Goal: Information Seeking & Learning: Check status

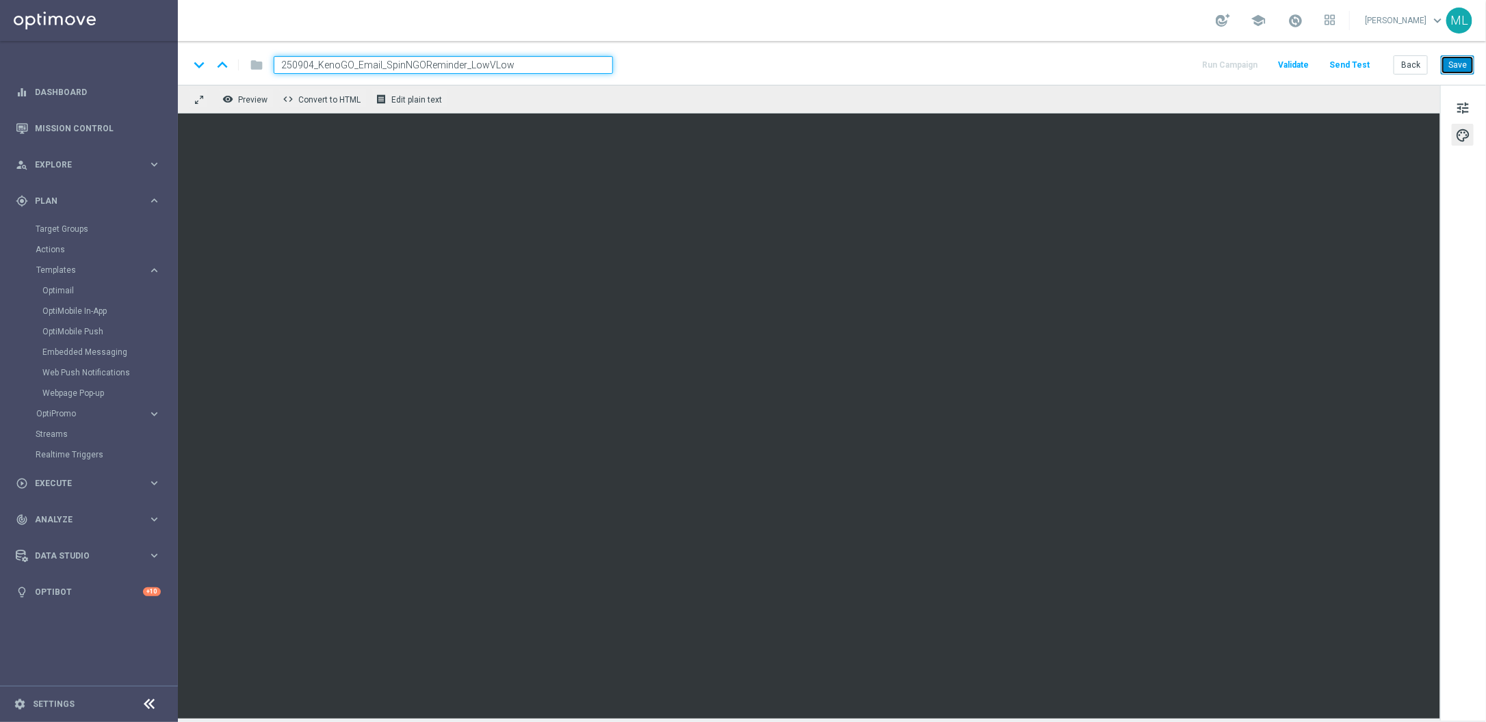
click at [1456, 70] on button "Save" at bounding box center [1458, 64] width 34 height 19
click at [1464, 110] on span "tune" at bounding box center [1462, 108] width 15 height 18
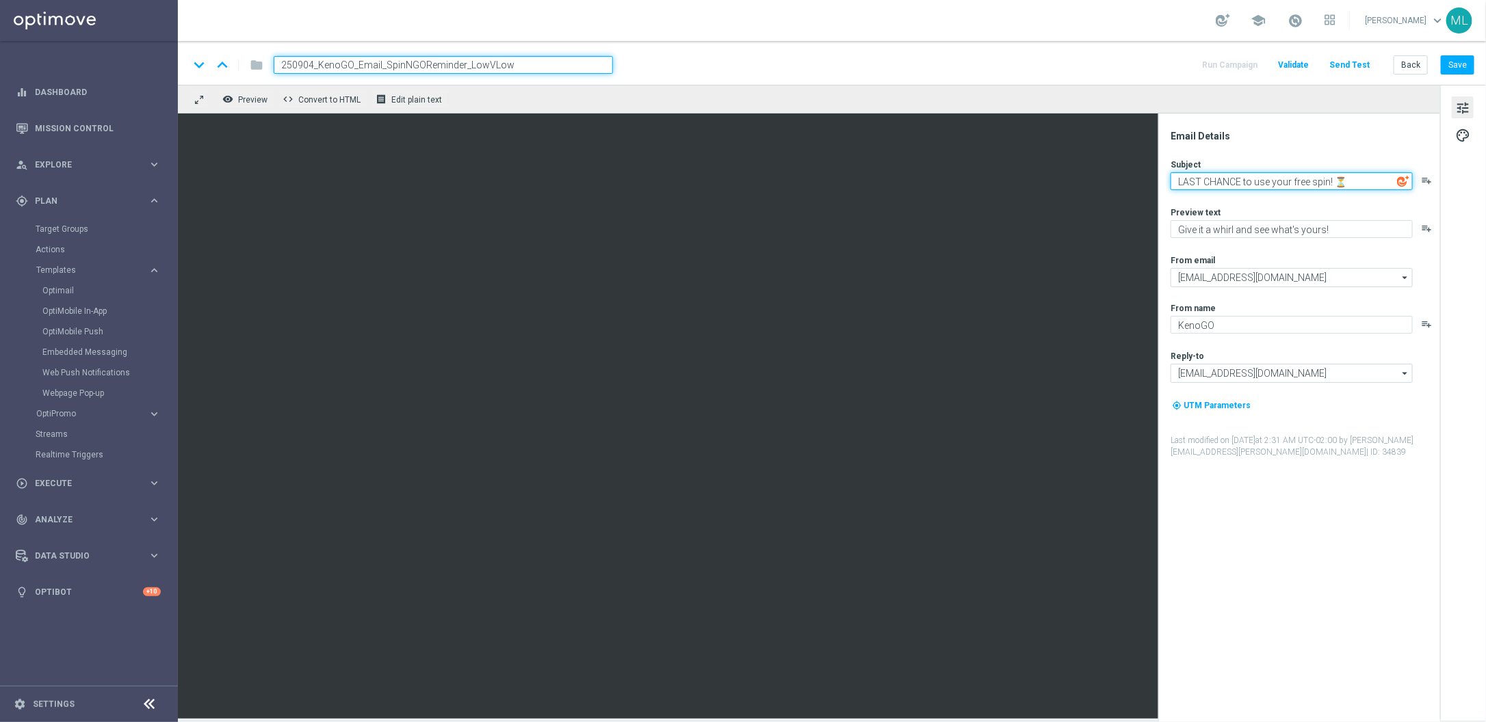
click at [1255, 181] on textarea "LAST CHANCE to use your free spin! ⏳" at bounding box center [1291, 181] width 242 height 18
paste textarea "Spin now & unlock your chance to win! 🌟"
type textarea "Spin now & unlock your chance to win! 🌟"
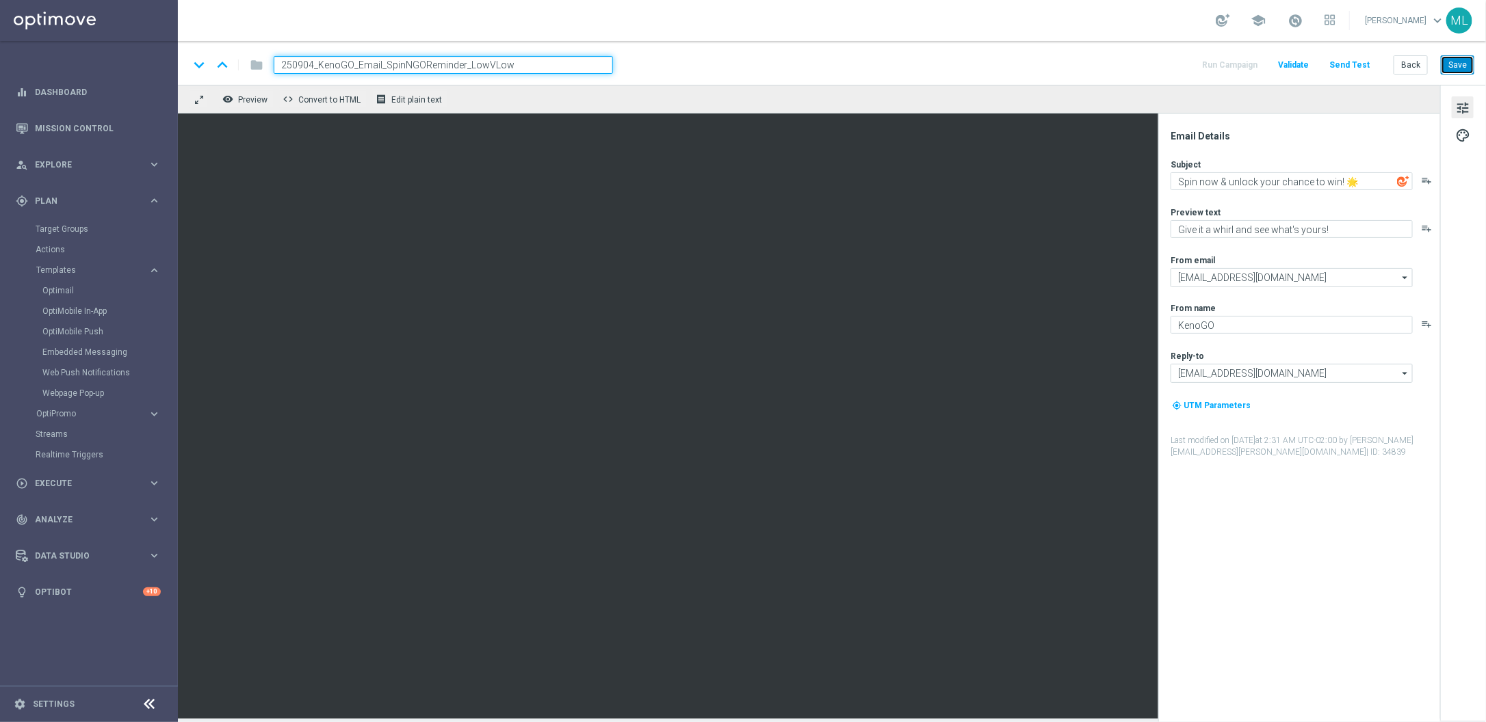
click at [1452, 70] on button "Save" at bounding box center [1458, 64] width 34 height 19
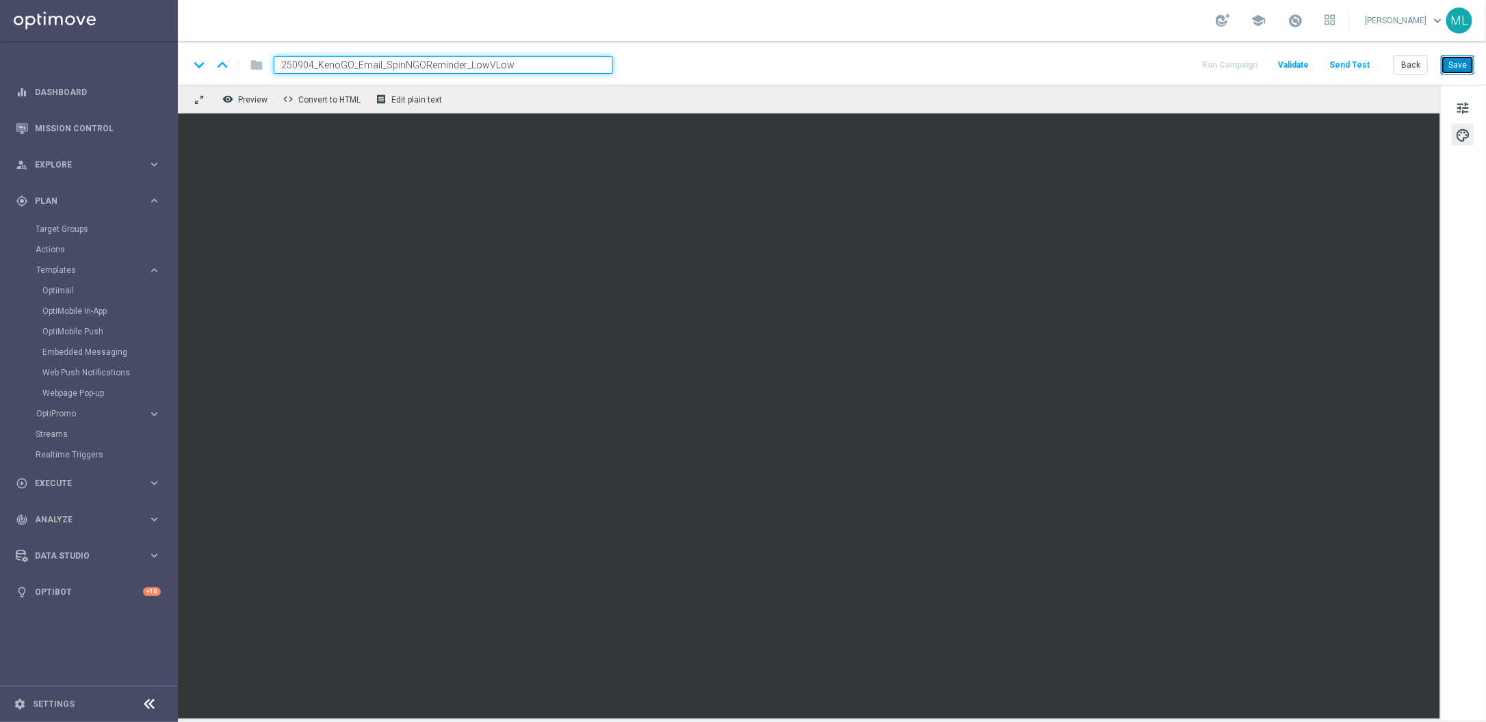
click at [1462, 70] on button "Save" at bounding box center [1458, 64] width 34 height 19
click at [1452, 67] on button "Save" at bounding box center [1458, 64] width 34 height 19
click at [1476, 67] on div "keyboard_arrow_down keyboard_arrow_up folder 250904_KenoGO_Email_SpinNGORemider…" at bounding box center [832, 63] width 1308 height 44
click at [1469, 68] on button "Save" at bounding box center [1458, 64] width 34 height 19
click at [1473, 107] on button "tune" at bounding box center [1463, 107] width 22 height 22
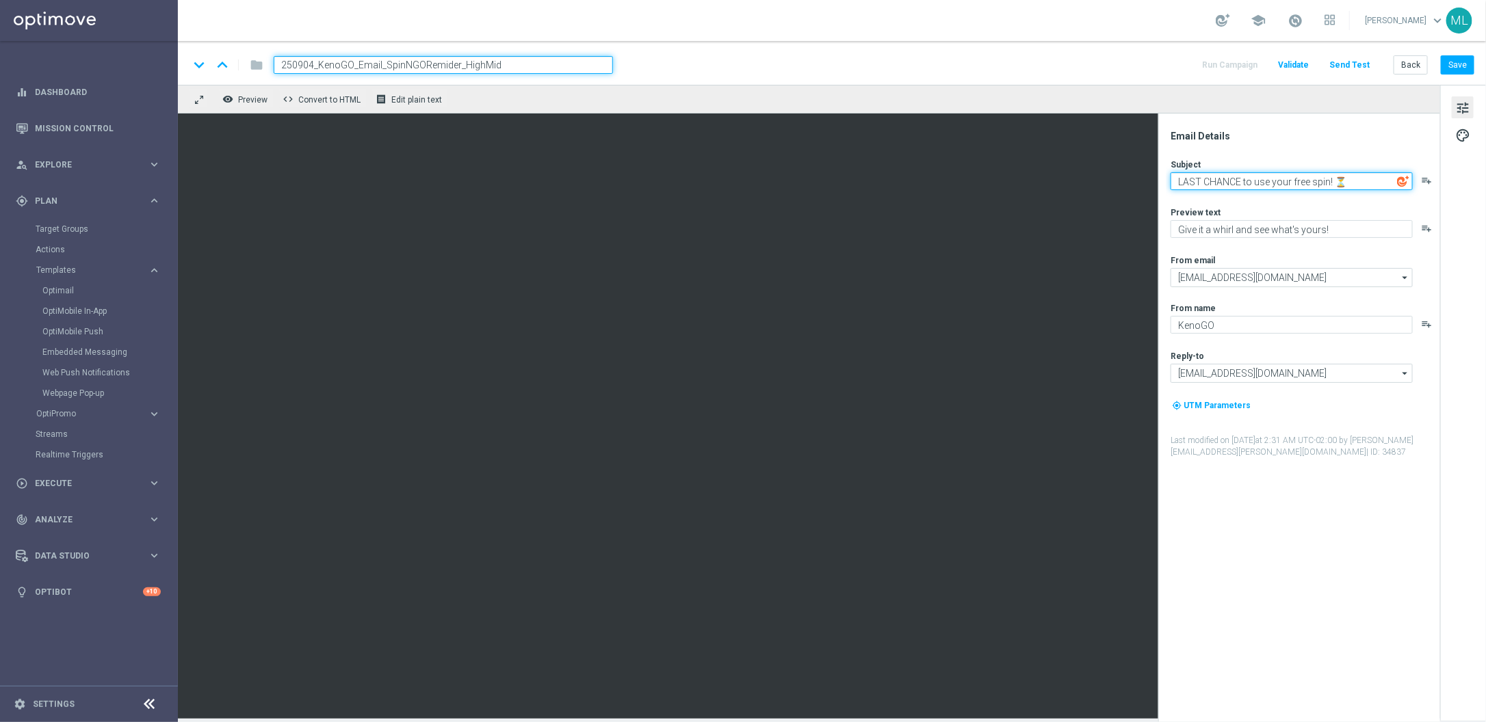
click at [1242, 181] on textarea "LAST CHANCE to use your free spin! ⏳" at bounding box center [1291, 181] width 242 height 18
paste textarea "Spin now & unlock your chance to win! 🌟"
type textarea "Spin now & unlock your chance to win! 🌟"
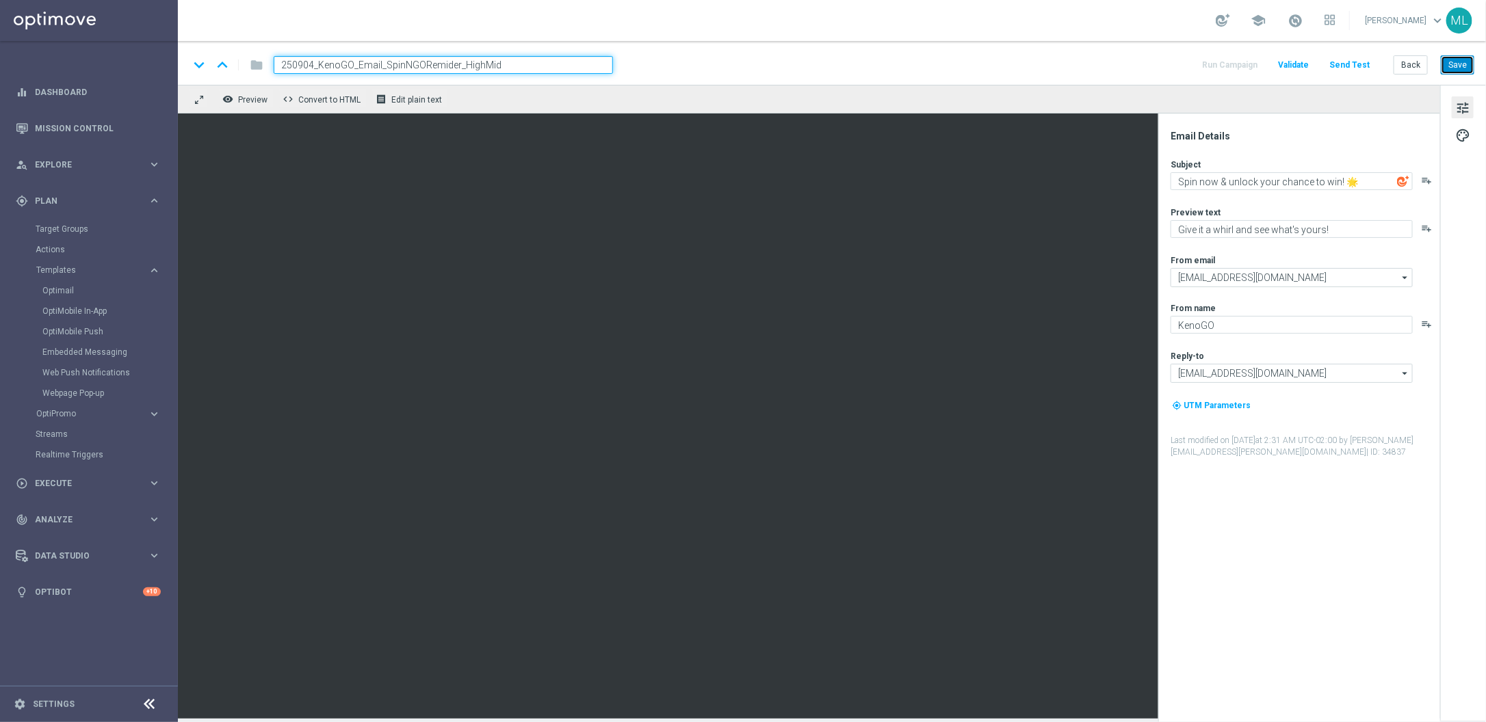
click at [1465, 64] on button "Save" at bounding box center [1458, 64] width 34 height 19
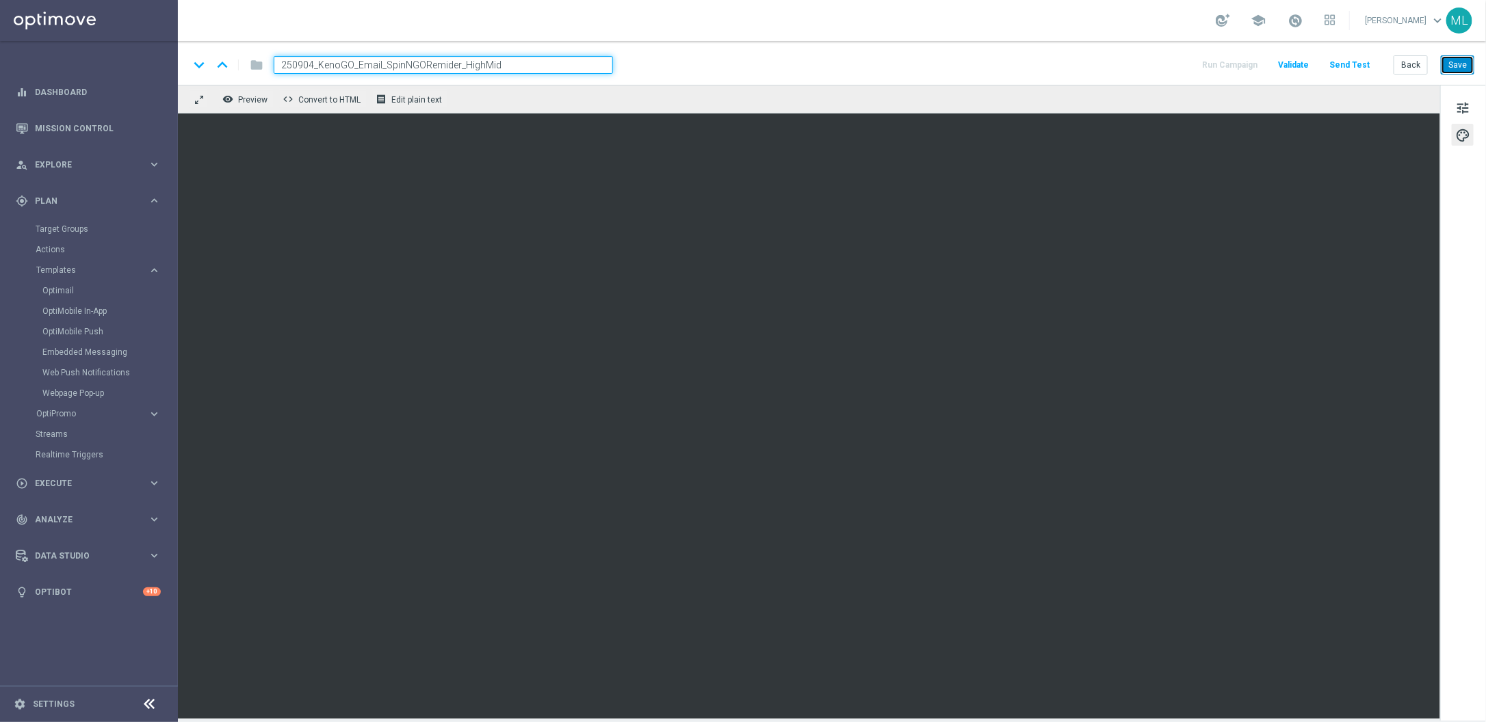
click at [1458, 65] on button "Save" at bounding box center [1458, 64] width 34 height 19
click at [1458, 62] on button "Save" at bounding box center [1458, 64] width 34 height 19
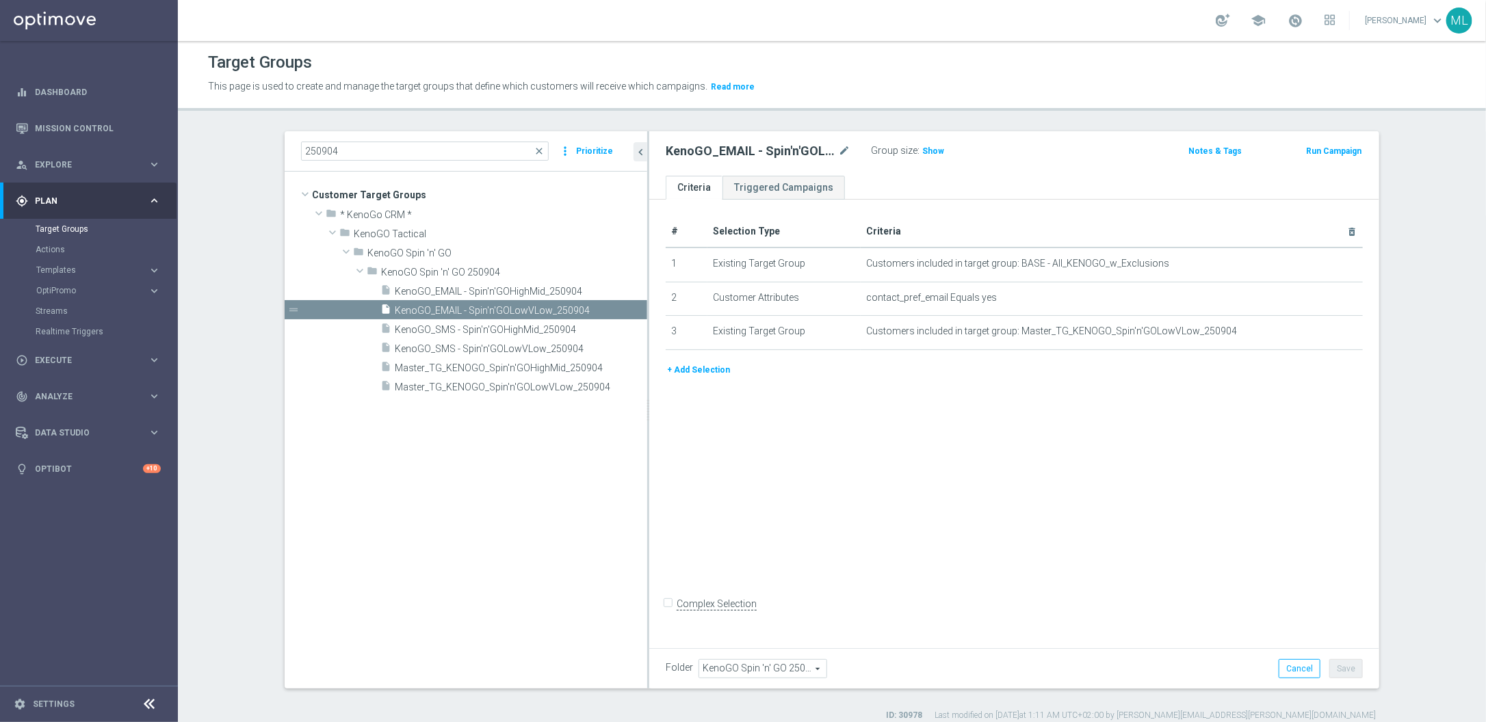
scroll to position [12, 0]
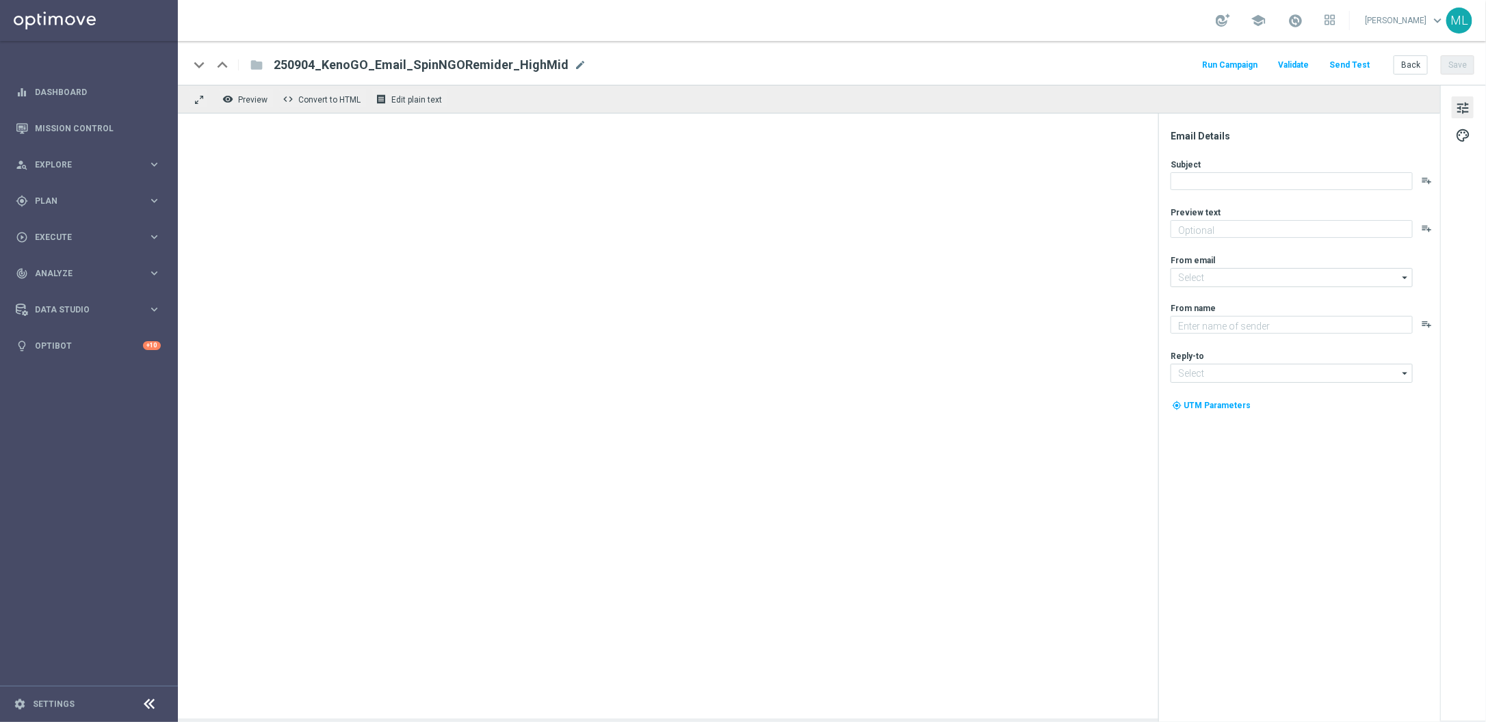
type textarea "Give it a whirl and see what's yours!"
type input "[EMAIL_ADDRESS][DOMAIN_NAME]"
type textarea "KenoGO"
type input "[EMAIL_ADDRESS][DOMAIN_NAME]"
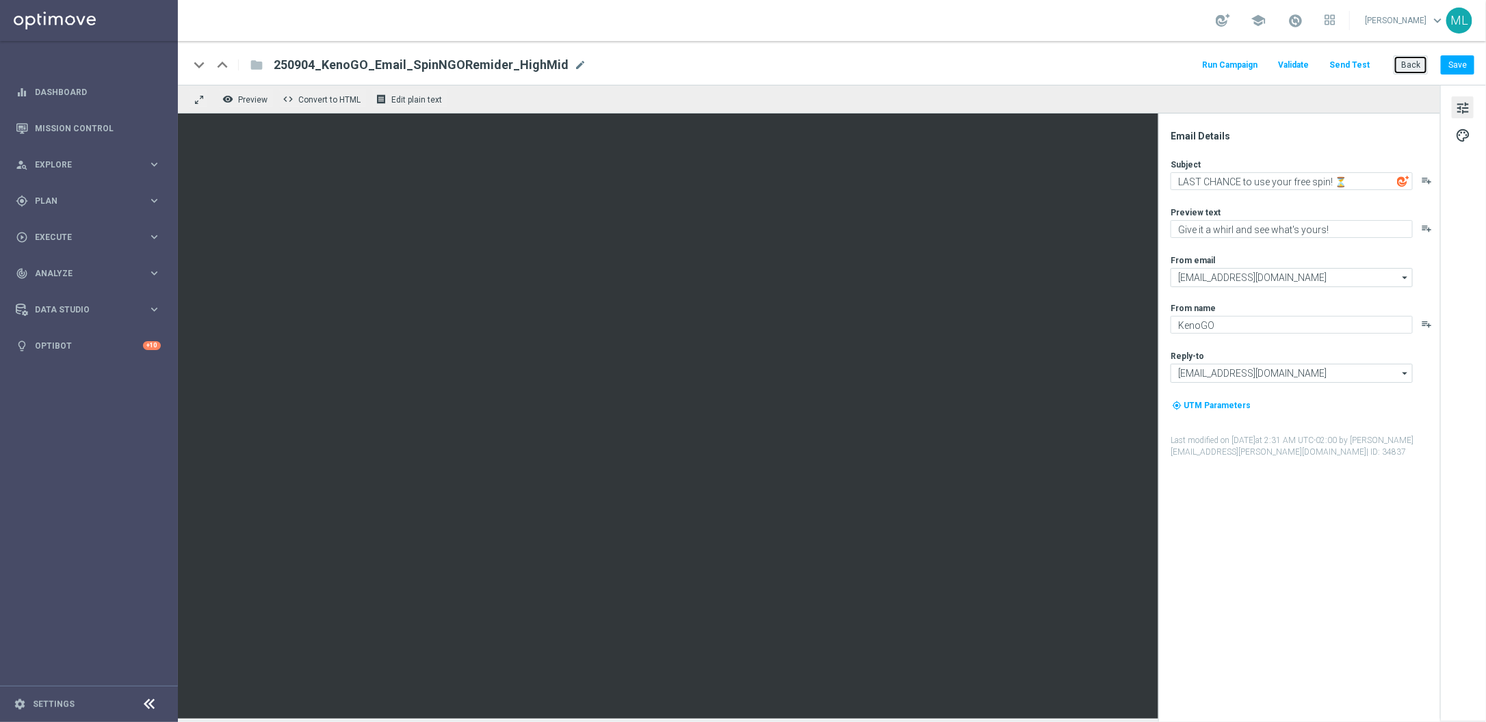
click at [1402, 70] on button "Back" at bounding box center [1410, 64] width 34 height 19
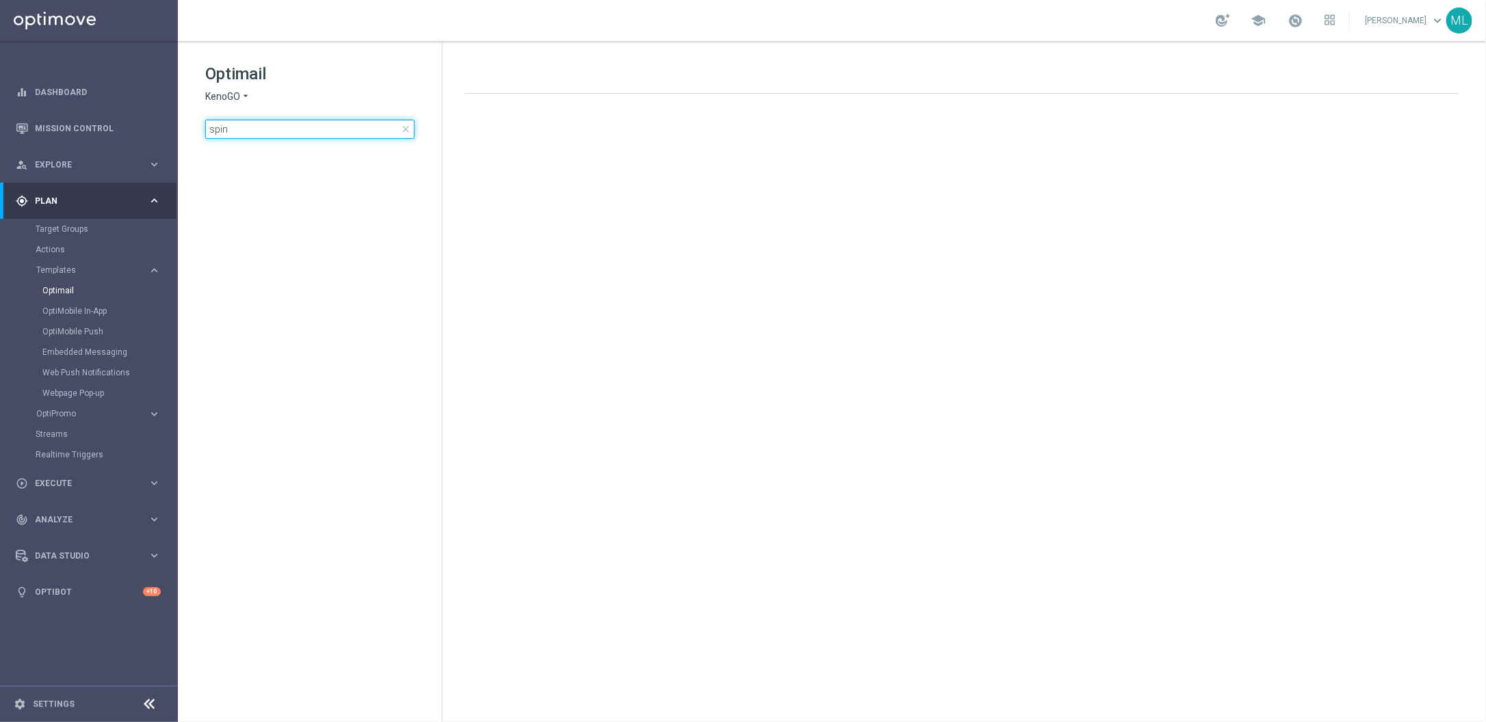
click at [246, 127] on input "spin" at bounding box center [309, 129] width 209 height 19
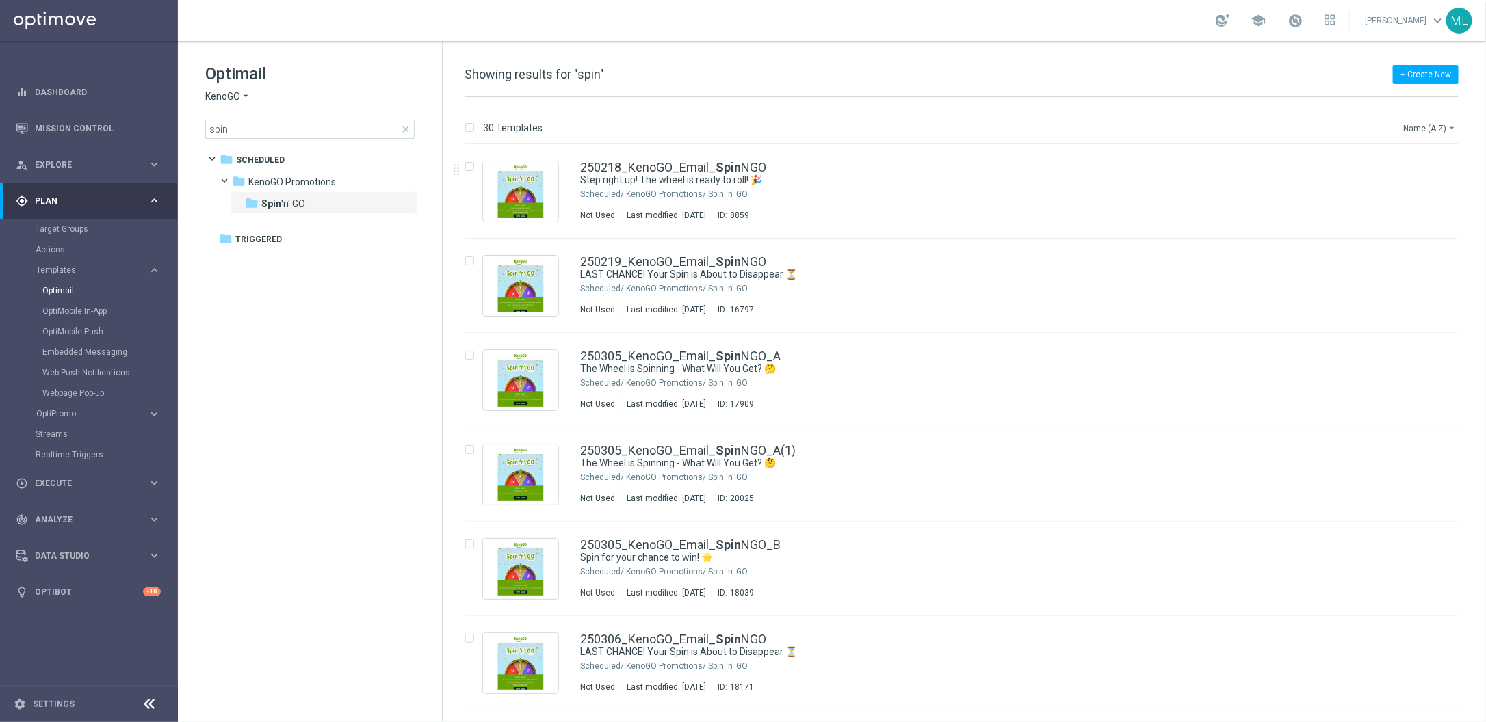
click at [1426, 129] on button "Name (A-Z) arrow_drop_down" at bounding box center [1430, 128] width 57 height 16
click at [860, 380] on div "KenoGO Promotions/ Spin 'n' GO" at bounding box center [1013, 383] width 774 height 11
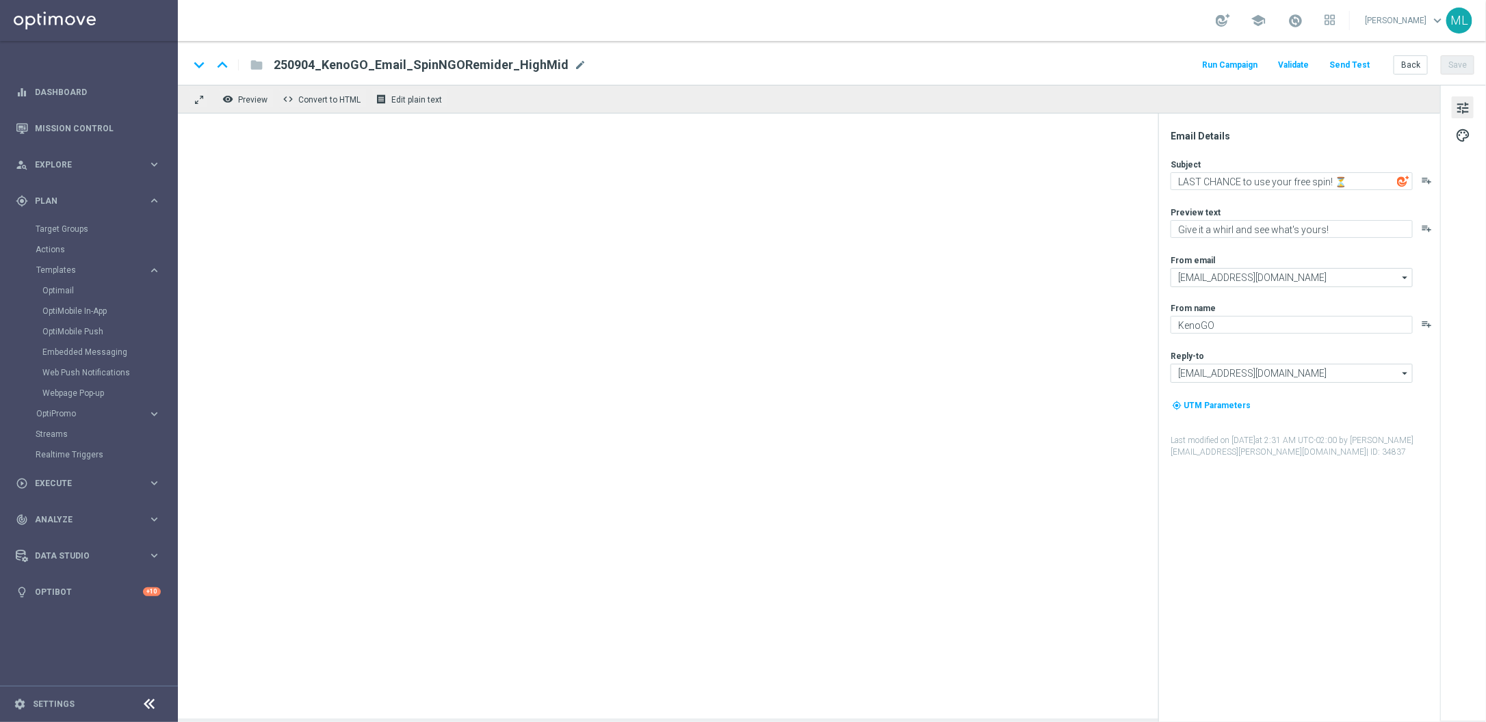
type textarea "The Wheel is Spinning - What Will You Get? 🤔"
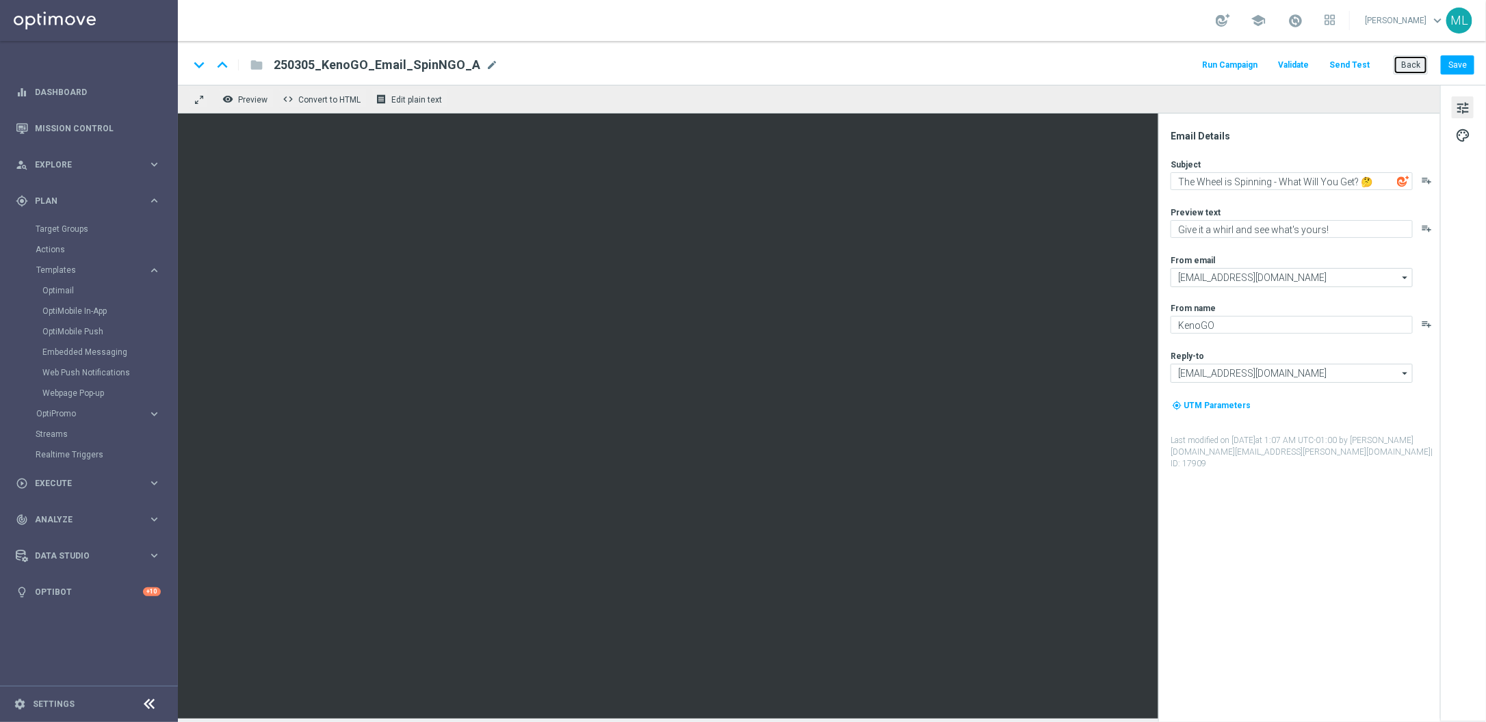
click at [1412, 63] on button "Back" at bounding box center [1410, 64] width 34 height 19
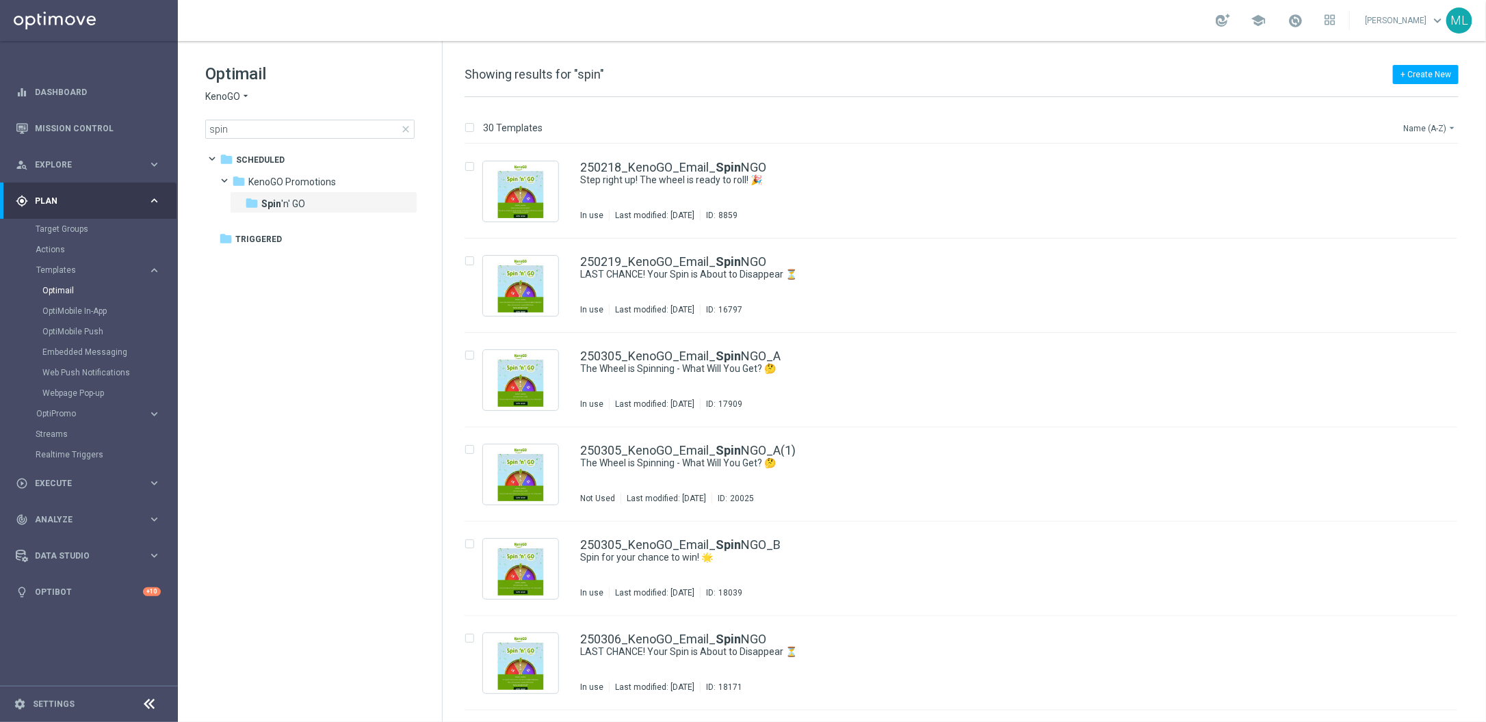
click at [1444, 129] on button "Name (A-Z) arrow_drop_down" at bounding box center [1430, 128] width 57 height 16
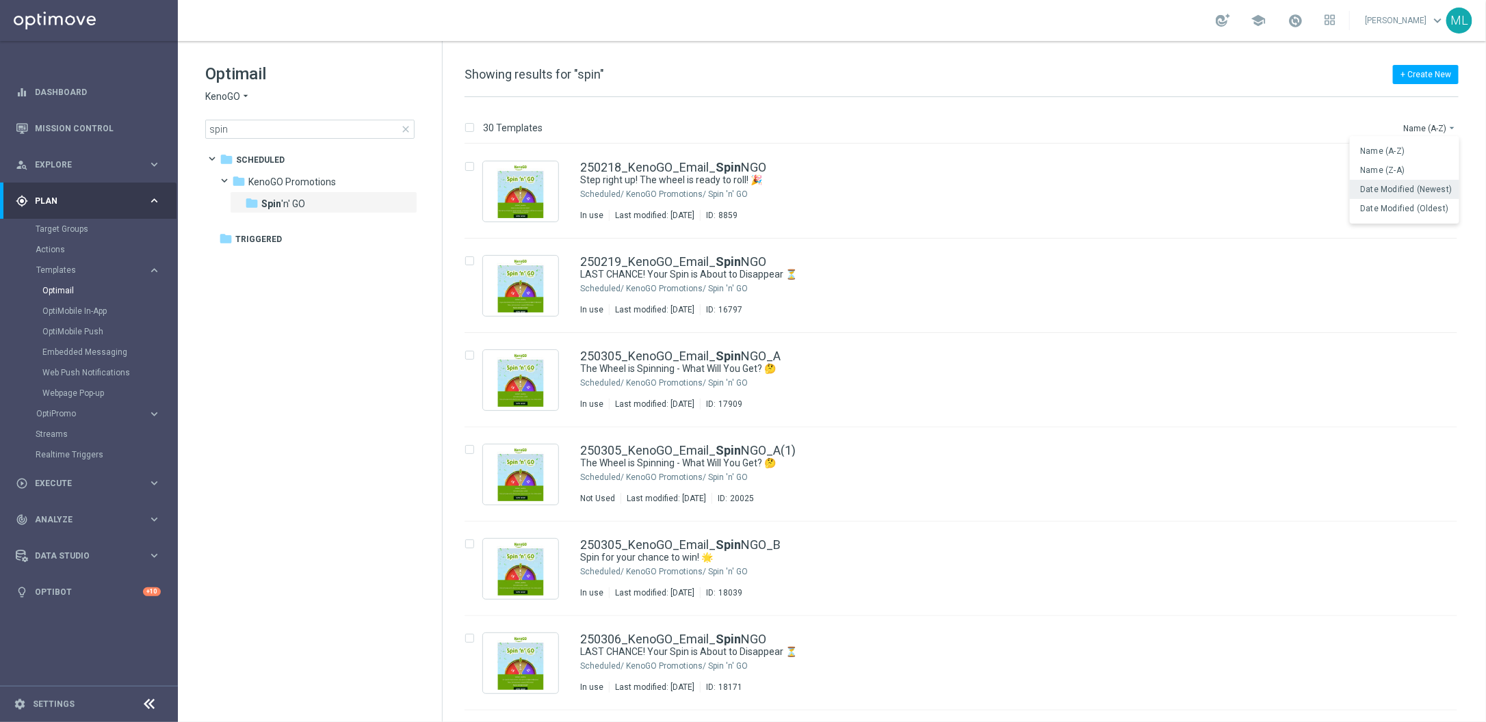
click at [1413, 192] on span "Date Modified (Newest)" at bounding box center [1407, 190] width 92 height 10
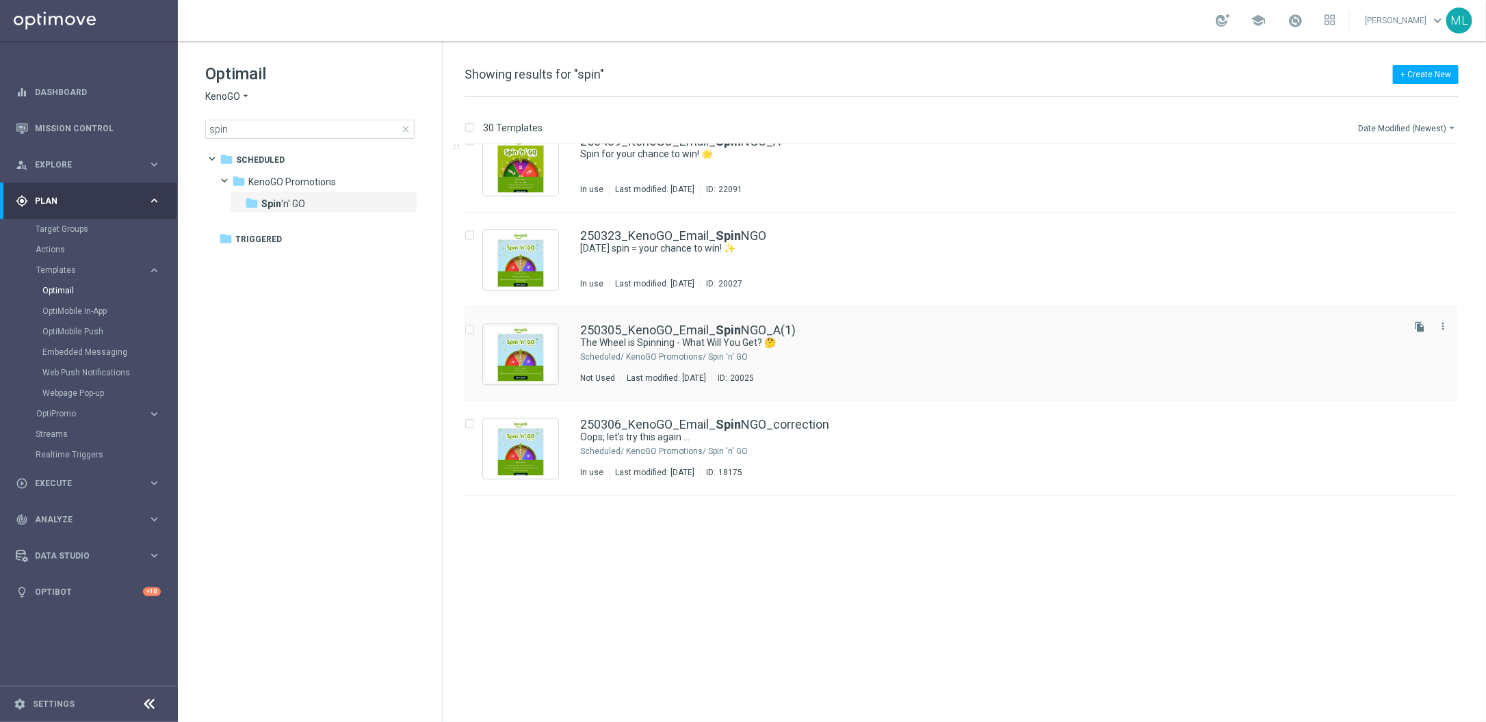
scroll to position [1480, 0]
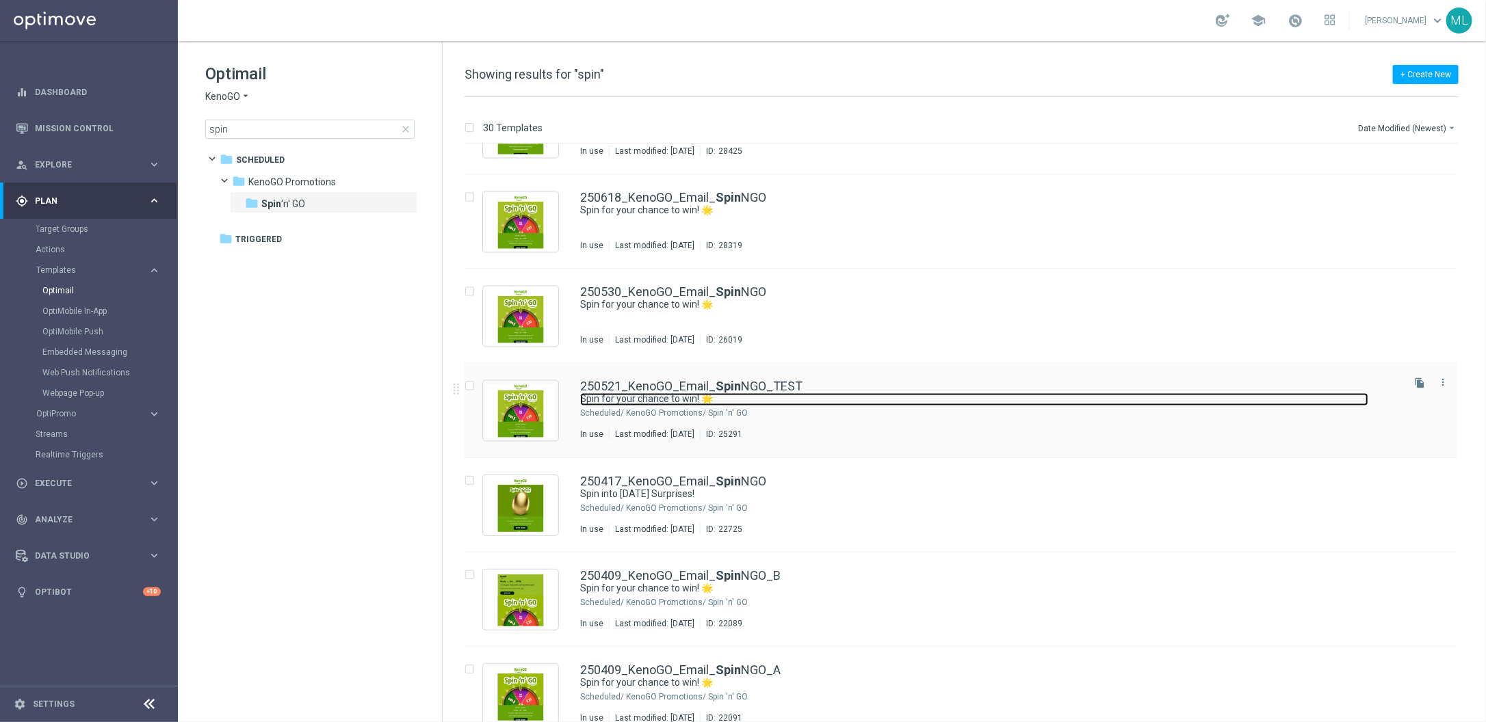
click at [865, 395] on link "Spin for your chance to win! 🌟" at bounding box center [974, 399] width 788 height 13
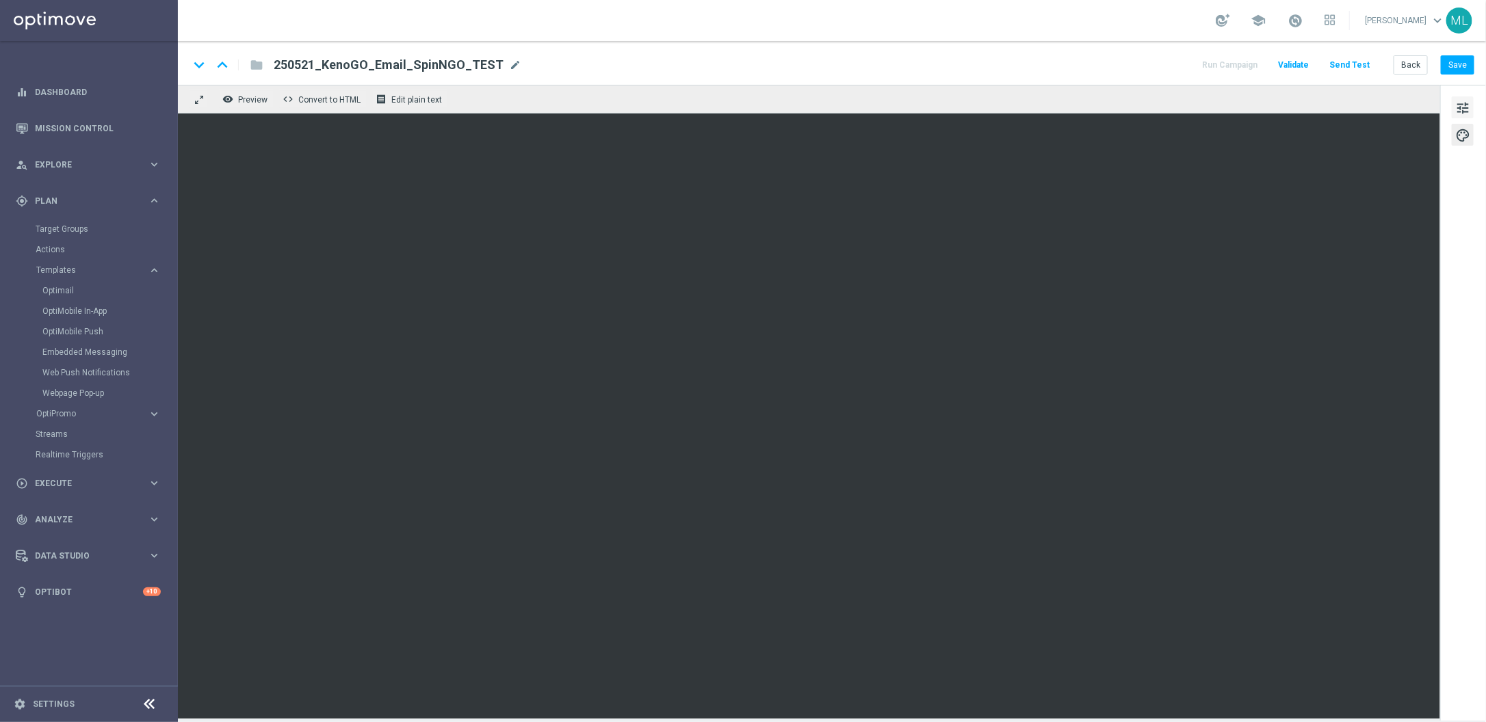
click at [1463, 109] on span "tune" at bounding box center [1462, 108] width 15 height 18
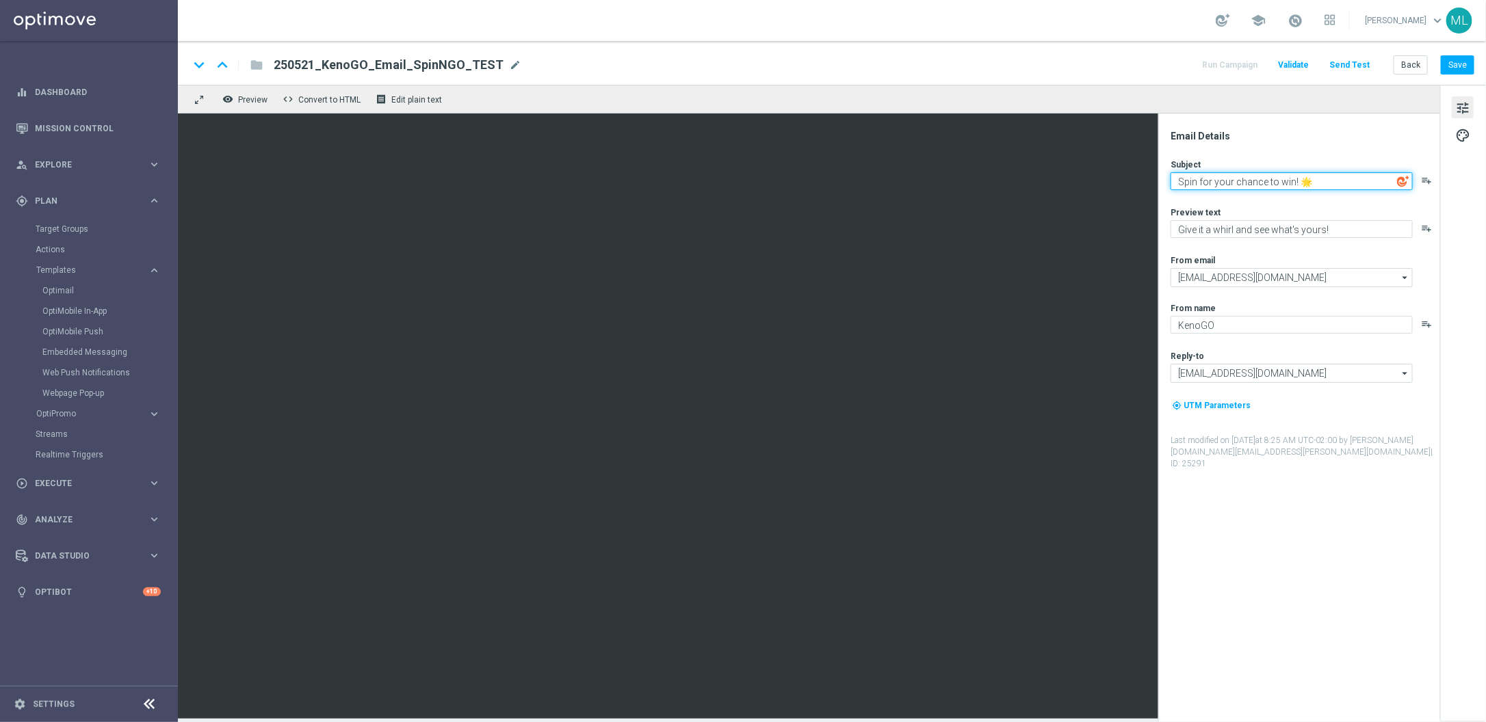
click at [1244, 181] on textarea "Spin for your chance to win! 🌟" at bounding box center [1291, 181] width 242 height 18
click at [1224, 175] on textarea "Spin for your chance to win! 🌟" at bounding box center [1291, 181] width 242 height 18
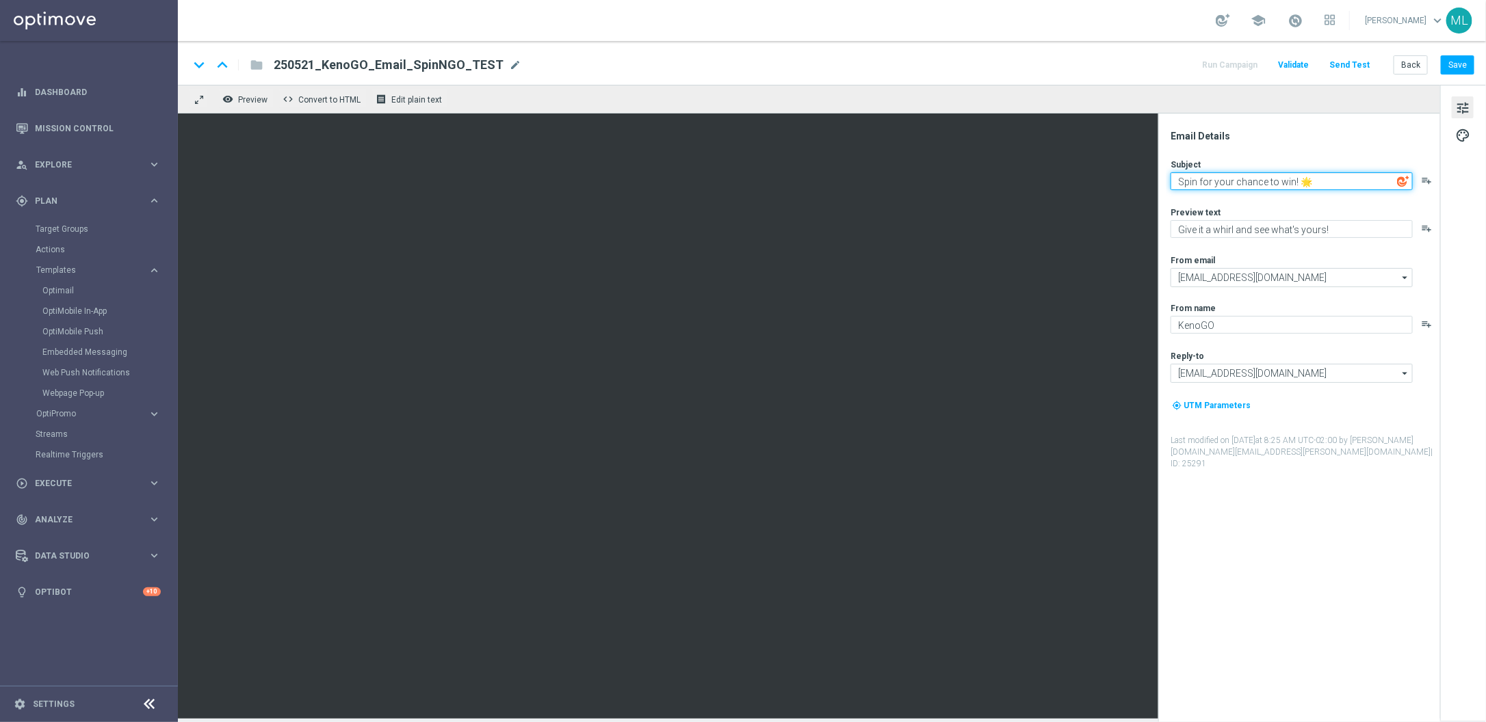
click at [1224, 175] on textarea "Spin for your chance to win! 🌟" at bounding box center [1291, 181] width 242 height 18
paste textarea "now & unlock"
type textarea "Spin now & unlock your chance to win! 🌟"
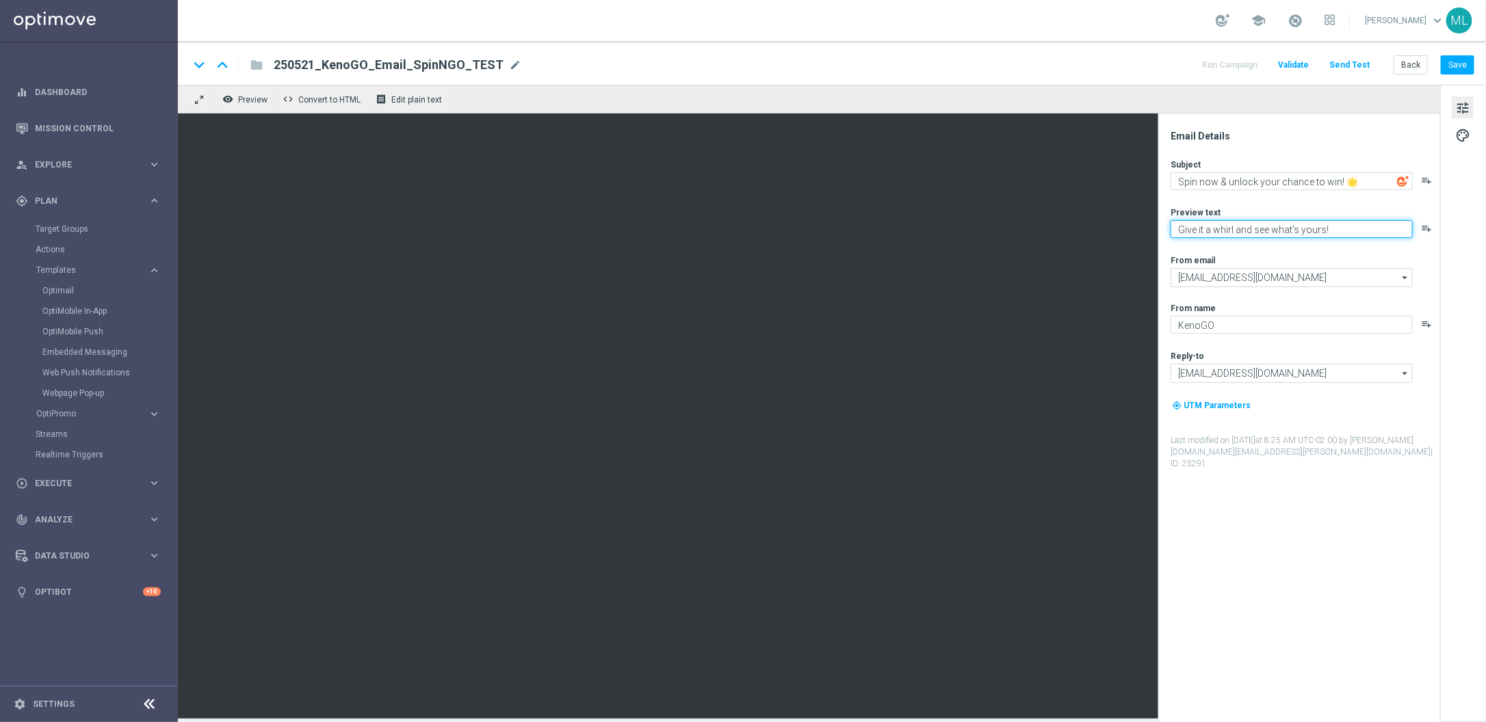
click at [1253, 233] on textarea "Give it a whirl and see what's yours!" at bounding box center [1291, 229] width 242 height 18
click at [1254, 207] on div "Preview text" at bounding box center [1304, 212] width 268 height 11
click at [1455, 64] on button "Save" at bounding box center [1458, 64] width 34 height 19
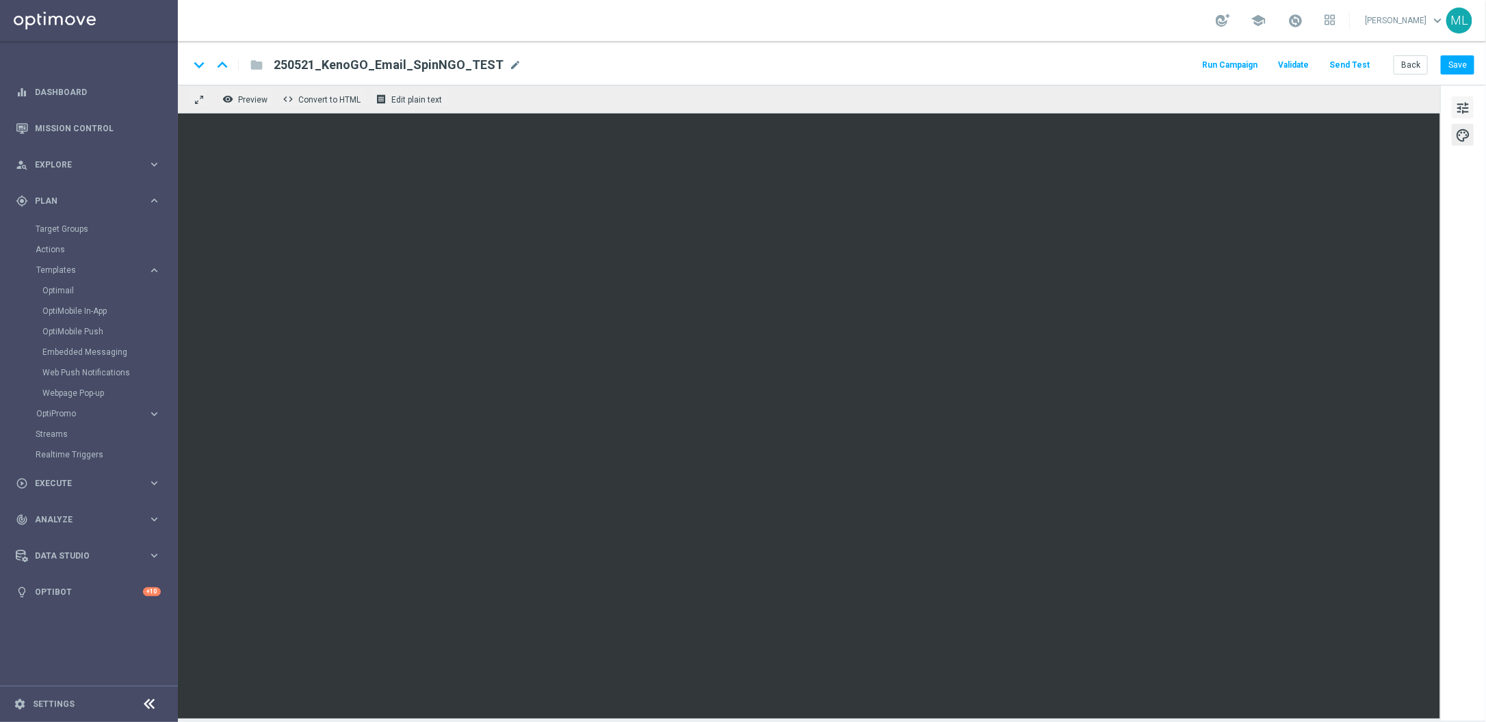
click at [1464, 103] on span "tune" at bounding box center [1462, 108] width 15 height 18
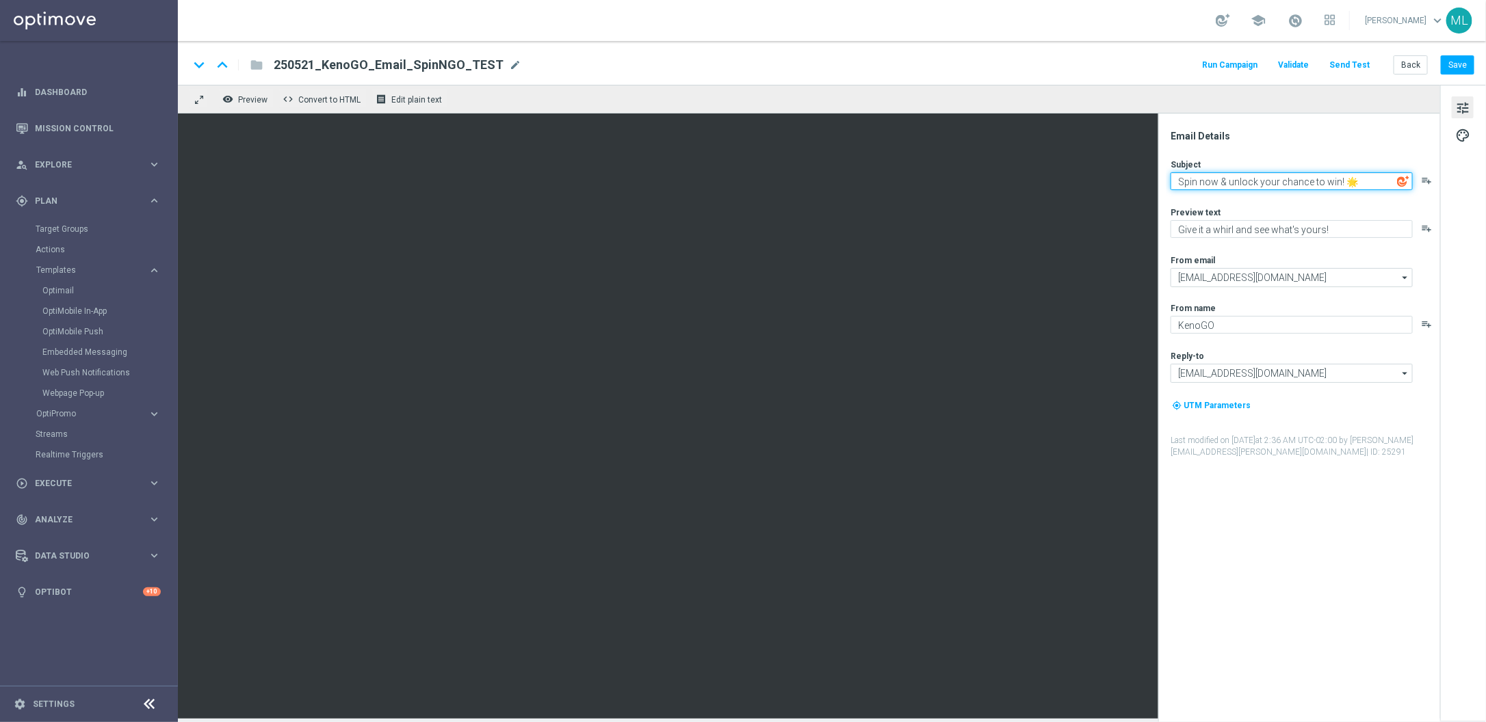
click at [1252, 185] on textarea "Spin now & unlock your chance to win! 🌟" at bounding box center [1291, 181] width 242 height 18
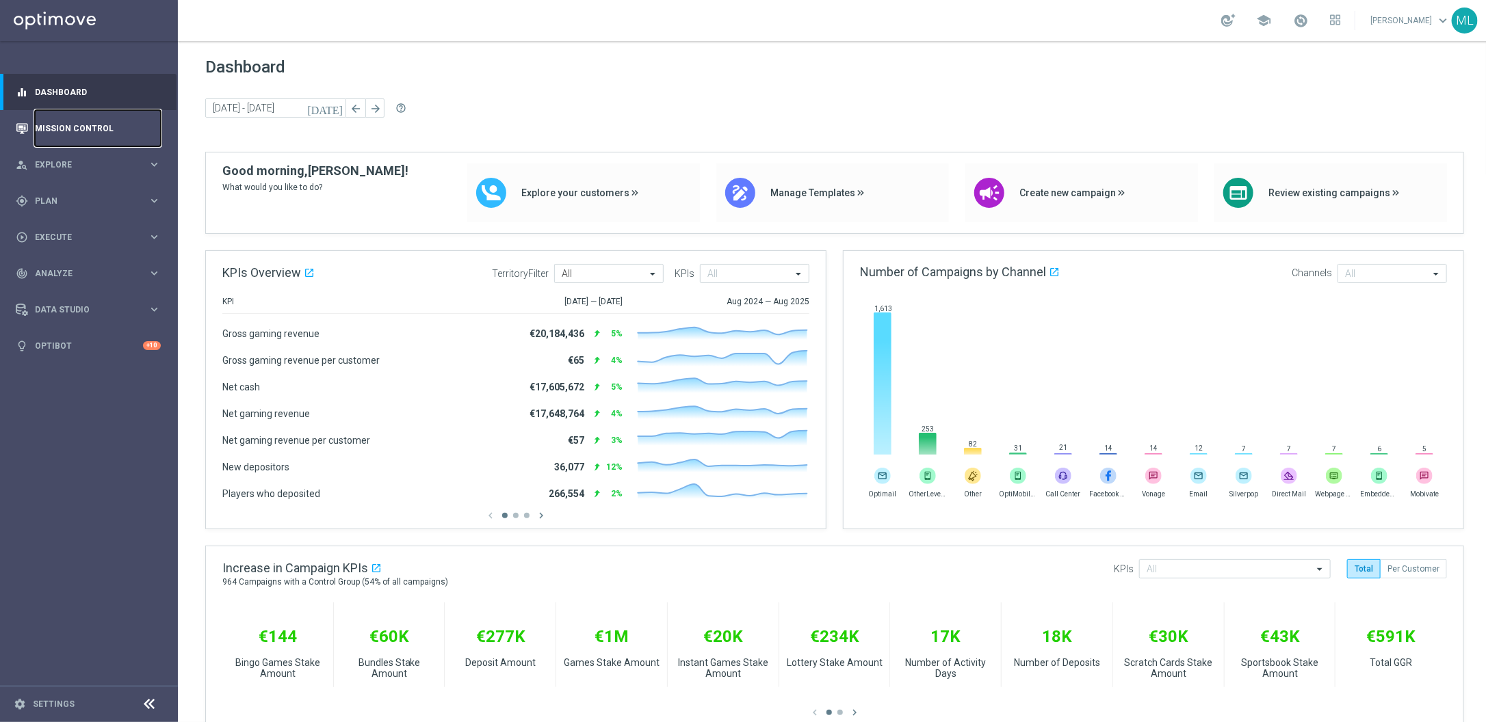
click at [75, 131] on link "Mission Control" at bounding box center [98, 128] width 126 height 36
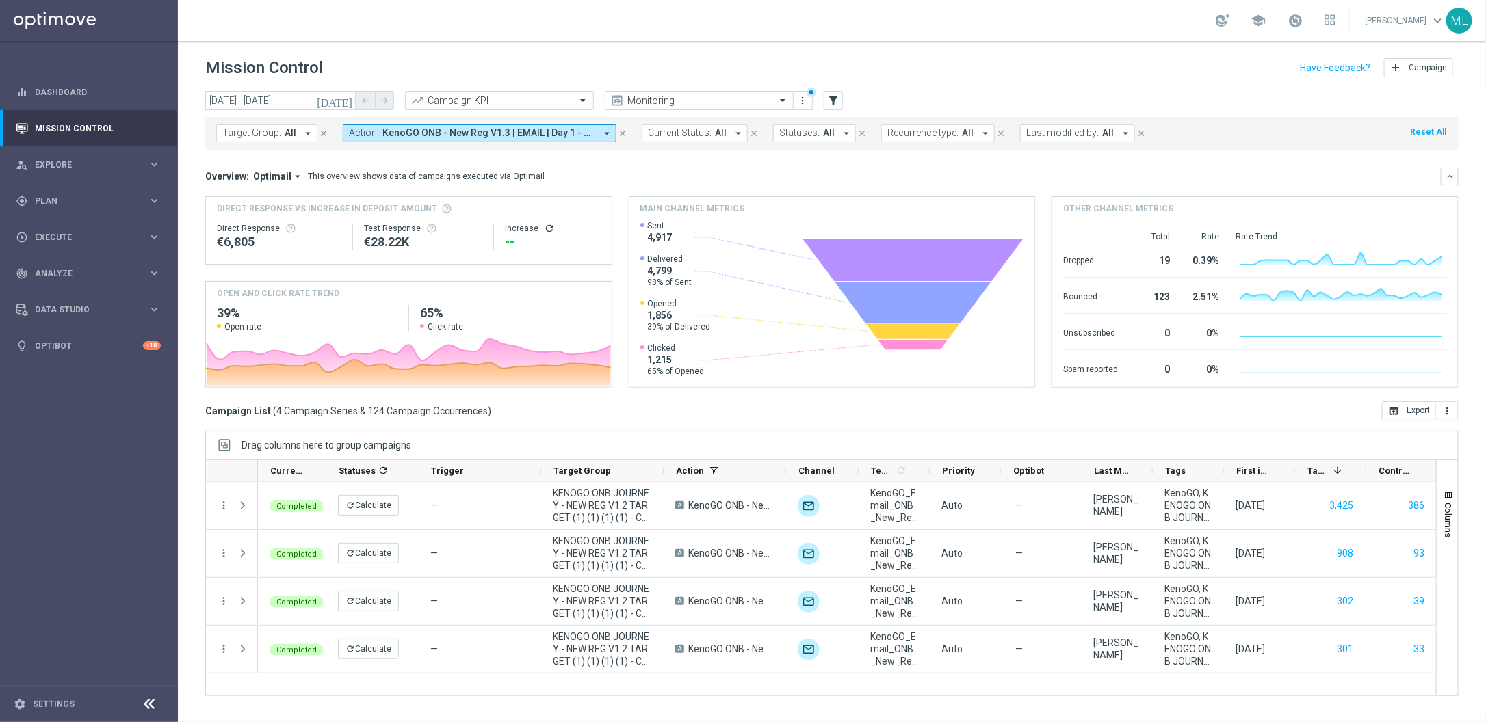
click at [605, 134] on icon "arrow_drop_down" at bounding box center [607, 133] width 12 height 12
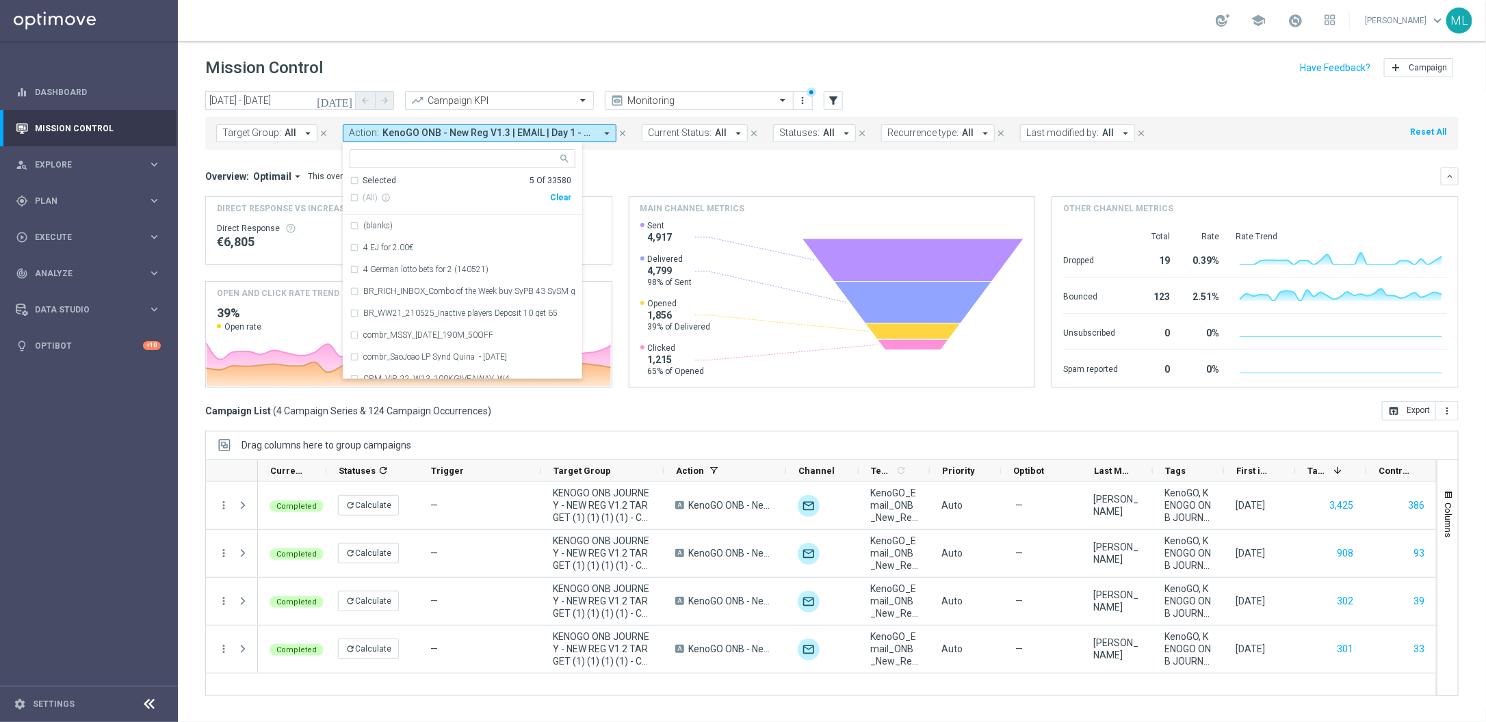
click at [655, 153] on mini-dashboard "Overview: Optimail arrow_drop_down This overview shows data of campaigns execut…" at bounding box center [831, 276] width 1253 height 252
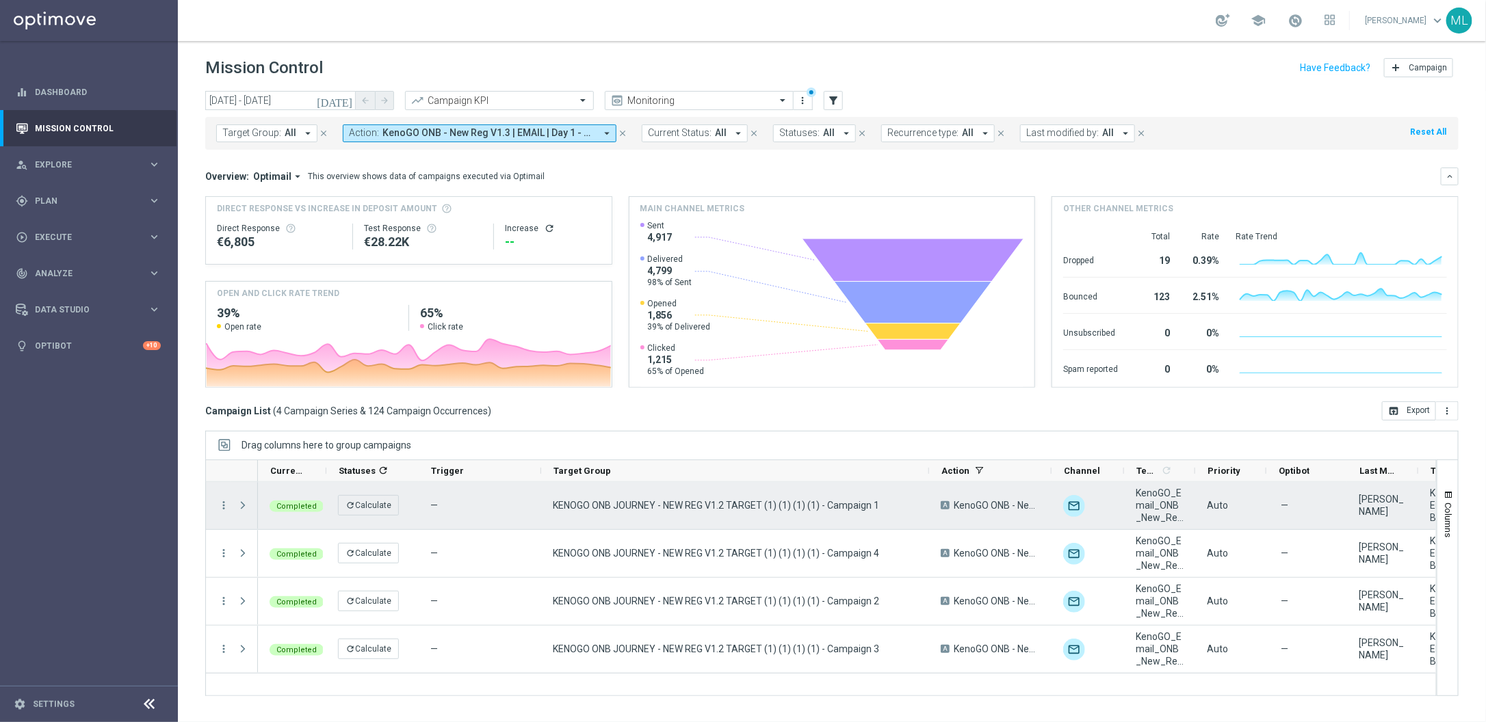
drag, startPoint x: 664, startPoint y: 471, endPoint x: 929, endPoint y: 485, distance: 265.8
click at [929, 485] on div at bounding box center [820, 578] width 1231 height 237
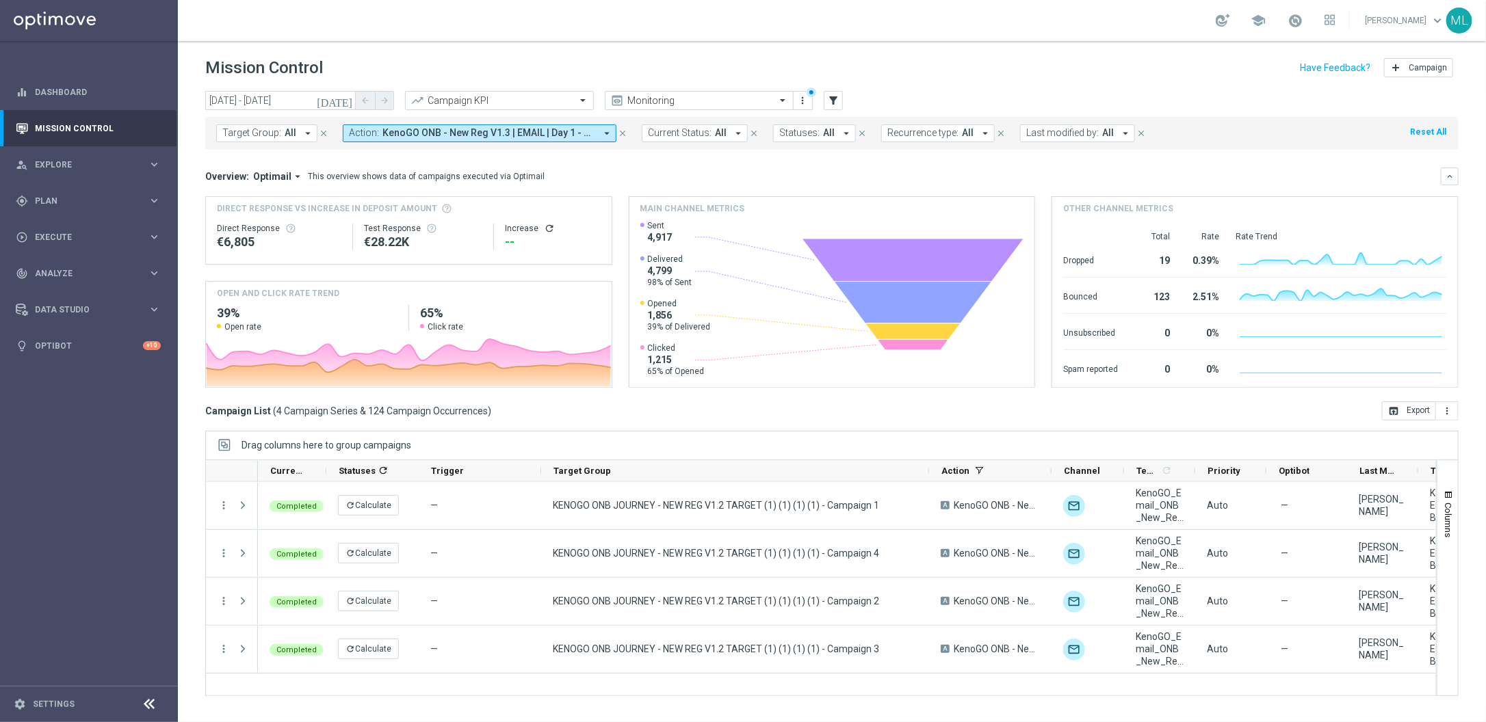
click at [606, 133] on icon "arrow_drop_down" at bounding box center [607, 133] width 12 height 12
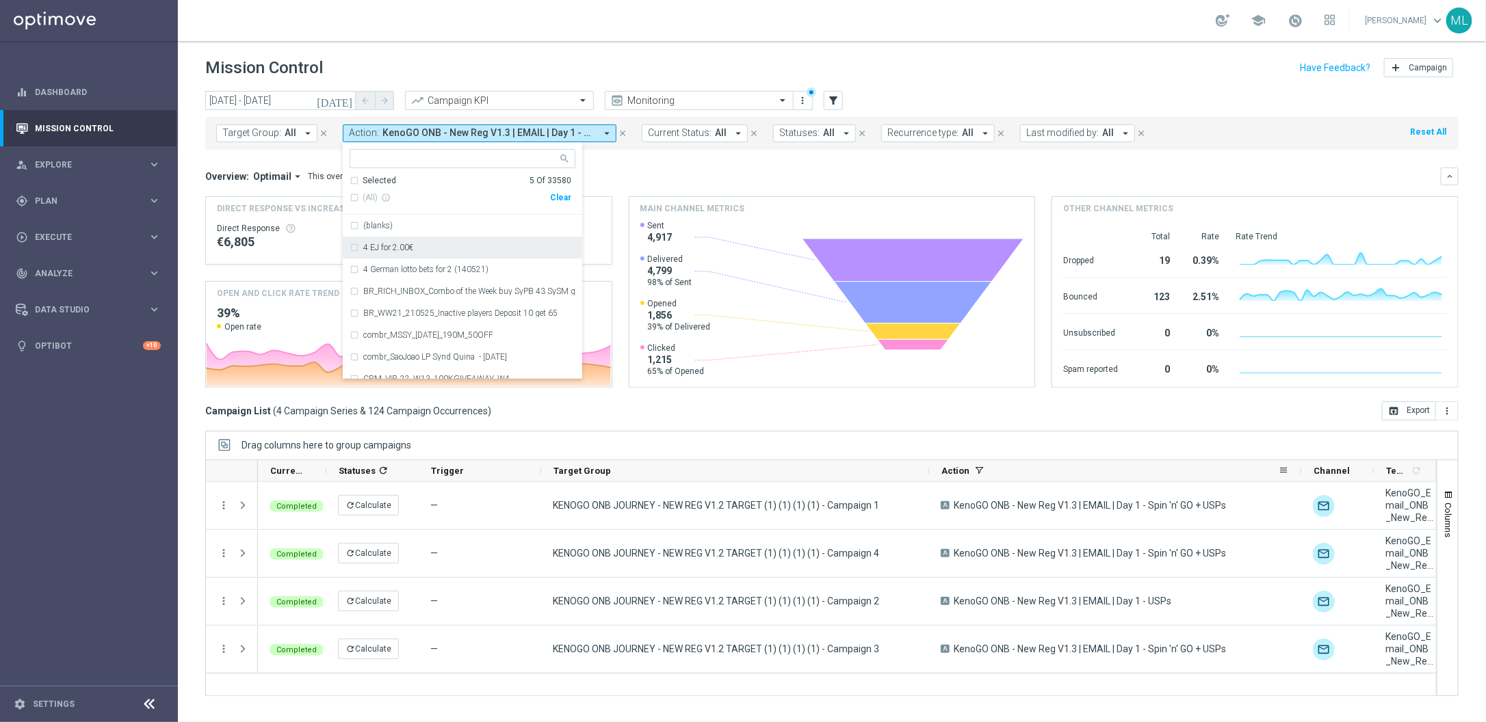
drag, startPoint x: 1050, startPoint y: 471, endPoint x: 1300, endPoint y: 469, distance: 249.7
click at [1300, 469] on div at bounding box center [1300, 470] width 5 height 21
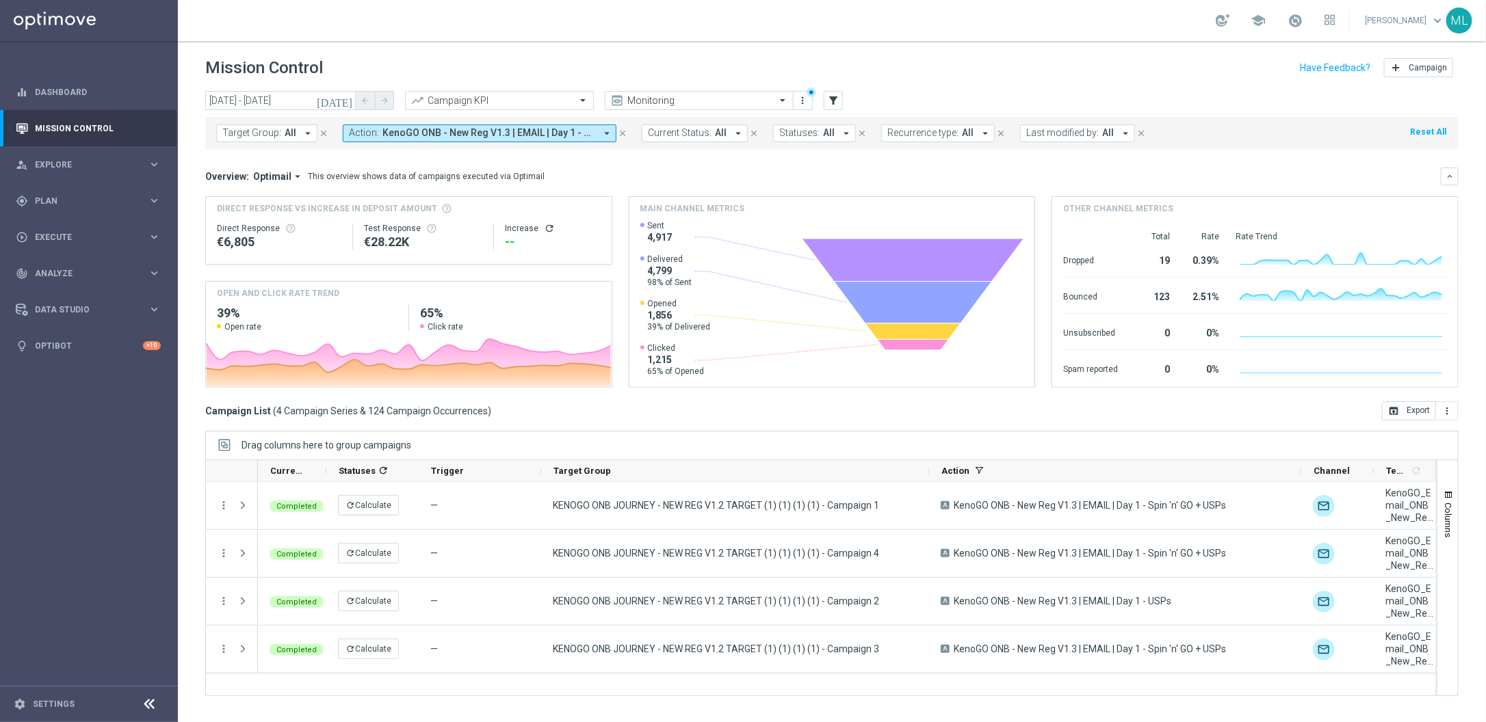
click at [601, 135] on icon "arrow_drop_down" at bounding box center [607, 133] width 12 height 12
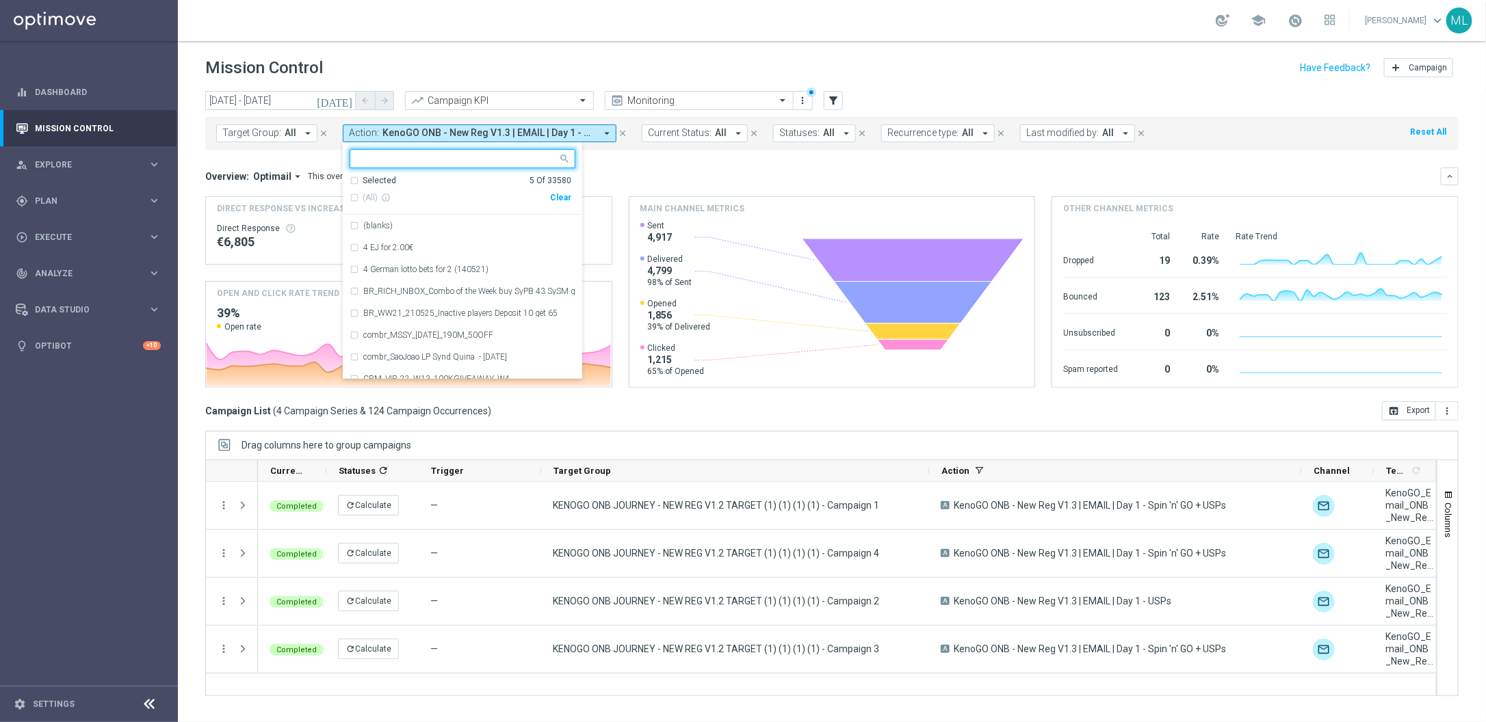
click at [0, 0] on div "Clear" at bounding box center [0, 0] width 0 height 0
click at [426, 161] on input "text" at bounding box center [457, 159] width 200 height 12
type input "O"
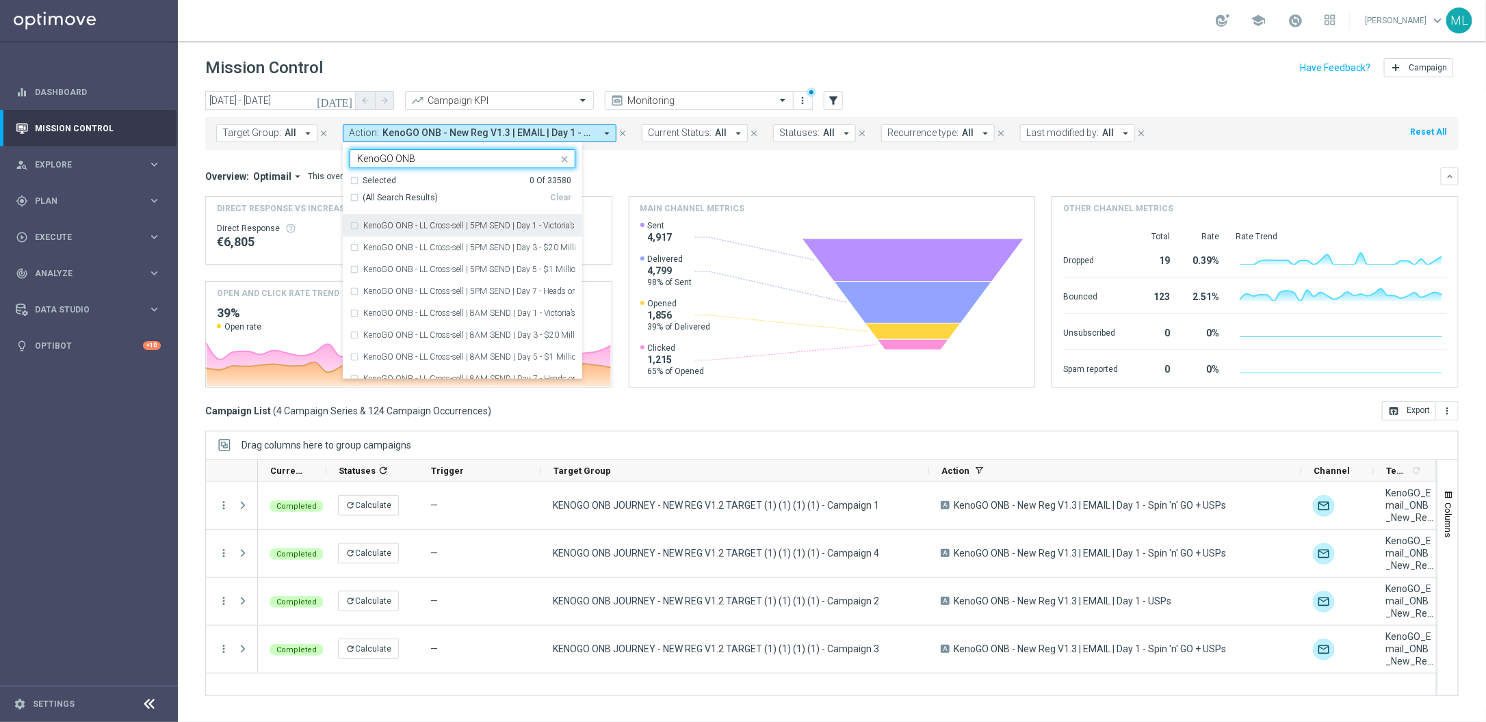
click at [504, 158] on input "KenoGO ONB" at bounding box center [457, 159] width 200 height 12
click at [352, 283] on div "KenoGO ONB - New Reg V1.3 | EMAIL | Day 1 - Spin 'n' GO + USPs" at bounding box center [463, 283] width 226 height 22
type input "KenoGO ONB"
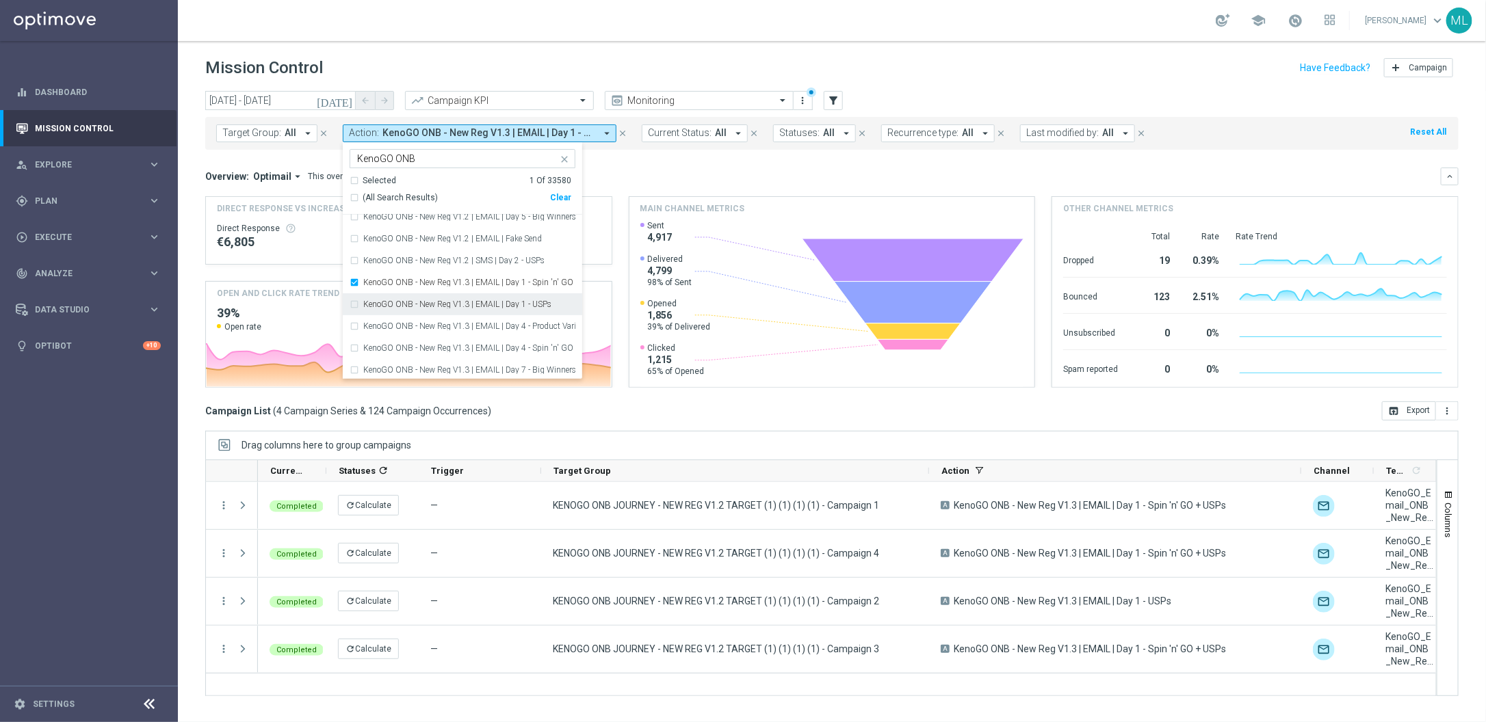
click at [352, 305] on div "KenoGO ONB - New Reg V1.3 | EMAIL | Day 1 - USPs" at bounding box center [463, 304] width 226 height 22
drag, startPoint x: 350, startPoint y: 269, endPoint x: 350, endPoint y: 278, distance: 8.9
click at [350, 270] on div "KenoGO ONB - New Reg V1.3 | EMAIL | Day 4 - Product Variants" at bounding box center [463, 272] width 226 height 22
click at [352, 289] on div "KenoGO ONB - New Reg V1.3 | EMAIL | Day 4 - Spin 'n' GO + USPs" at bounding box center [463, 294] width 226 height 22
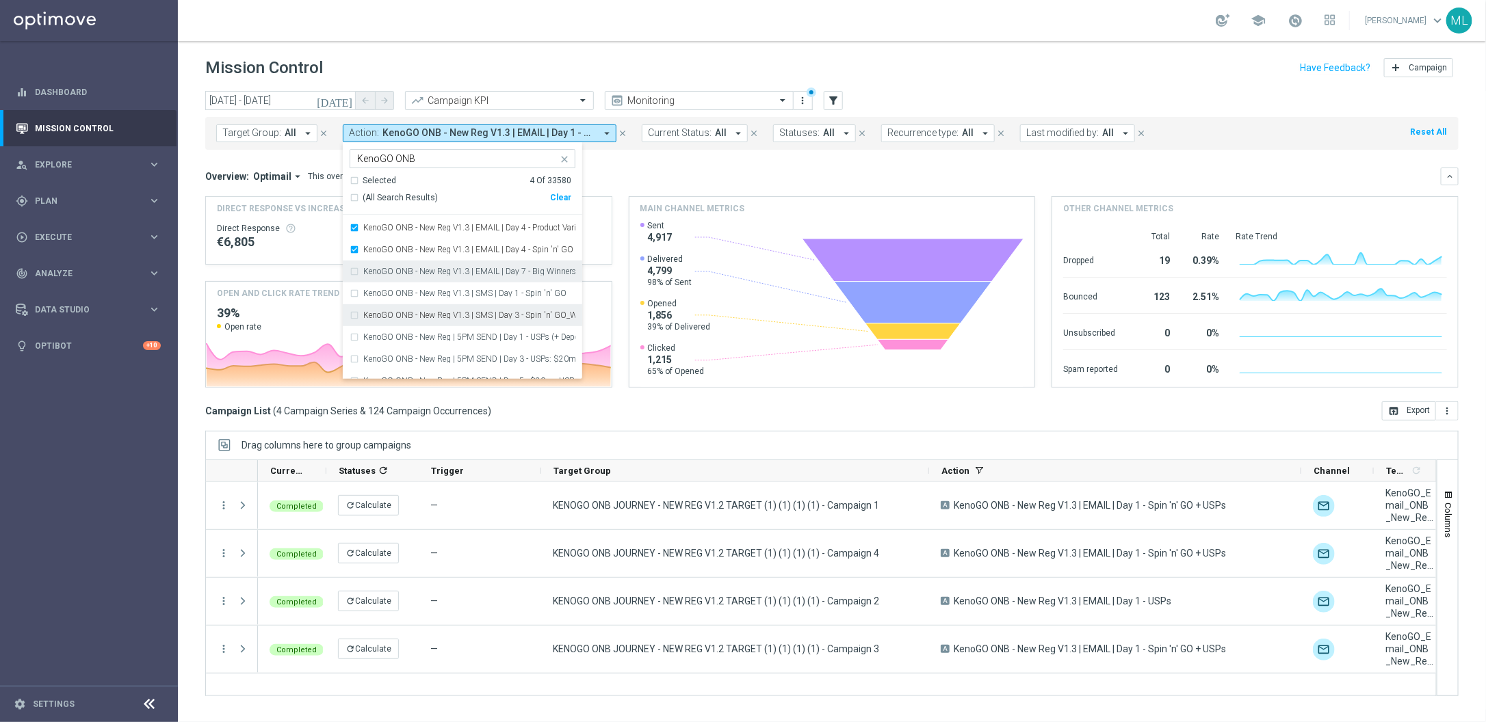
scroll to position [438, 0]
click at [354, 295] on div "KenoGO ONB - New Reg V1.3 | SMS | Day 1 - Spin 'n' GO" at bounding box center [463, 291] width 226 height 22
click at [355, 301] on div "KenoGO ONB - New Reg | 5PM SEND | Day 1 - USPs (+ Deposit Options for non-deps)" at bounding box center [463, 300] width 226 height 22
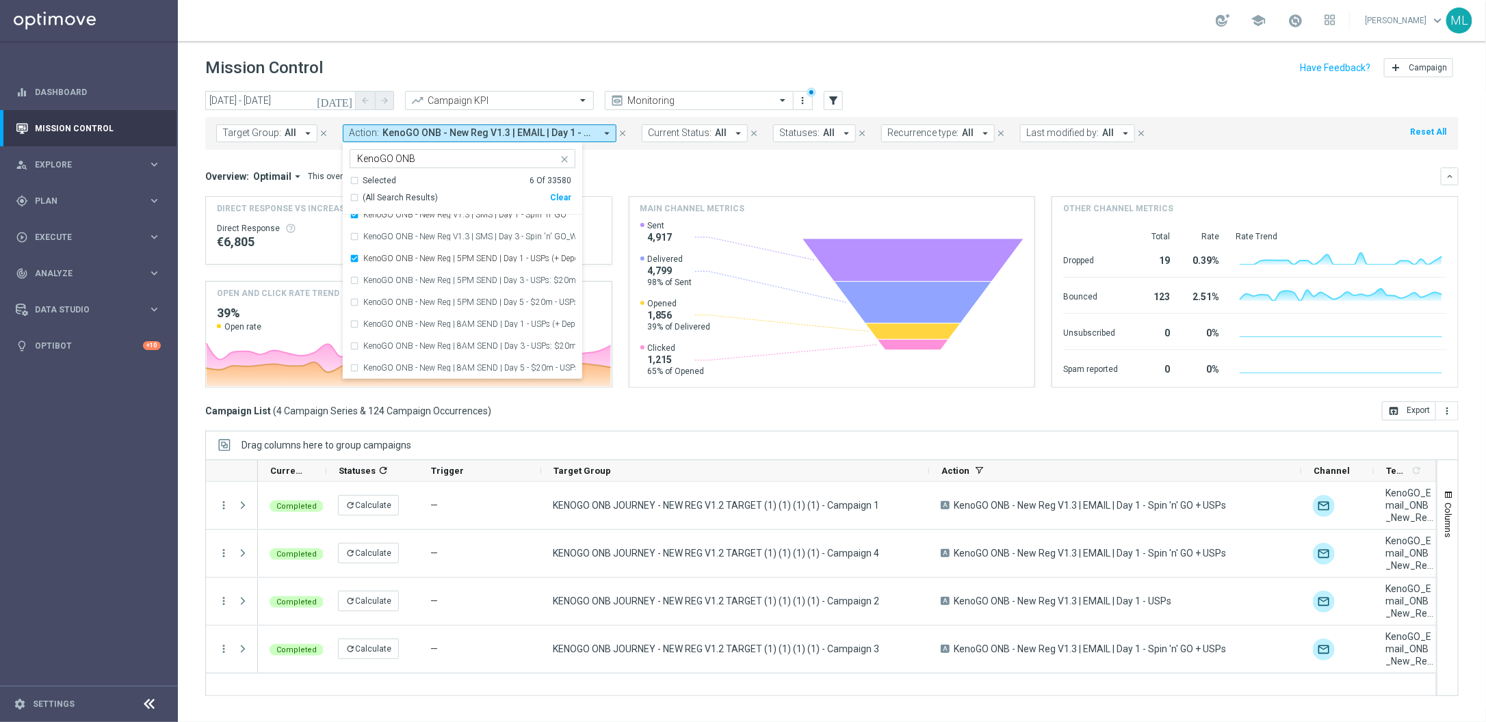
click at [670, 172] on div "Overview: Optimail arrow_drop_down This overview shows data of campaigns execut…" at bounding box center [822, 176] width 1235 height 12
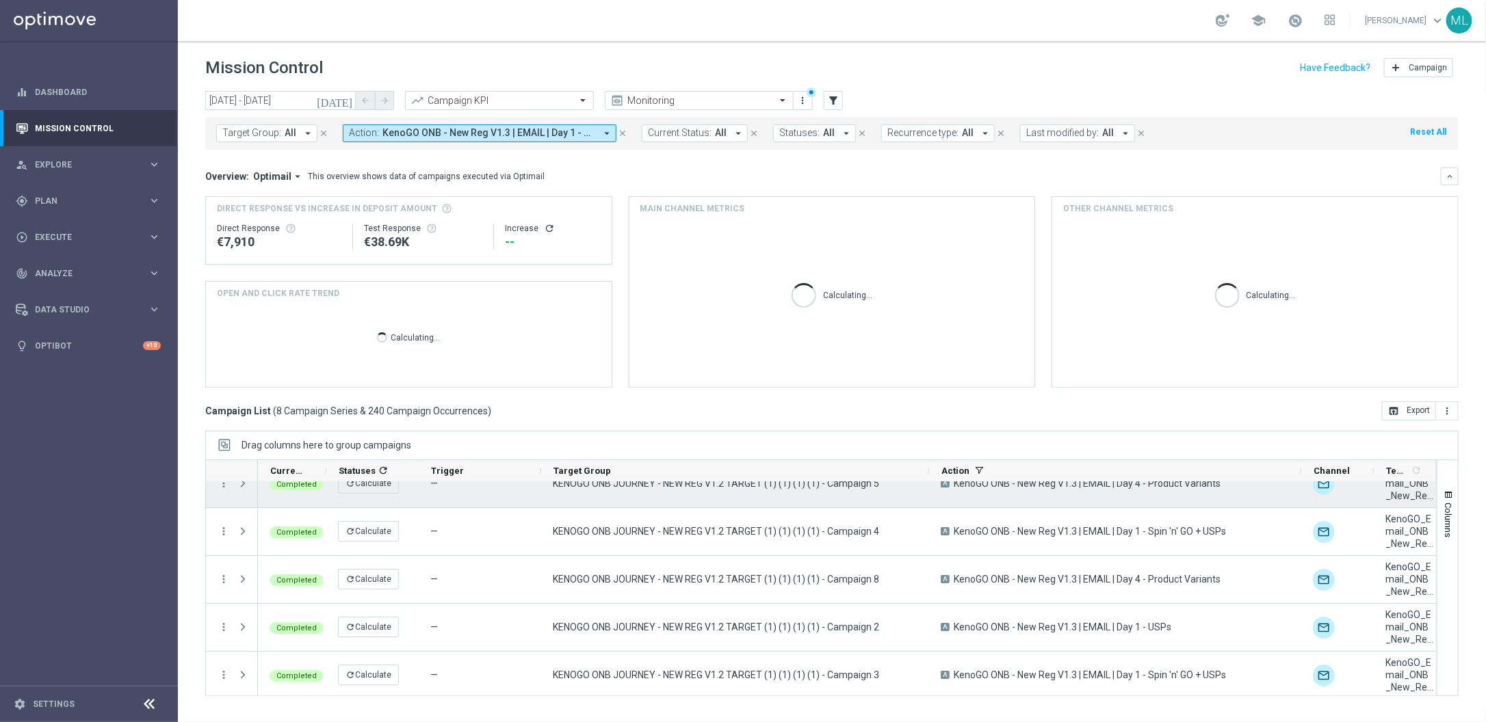
scroll to position [0, 0]
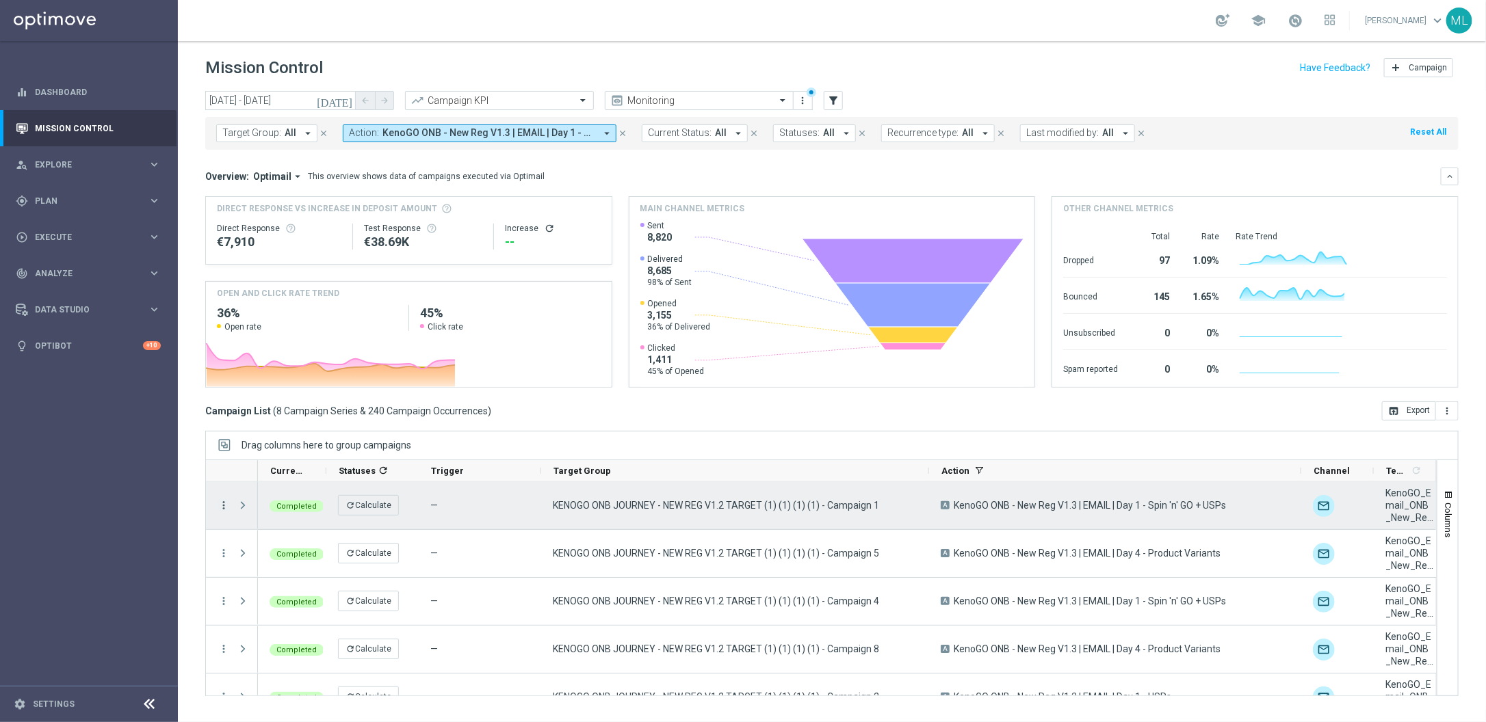
click at [226, 506] on icon "more_vert" at bounding box center [224, 505] width 12 height 12
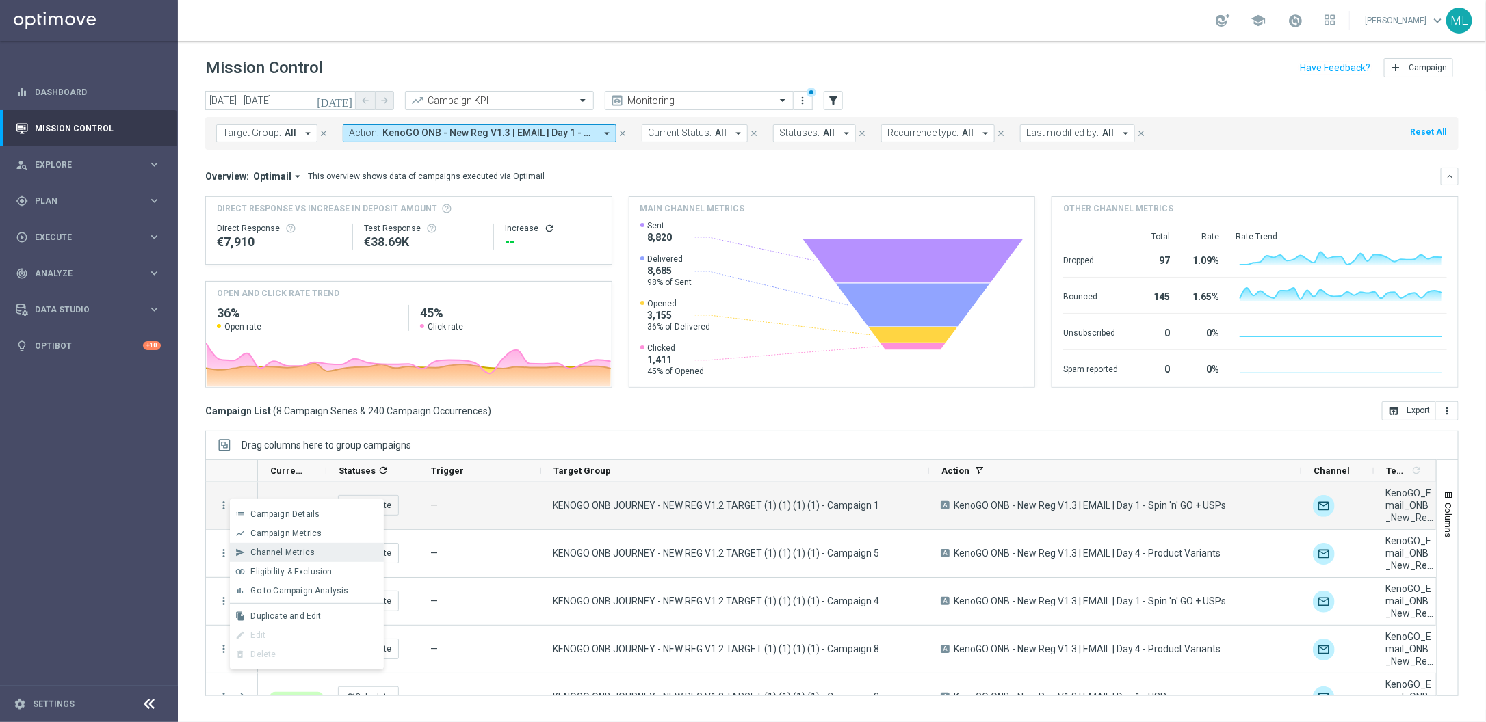
click at [303, 554] on span "Channel Metrics" at bounding box center [282, 553] width 64 height 10
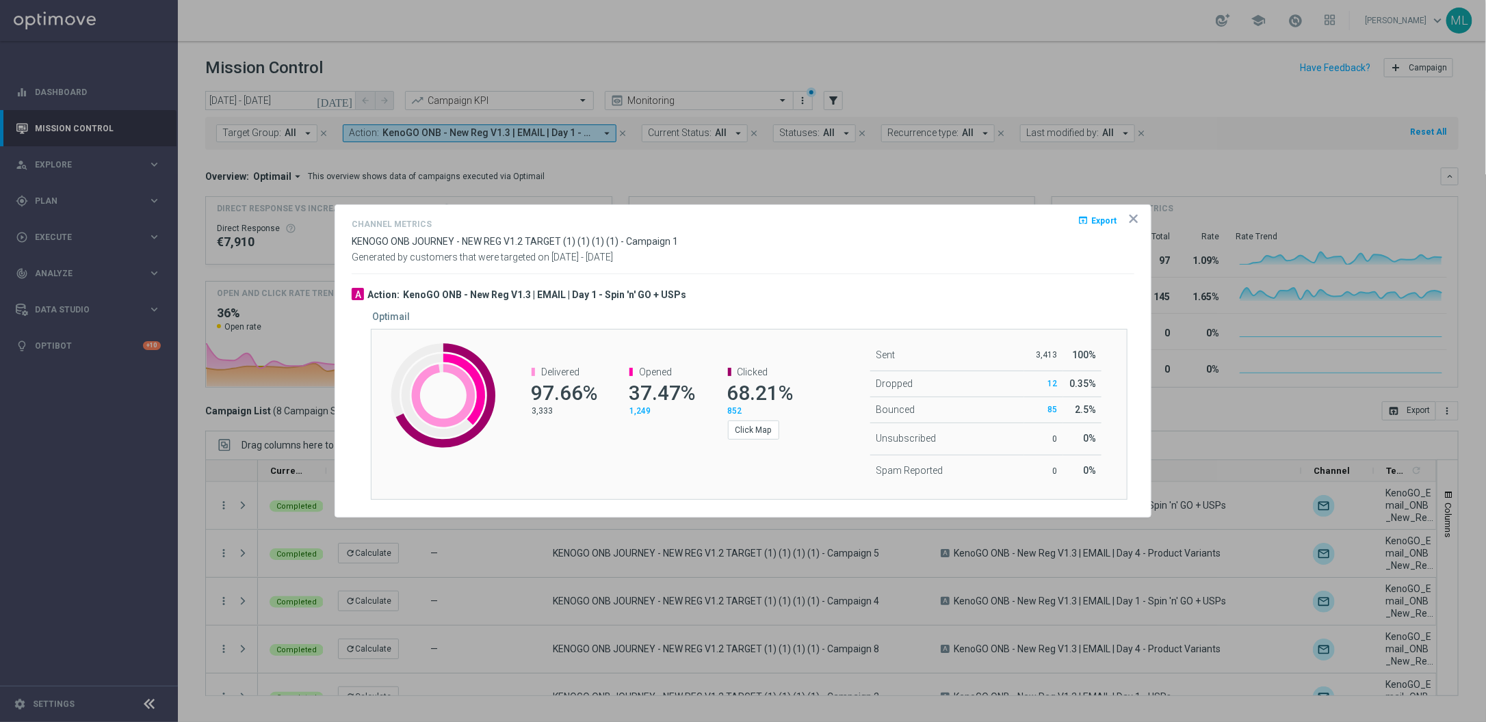
click at [742, 401] on span "68.21%" at bounding box center [760, 393] width 66 height 24
click at [759, 429] on button "Click Map" at bounding box center [753, 430] width 51 height 19
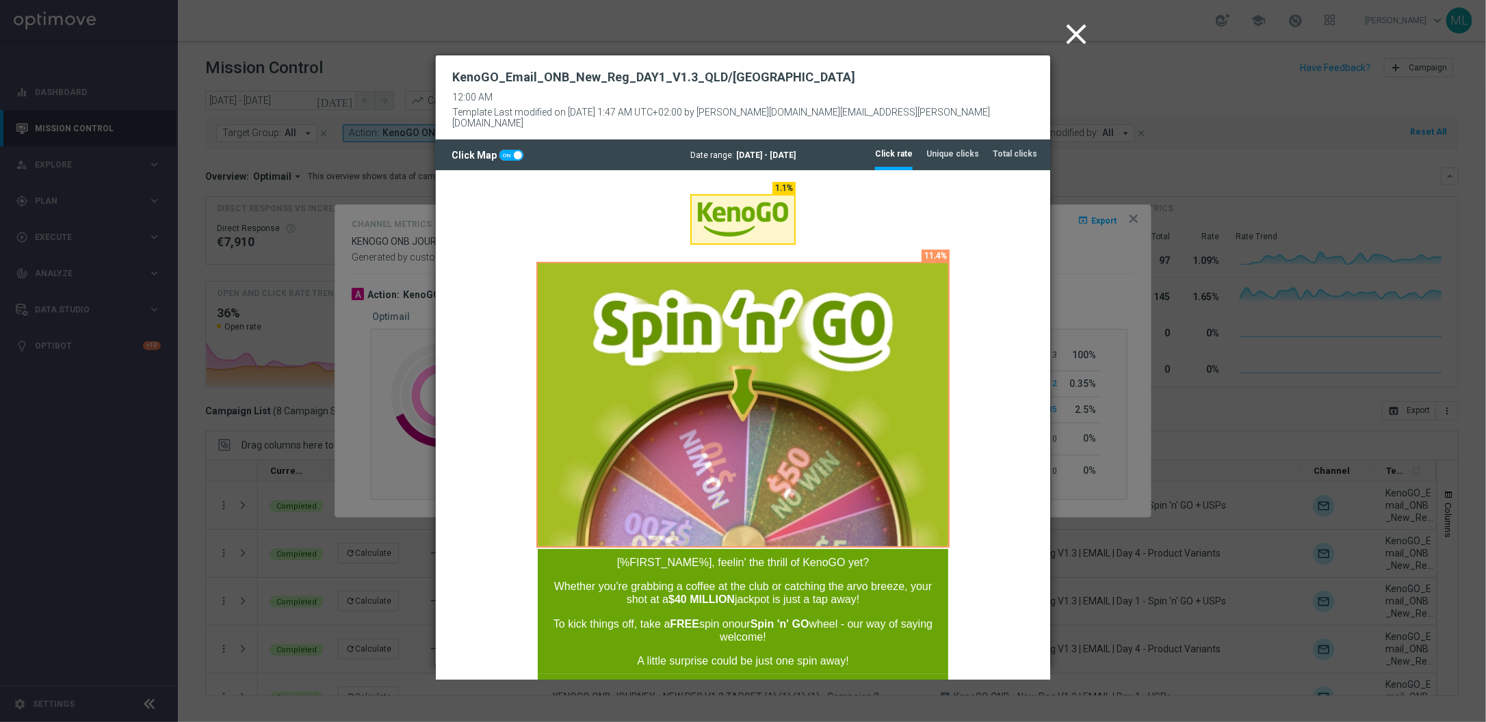
click at [1071, 34] on icon "close" at bounding box center [1076, 34] width 34 height 34
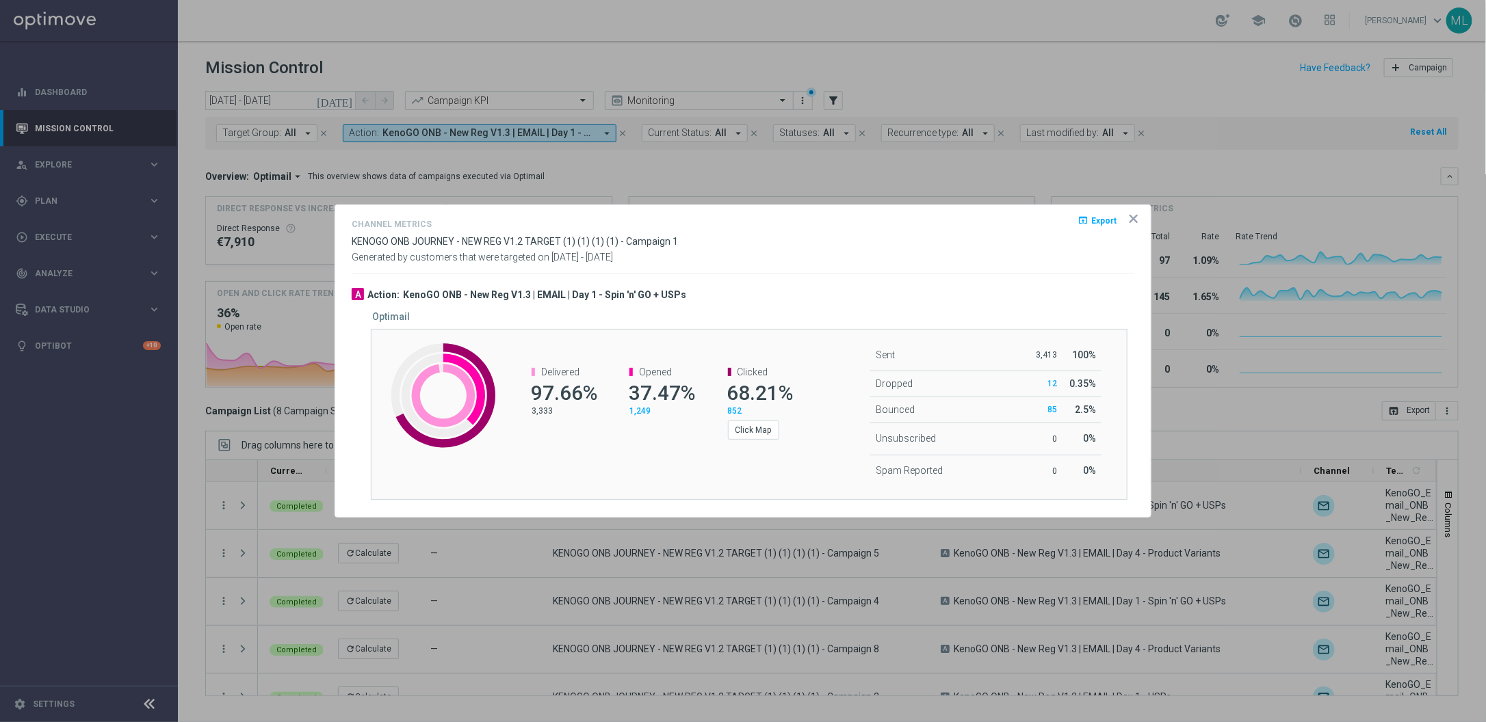
click at [1135, 212] on icon "icon" at bounding box center [1134, 219] width 14 height 14
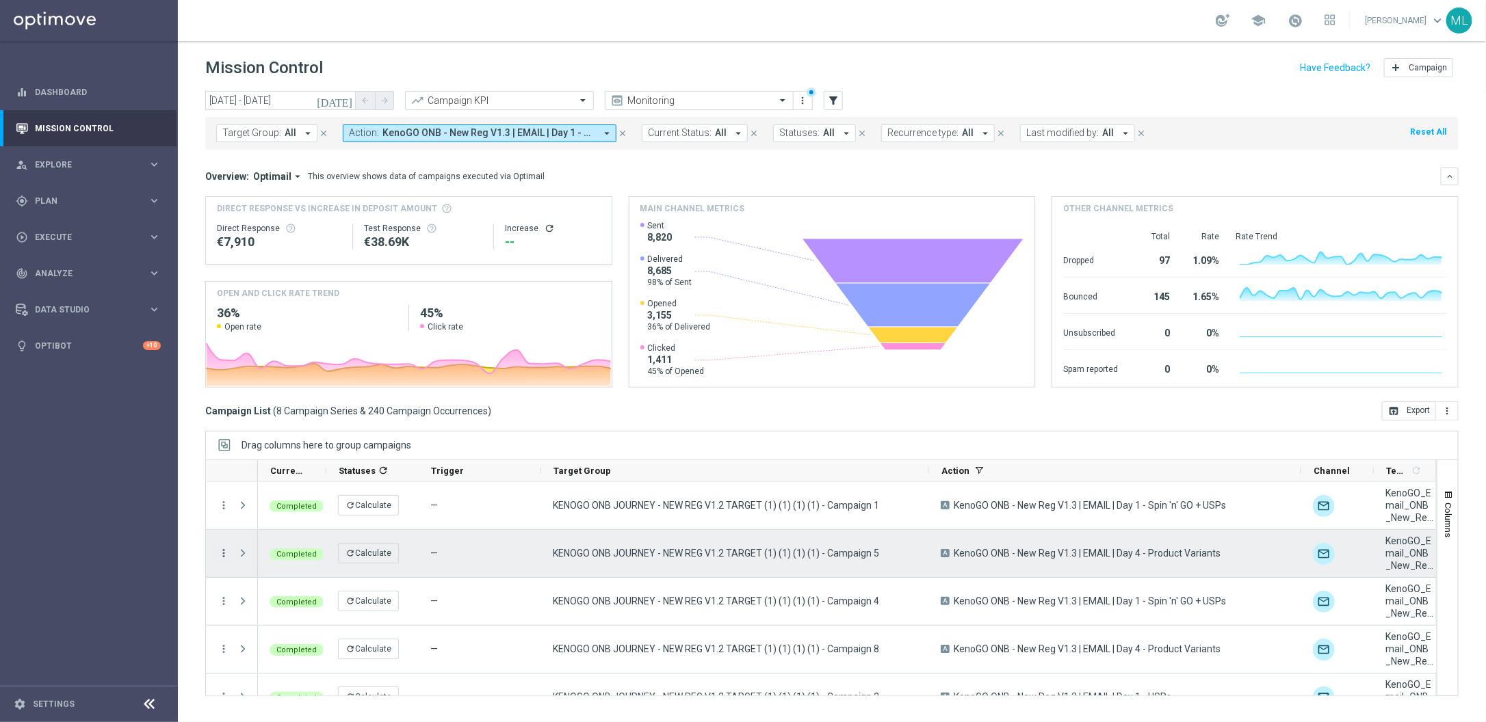
click at [224, 553] on icon "more_vert" at bounding box center [224, 553] width 12 height 12
click at [300, 601] on span "Channel Metrics" at bounding box center [282, 601] width 64 height 10
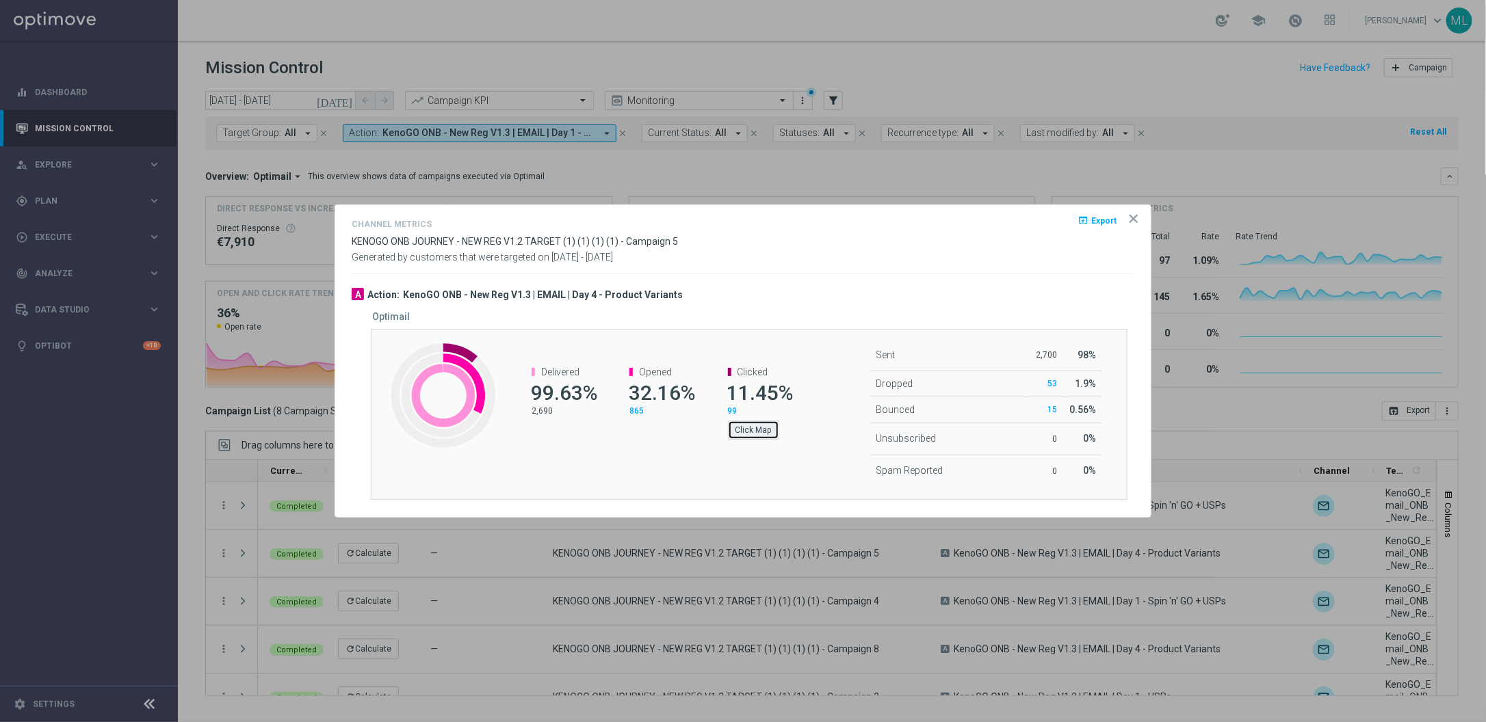
click at [758, 430] on button "Click Map" at bounding box center [753, 430] width 51 height 19
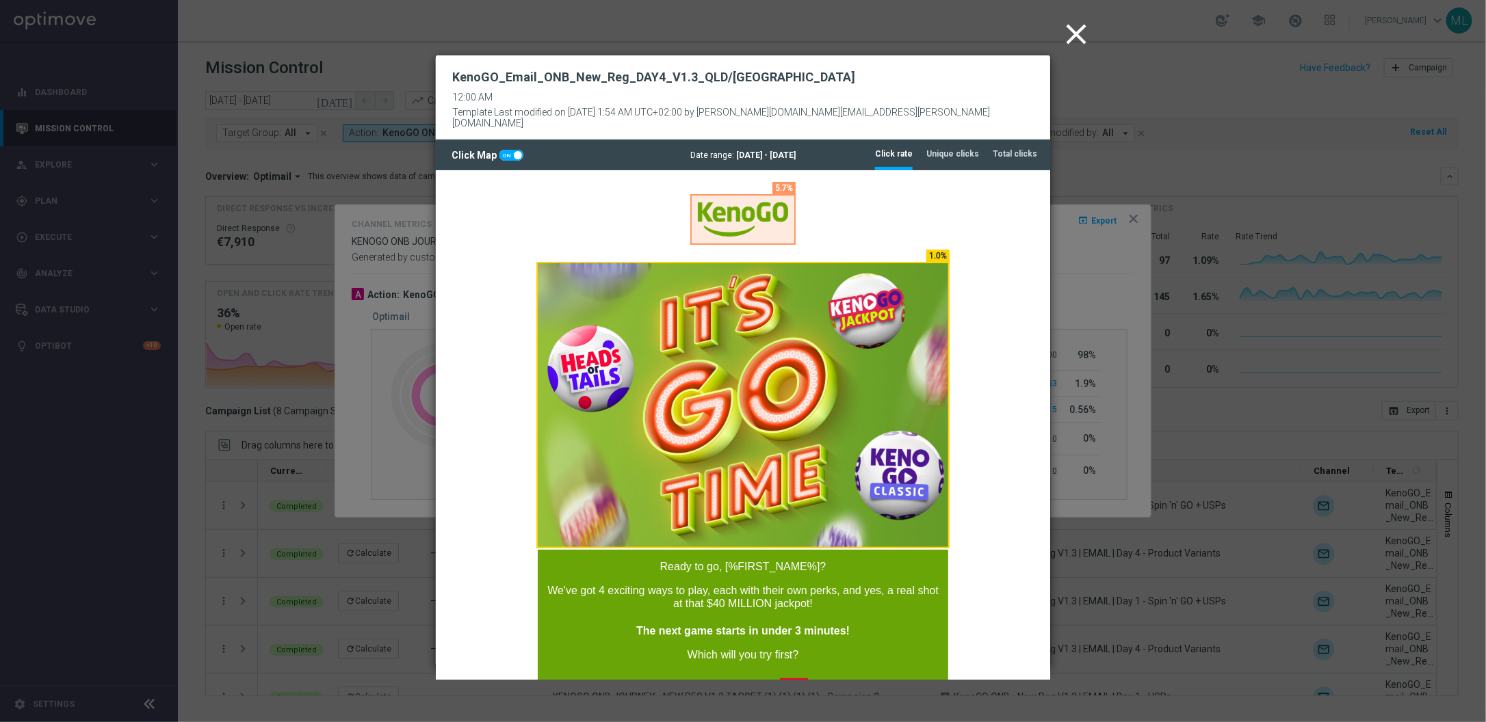
click at [1073, 34] on icon "close" at bounding box center [1076, 34] width 34 height 34
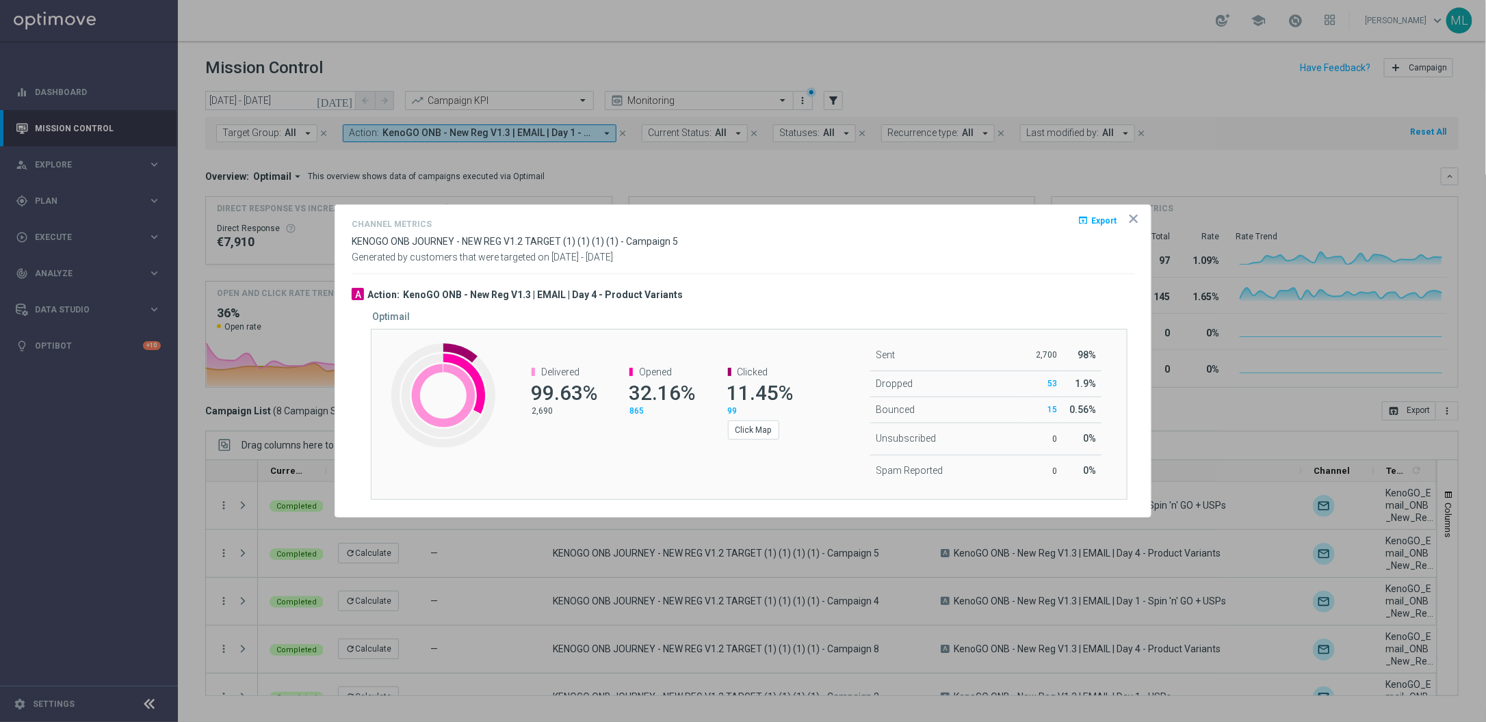
click at [1133, 218] on icon "icon" at bounding box center [1133, 218] width 7 height 7
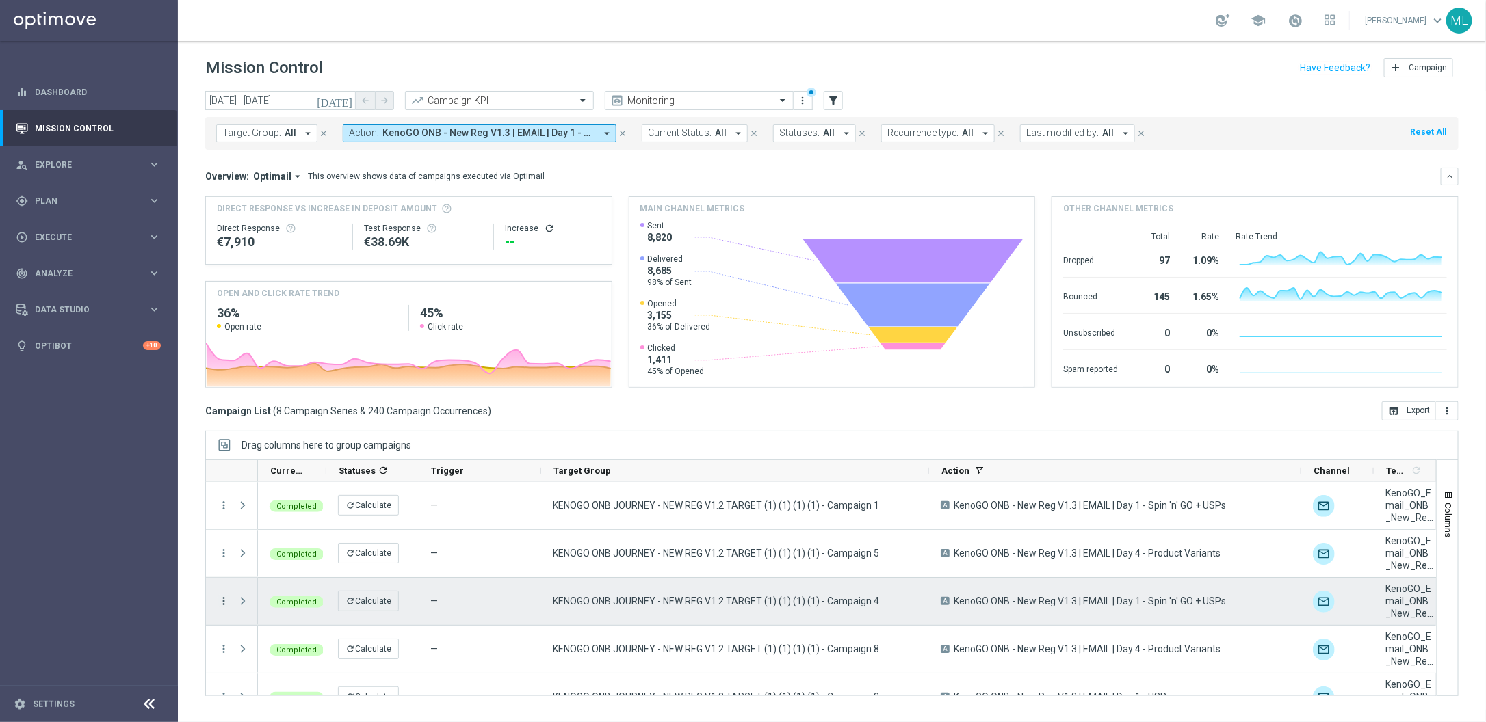
click at [222, 603] on icon "more_vert" at bounding box center [224, 601] width 12 height 12
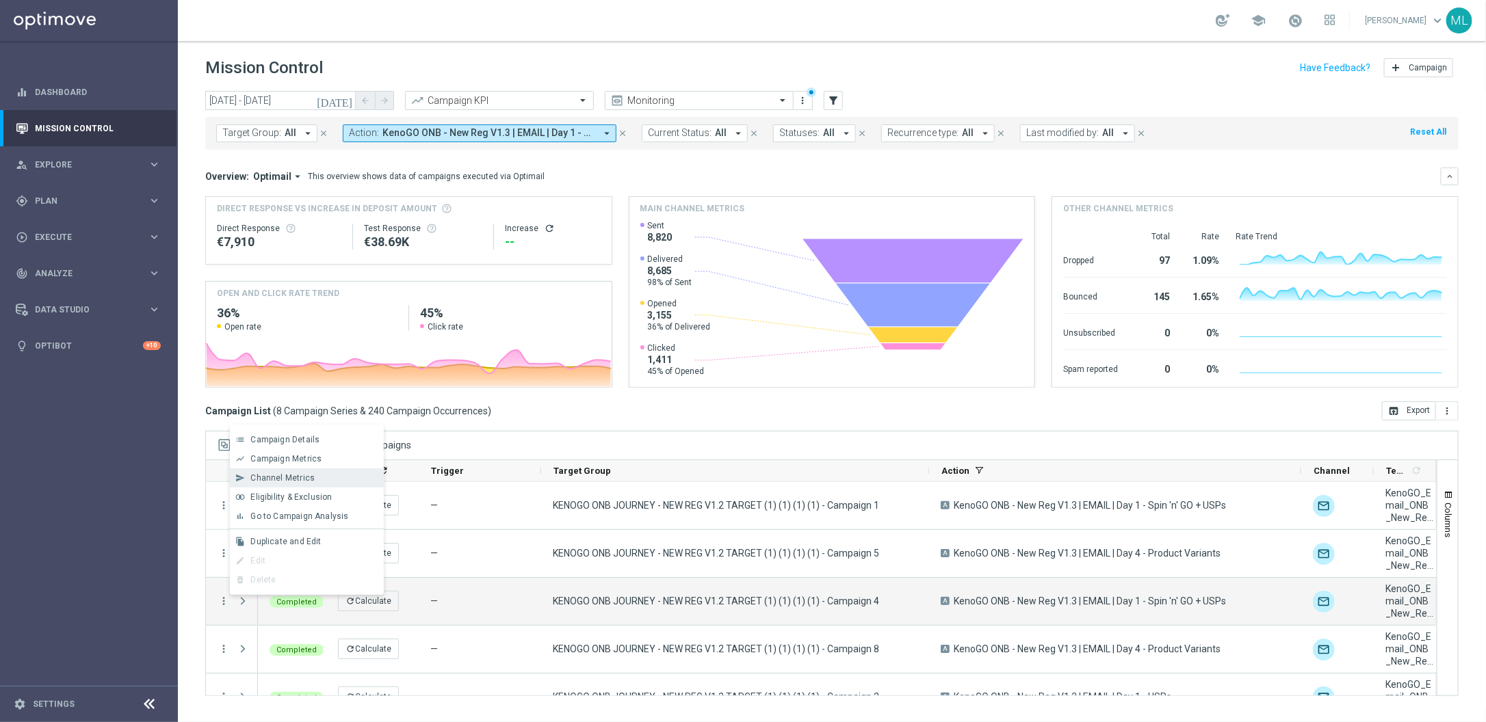
click at [293, 485] on div "send Channel Metrics" at bounding box center [307, 478] width 154 height 19
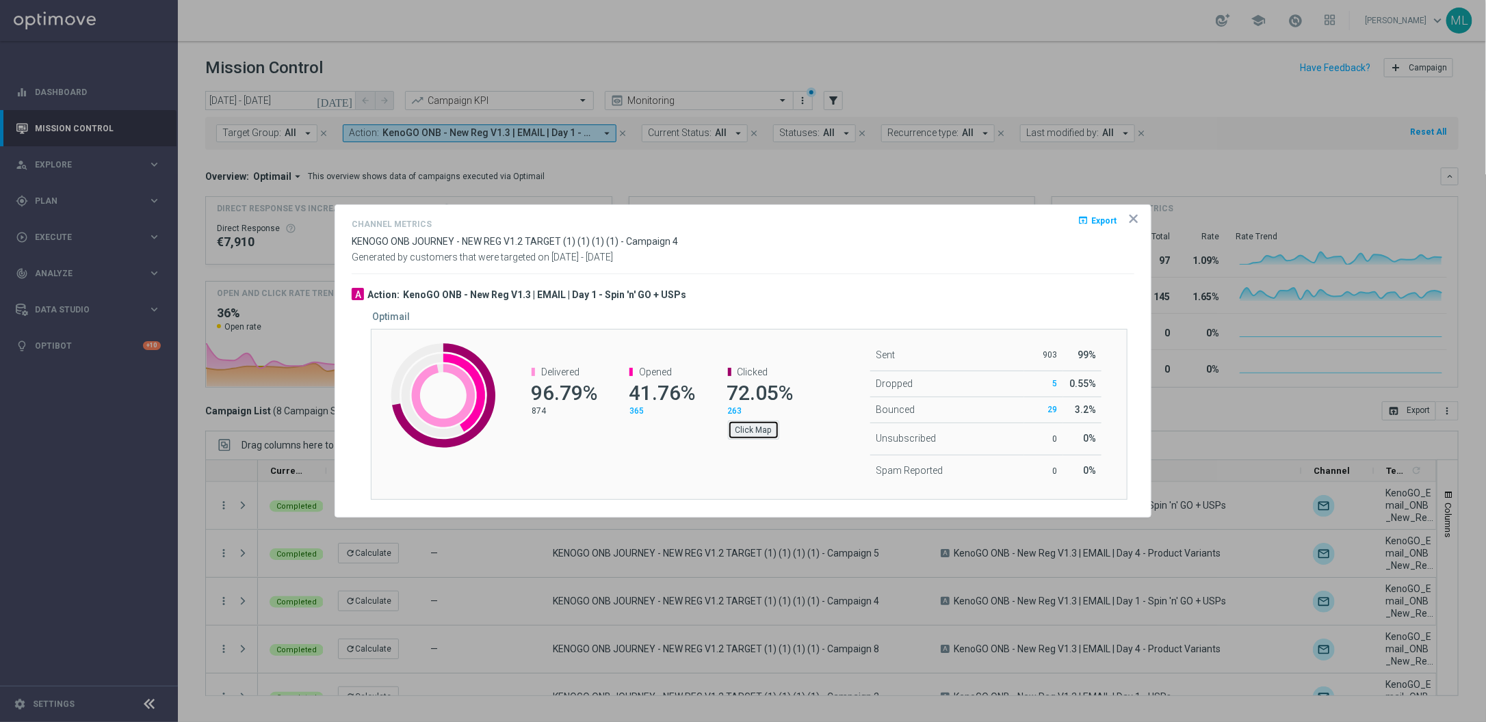
click at [748, 432] on button "Click Map" at bounding box center [753, 430] width 51 height 19
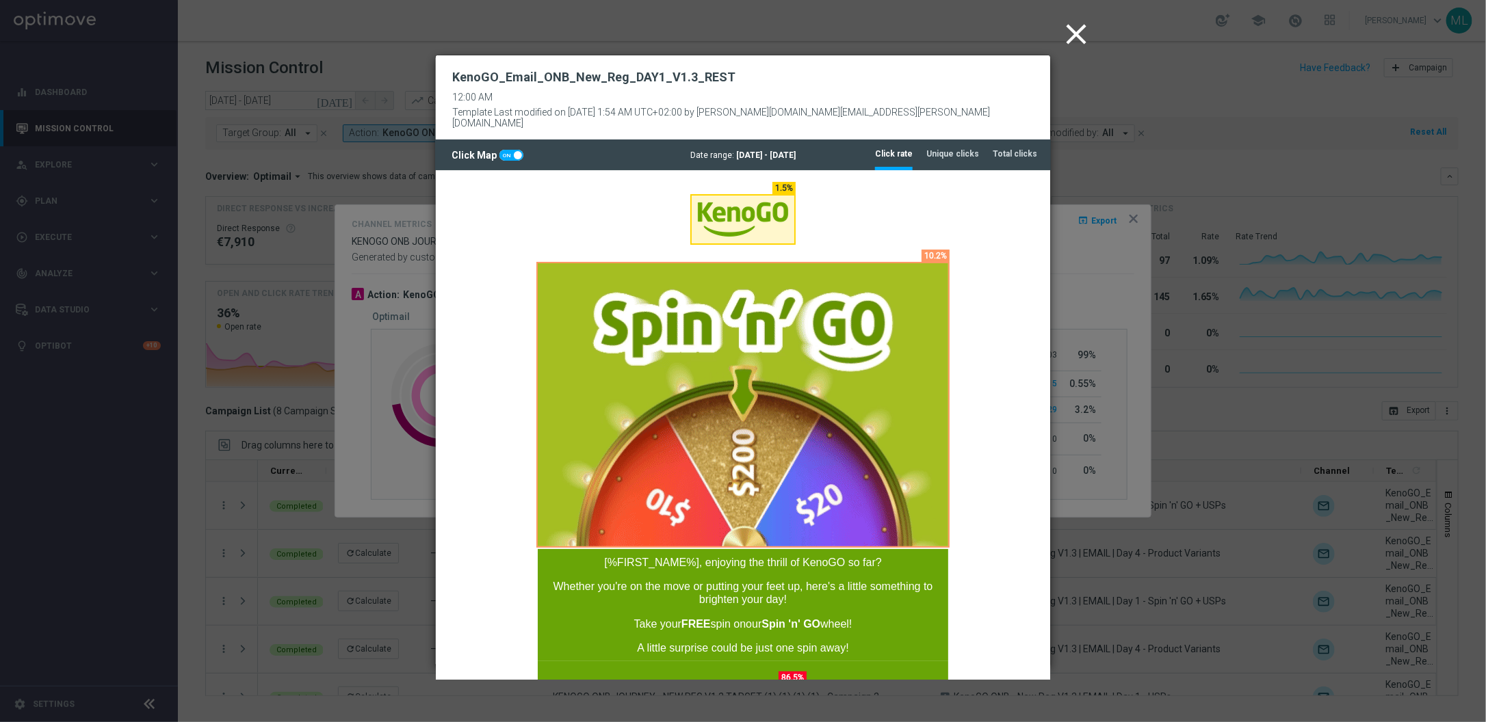
click at [1073, 27] on icon "close" at bounding box center [1076, 34] width 34 height 34
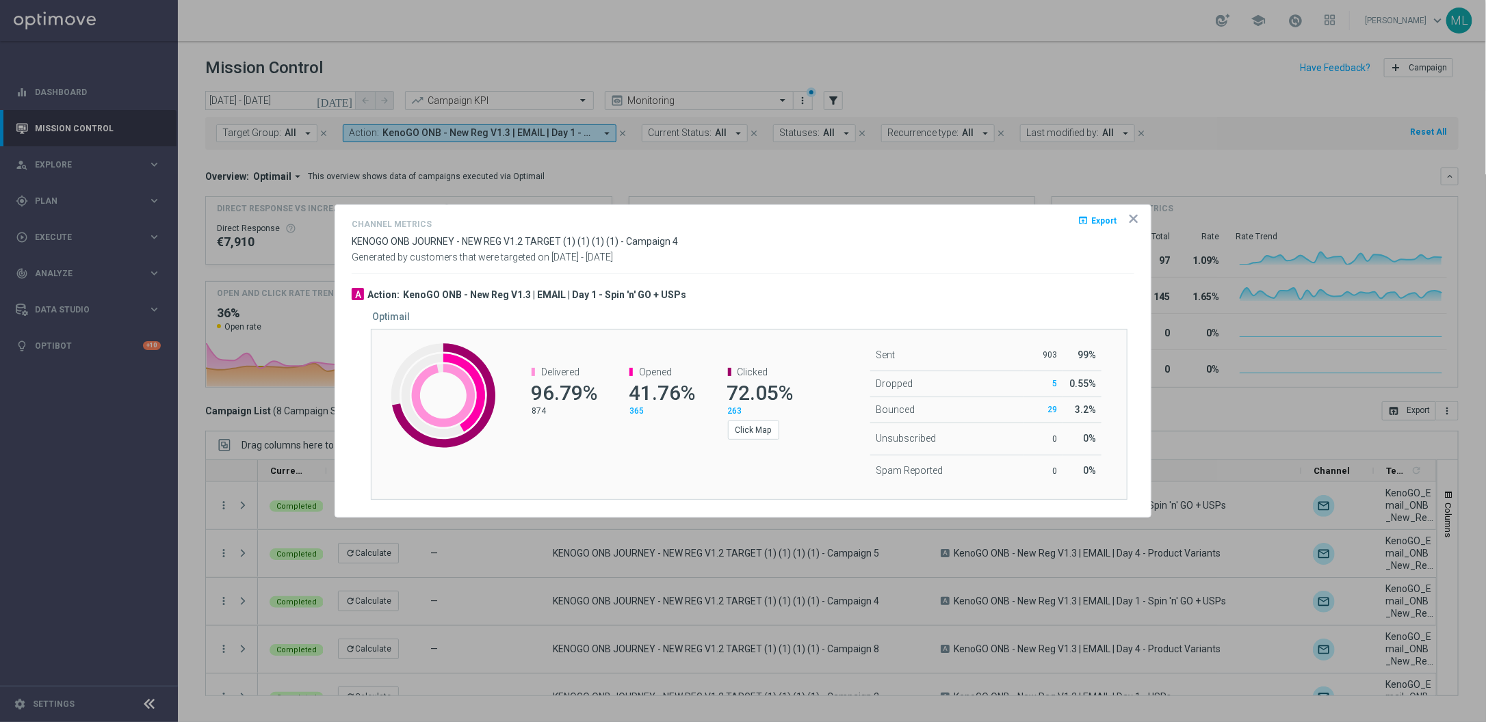
click at [1132, 218] on icon "icon" at bounding box center [1133, 218] width 7 height 7
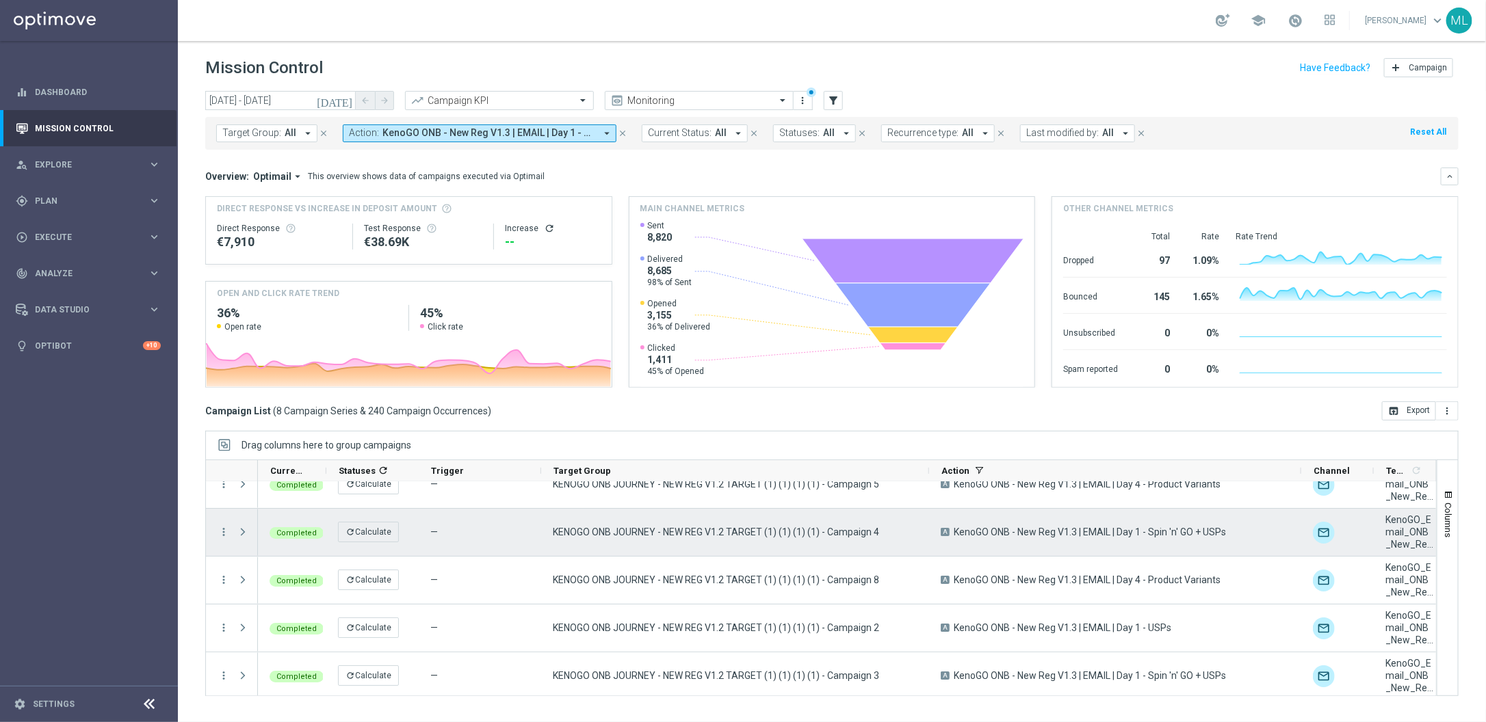
scroll to position [82, 0]
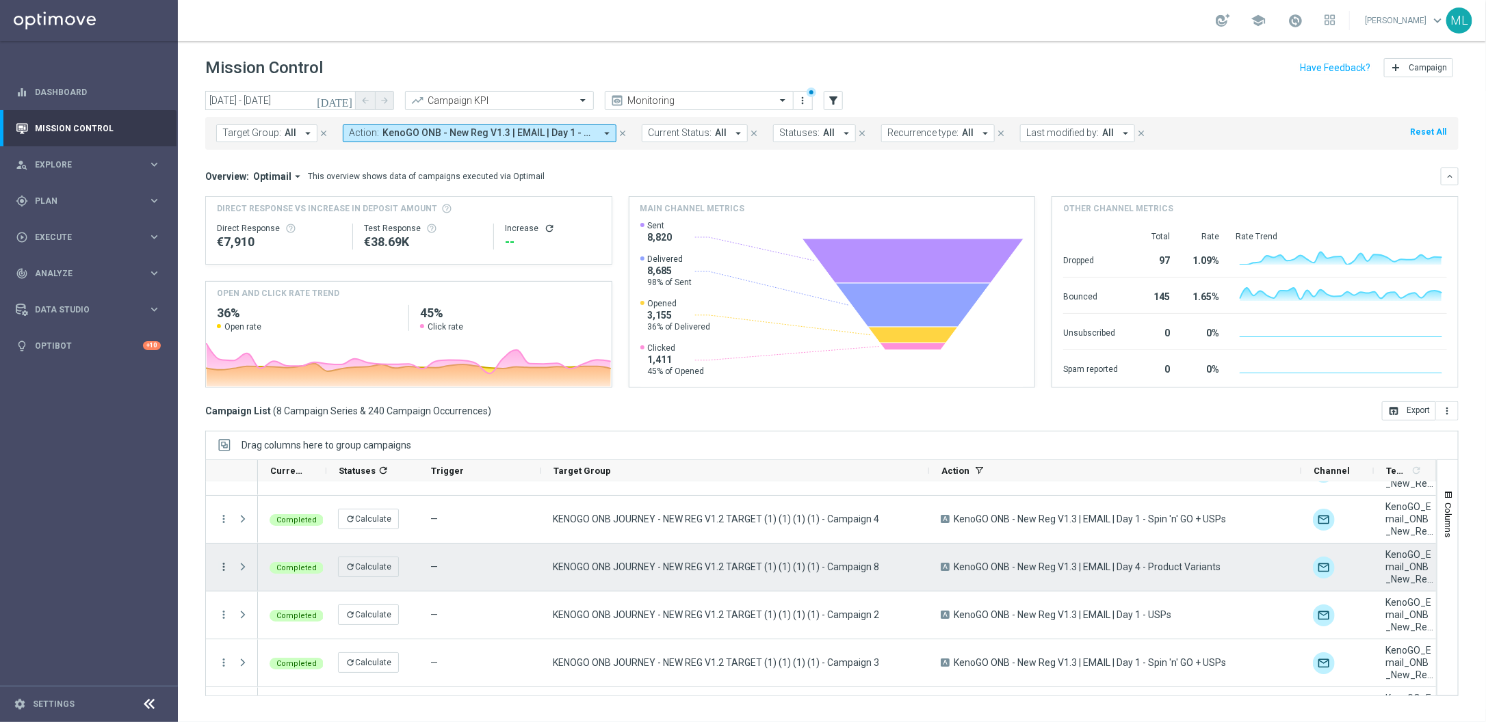
click at [222, 564] on icon "more_vert" at bounding box center [224, 567] width 12 height 12
click at [302, 449] on div "send Channel Metrics" at bounding box center [307, 443] width 154 height 19
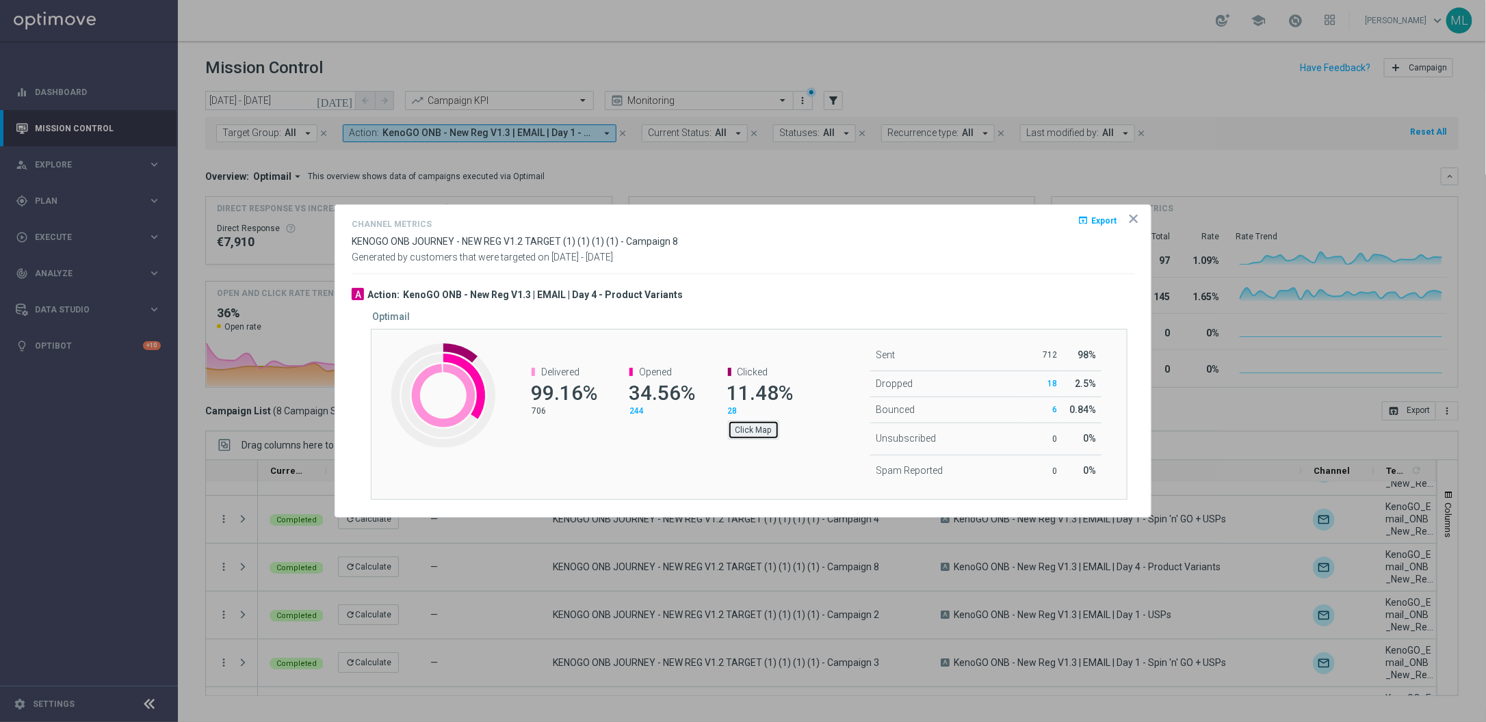
click at [755, 429] on button "Click Map" at bounding box center [753, 430] width 51 height 19
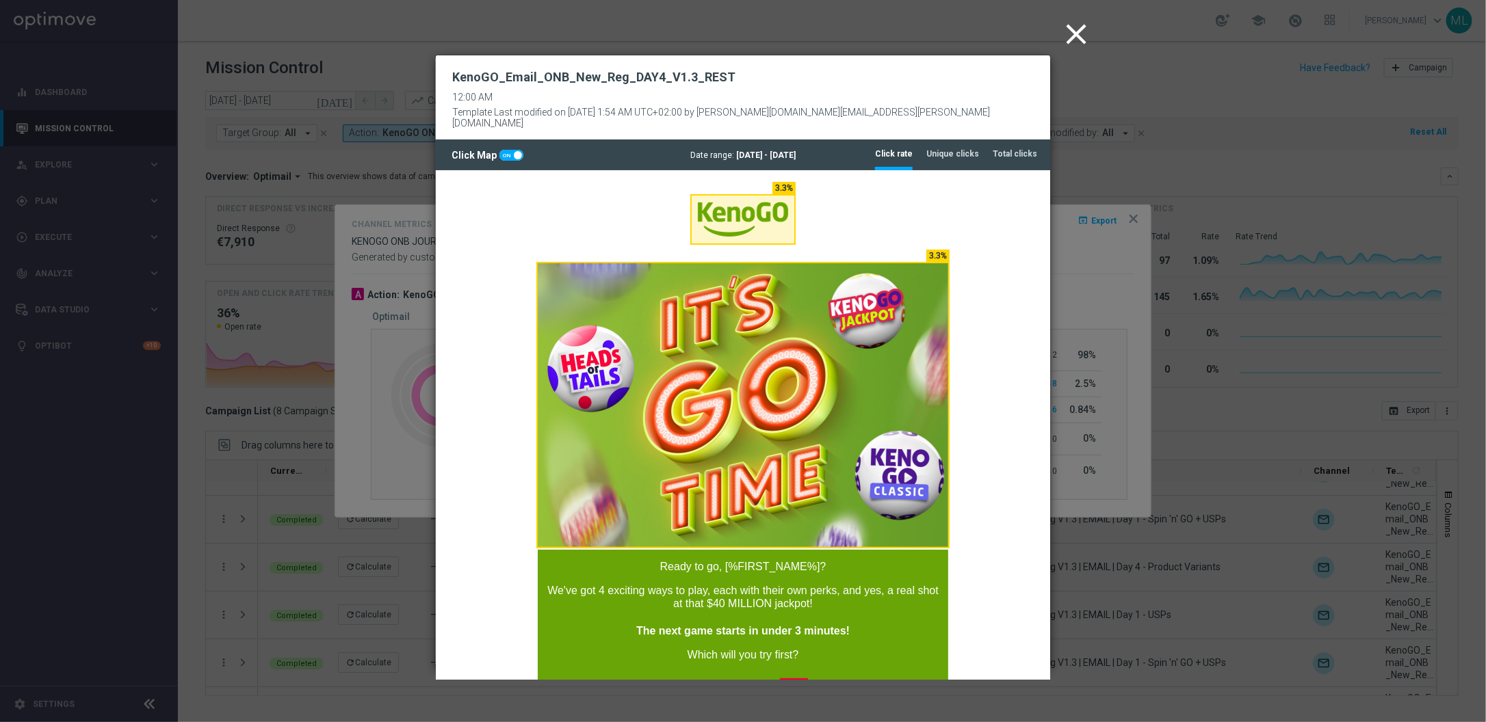
scroll to position [0, 0]
click at [1079, 26] on icon "close" at bounding box center [1076, 34] width 34 height 34
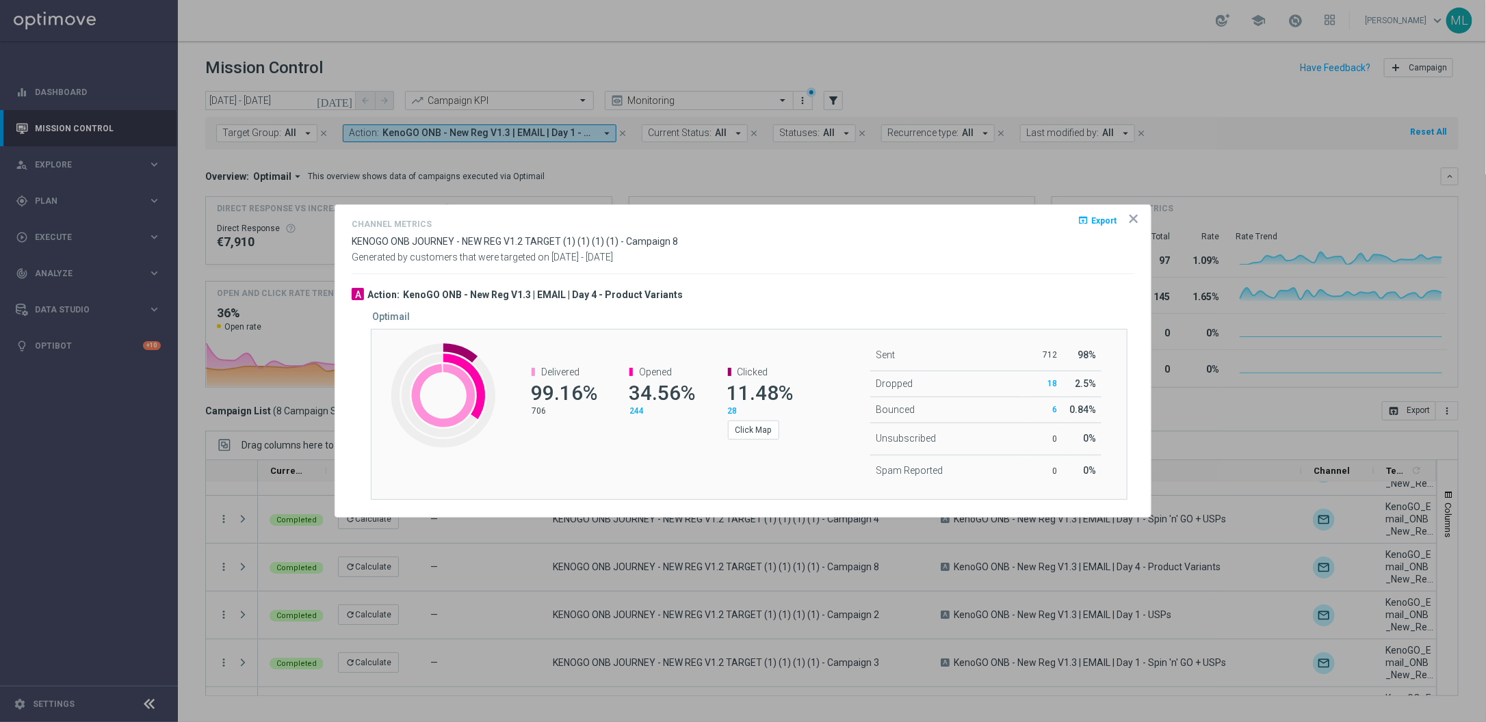
click at [1131, 219] on icon "icon" at bounding box center [1133, 218] width 7 height 7
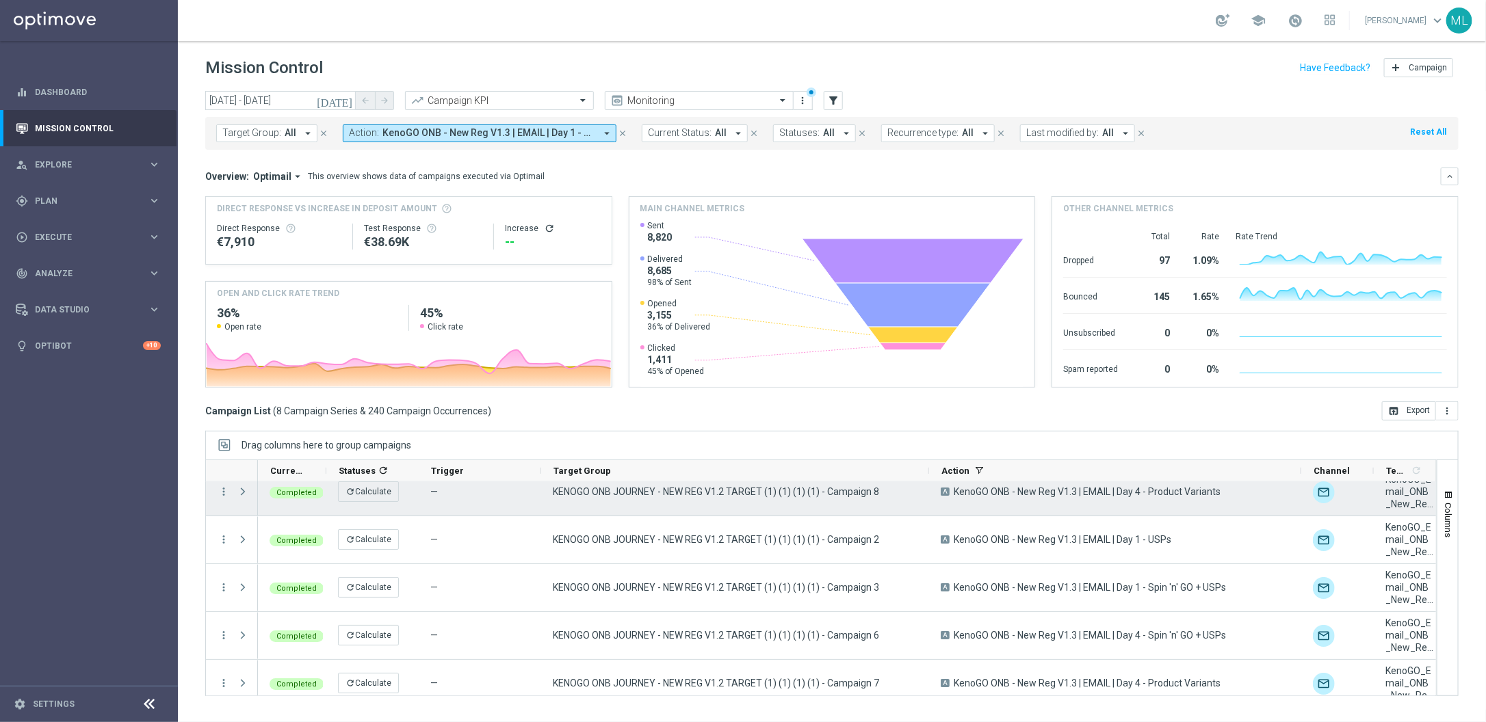
scroll to position [161, 0]
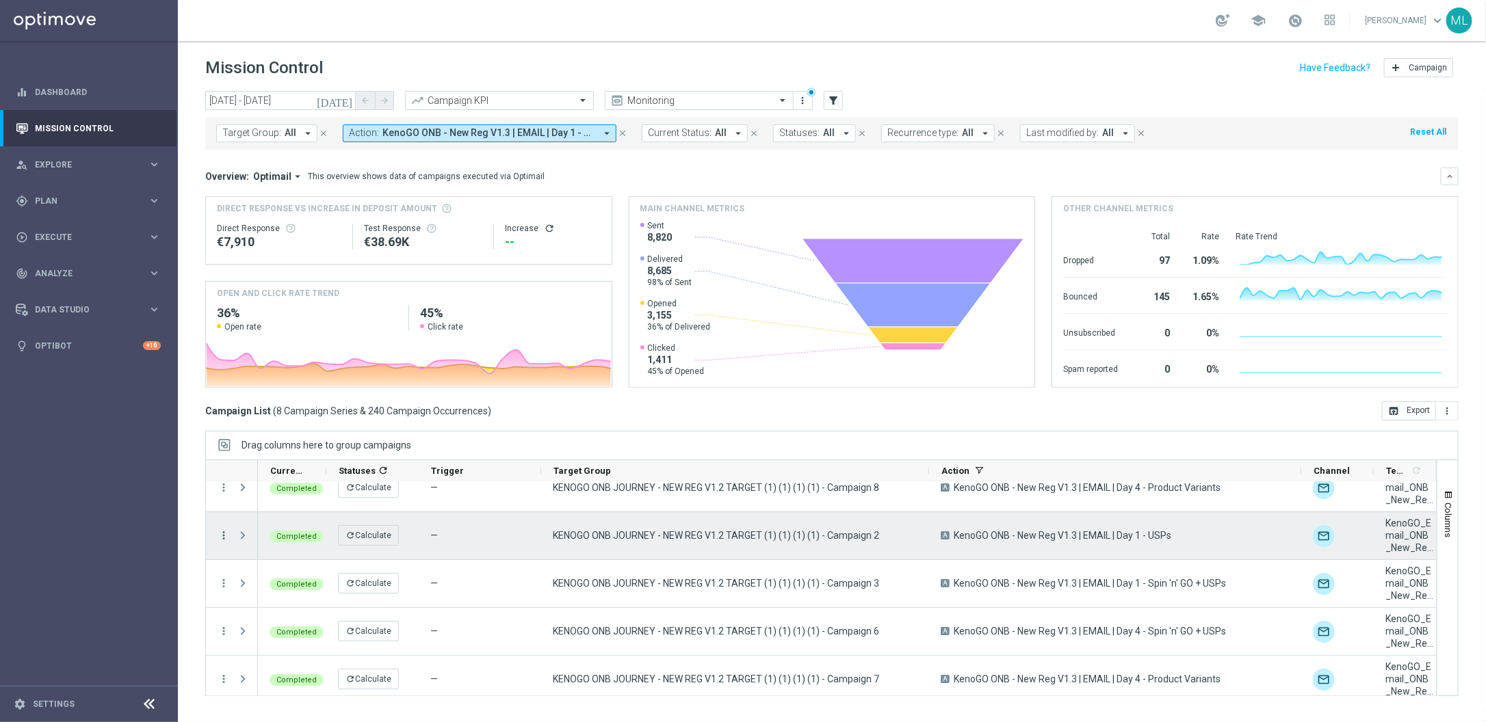
click at [223, 532] on icon "more_vert" at bounding box center [224, 535] width 12 height 12
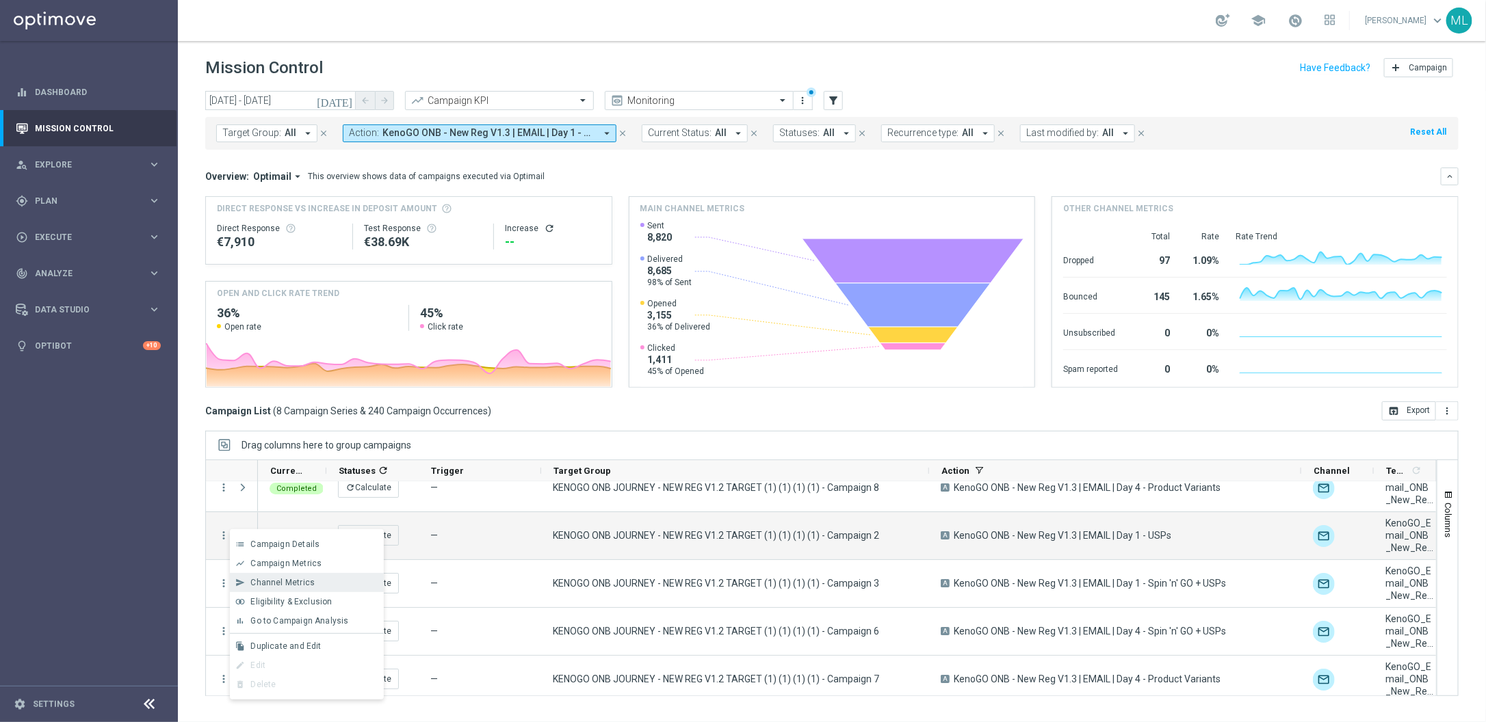
click at [300, 585] on span "Channel Metrics" at bounding box center [282, 583] width 64 height 10
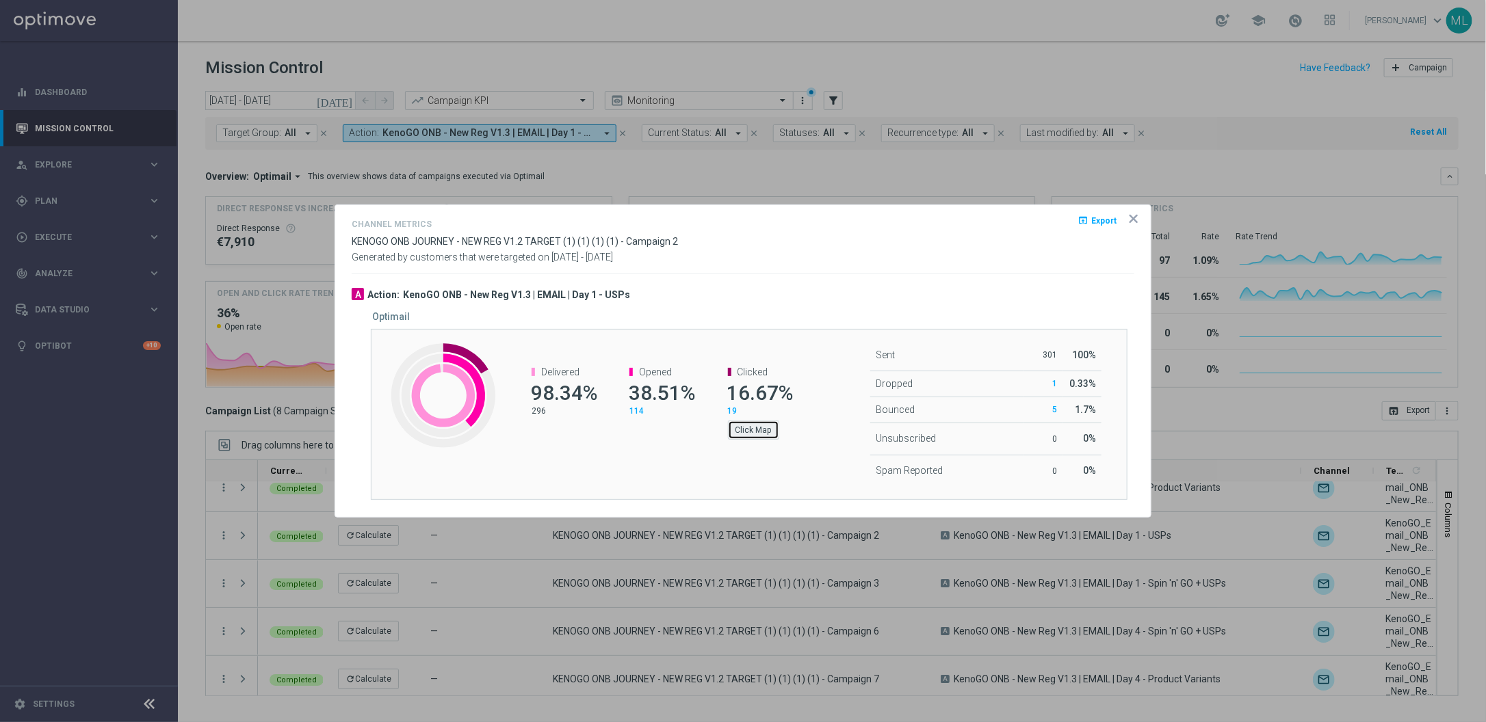
click at [752, 435] on button "Click Map" at bounding box center [753, 430] width 51 height 19
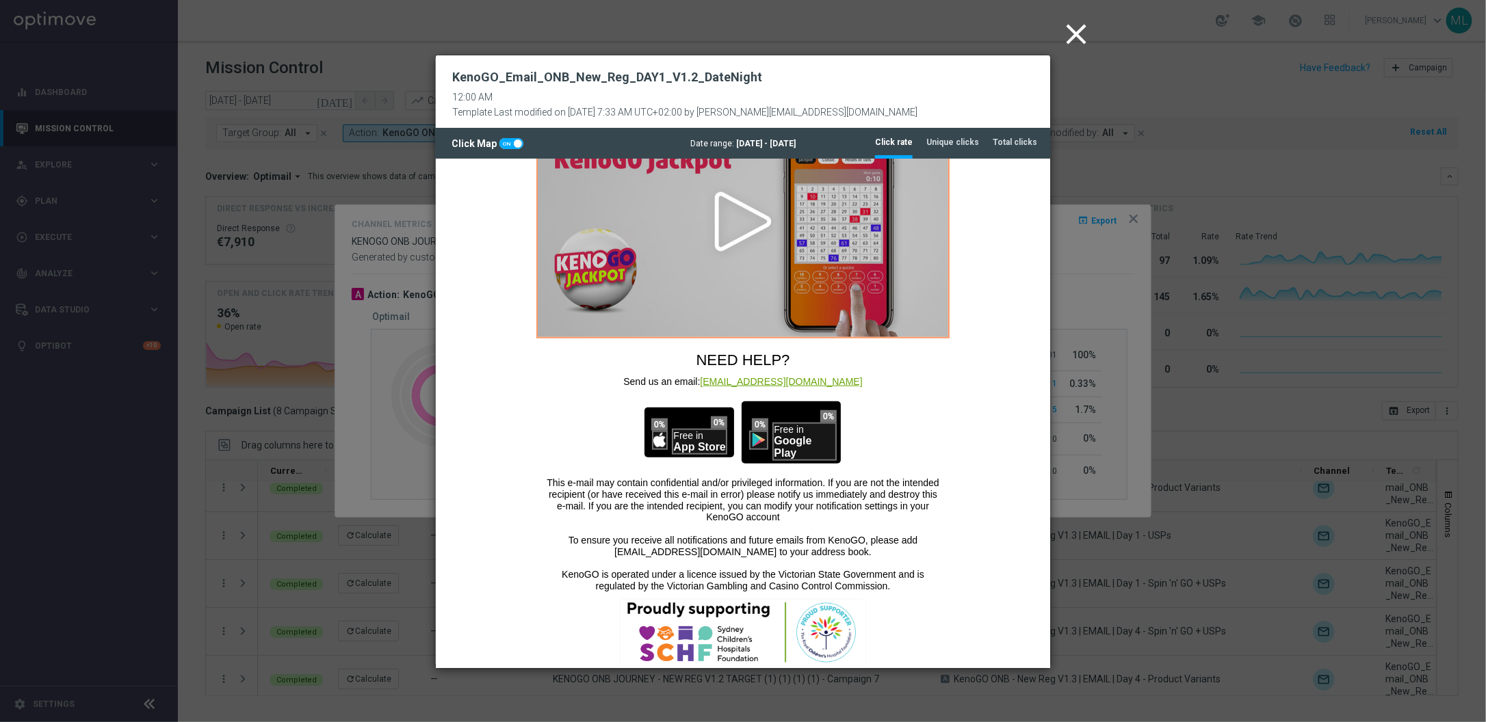
scroll to position [0, 0]
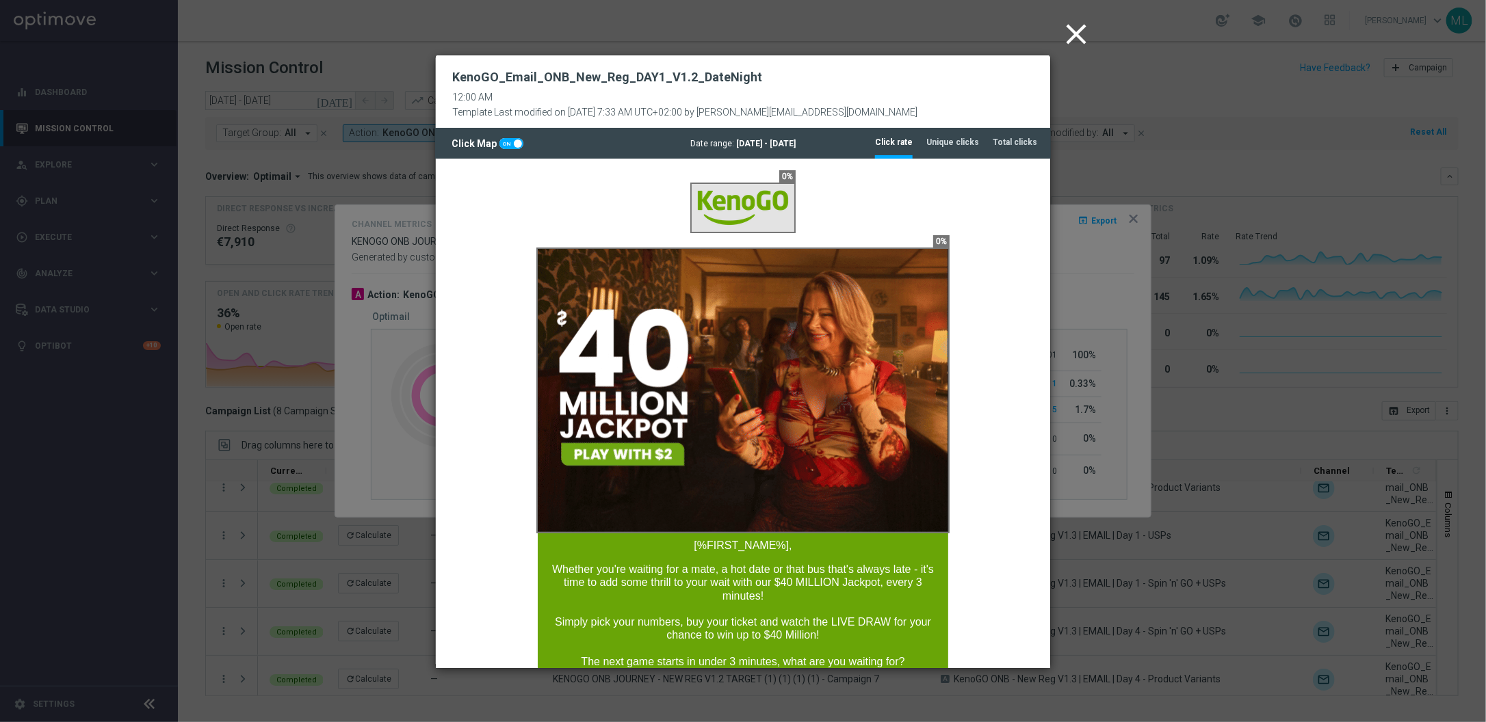
drag, startPoint x: 1071, startPoint y: 42, endPoint x: 1084, endPoint y: 57, distance: 19.9
click at [1071, 42] on icon "close" at bounding box center [1076, 34] width 34 height 34
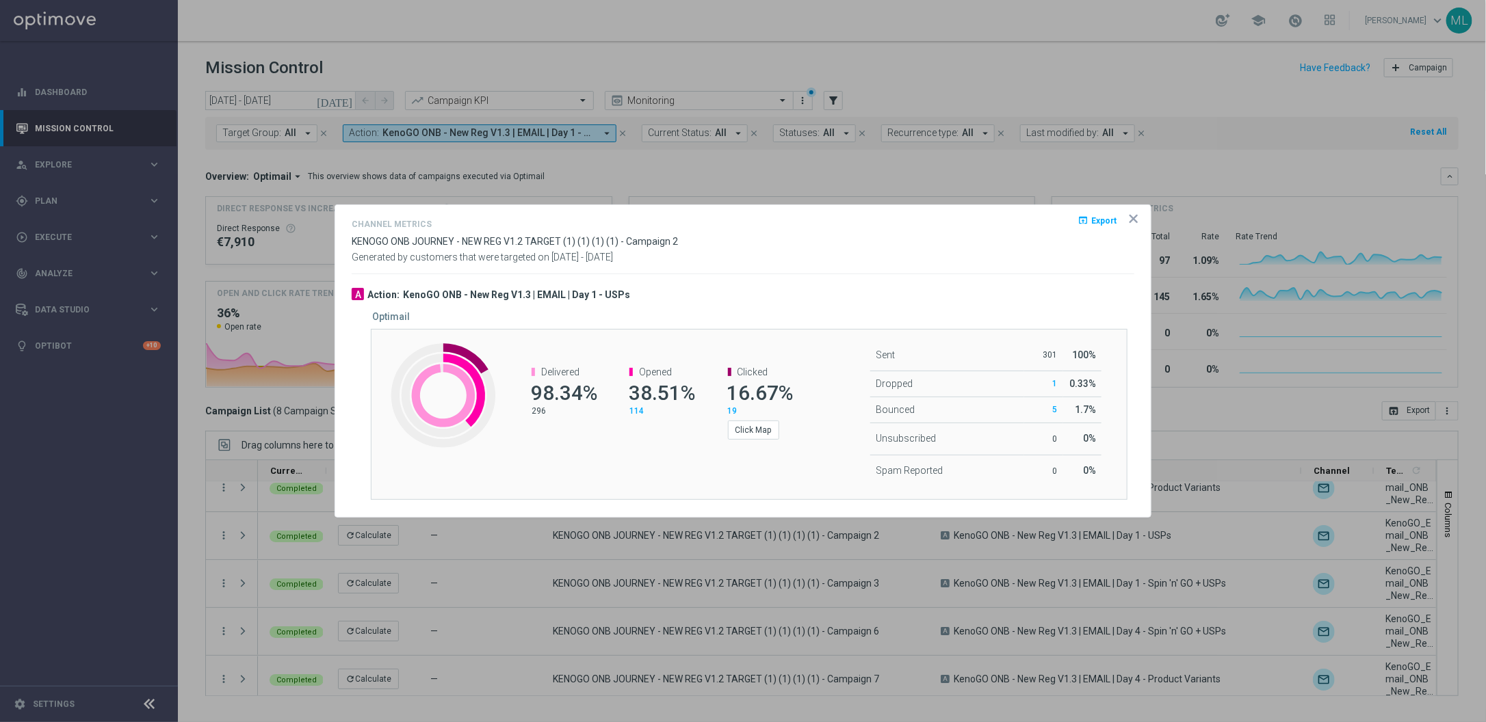
click at [1132, 220] on icon "icon" at bounding box center [1133, 218] width 7 height 7
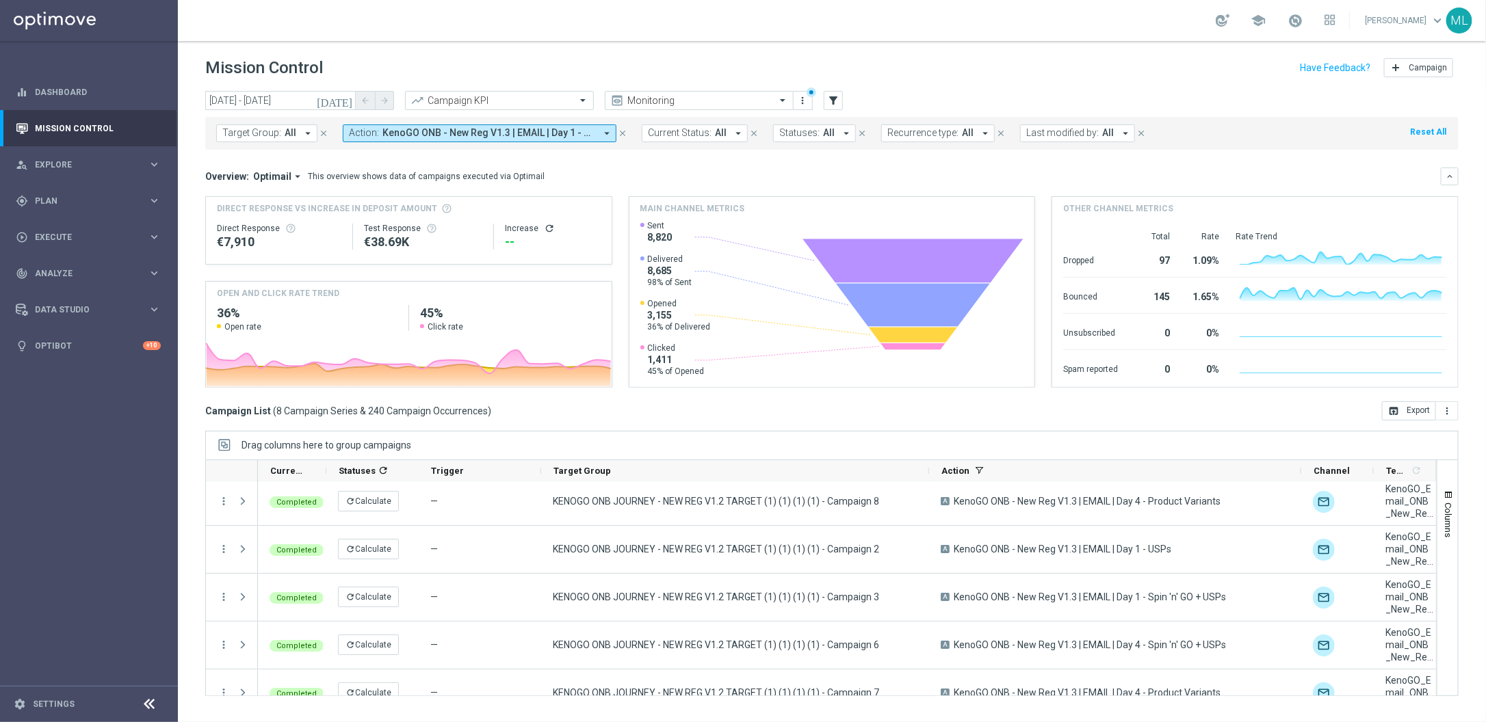
scroll to position [170, 0]
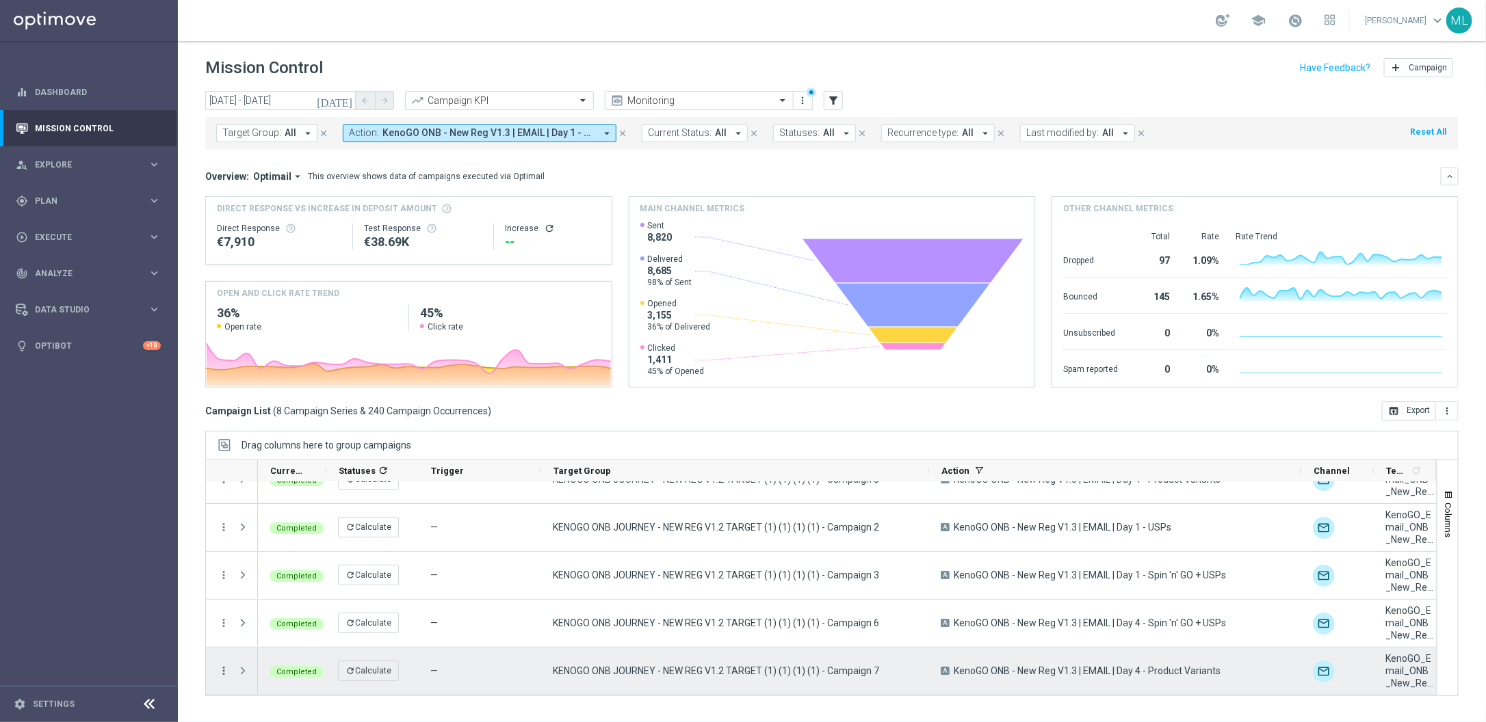
click at [222, 672] on icon "more_vert" at bounding box center [224, 671] width 12 height 12
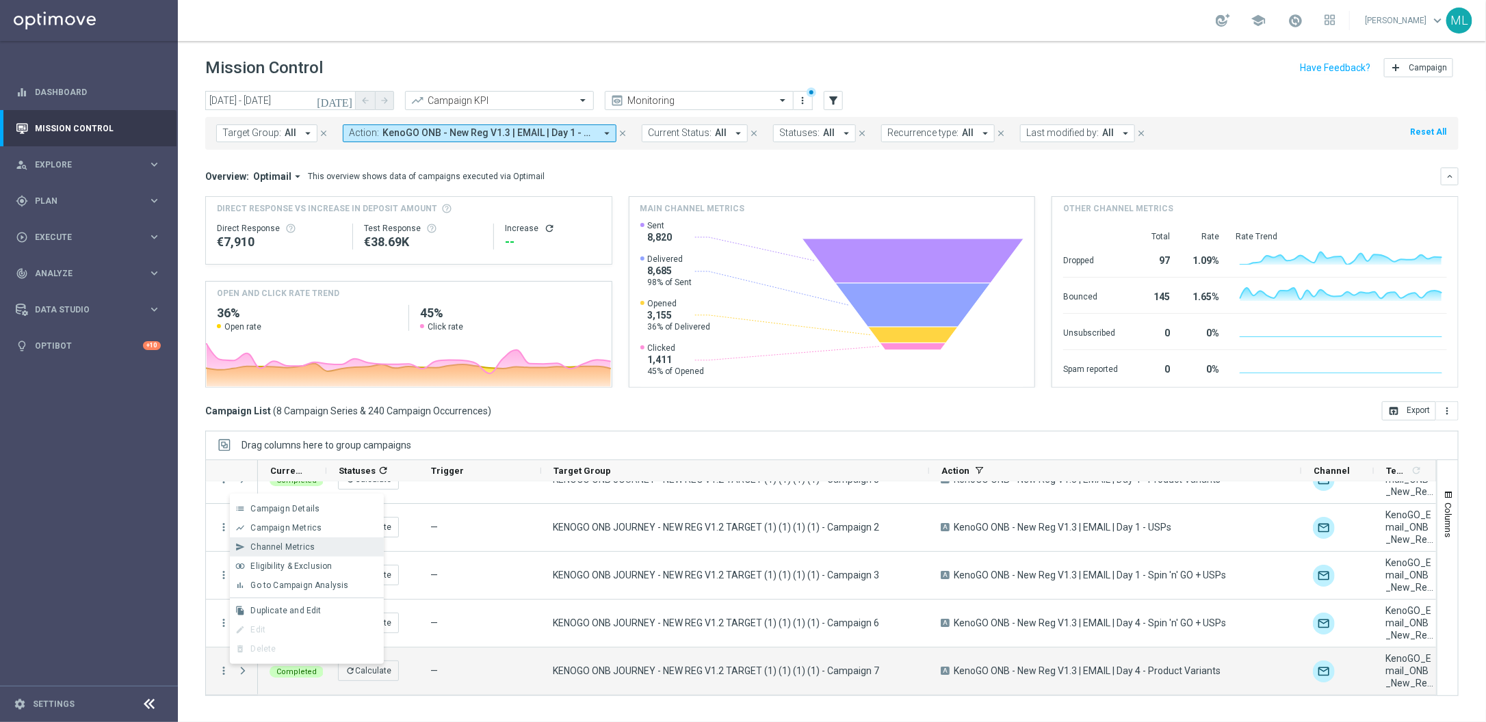
click at [300, 544] on span "Channel Metrics" at bounding box center [282, 547] width 64 height 10
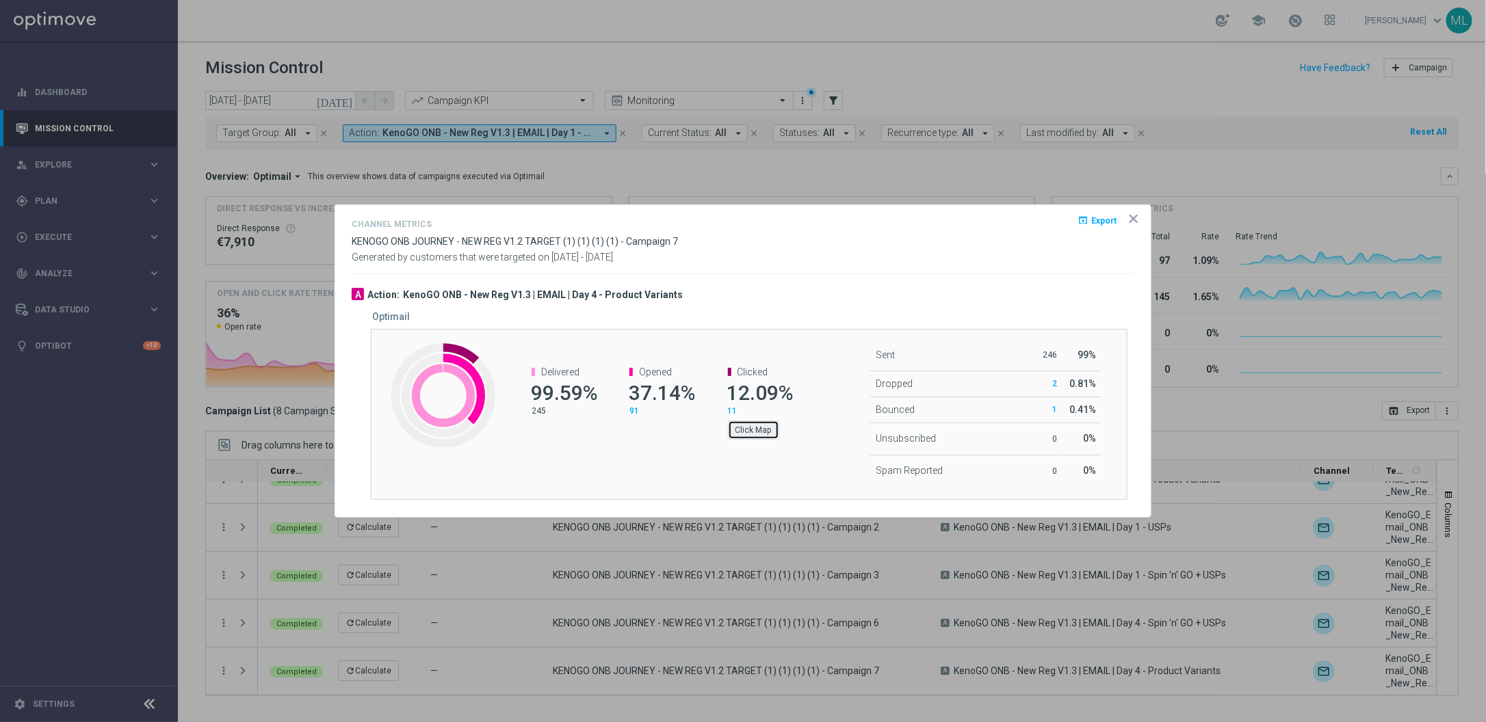
click at [756, 428] on button "Click Map" at bounding box center [753, 430] width 51 height 19
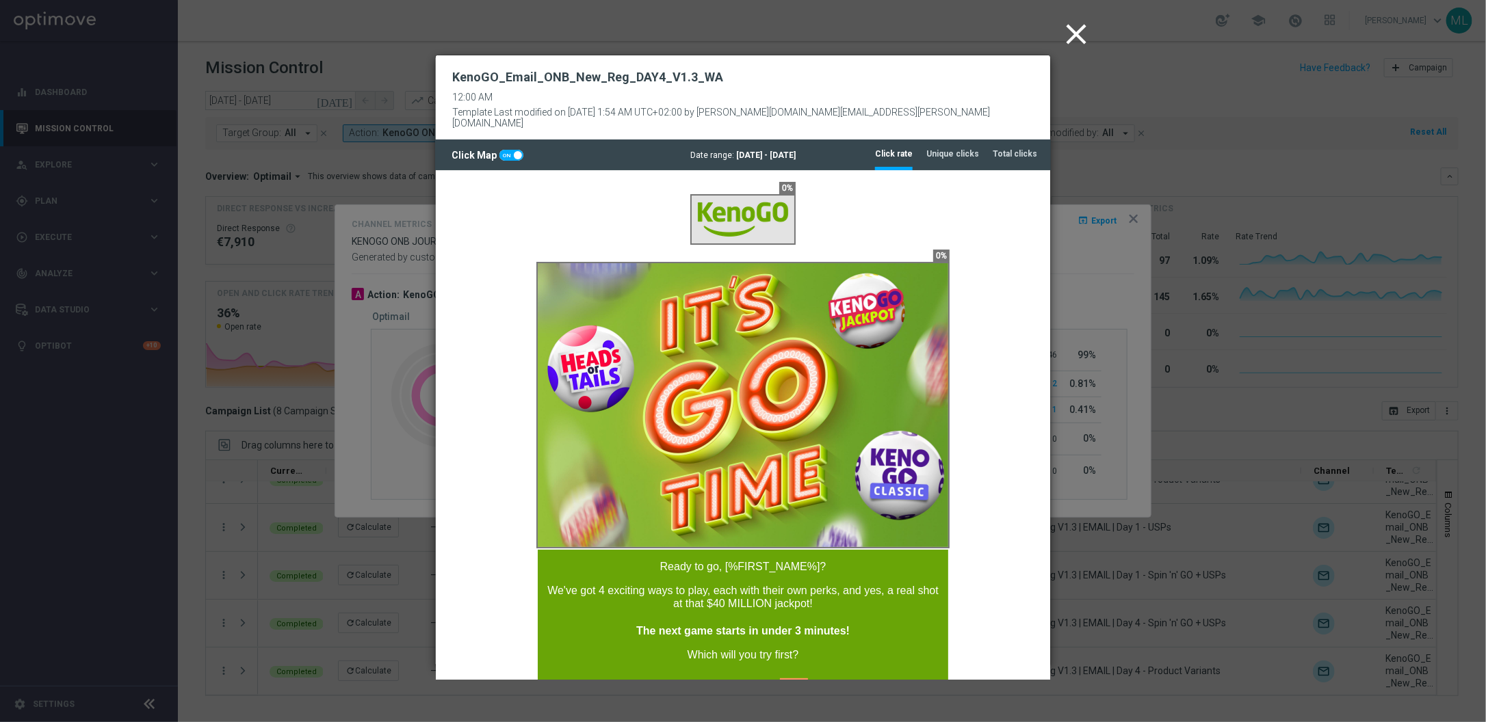
scroll to position [0, 0]
click at [1075, 31] on icon "close" at bounding box center [1076, 34] width 34 height 34
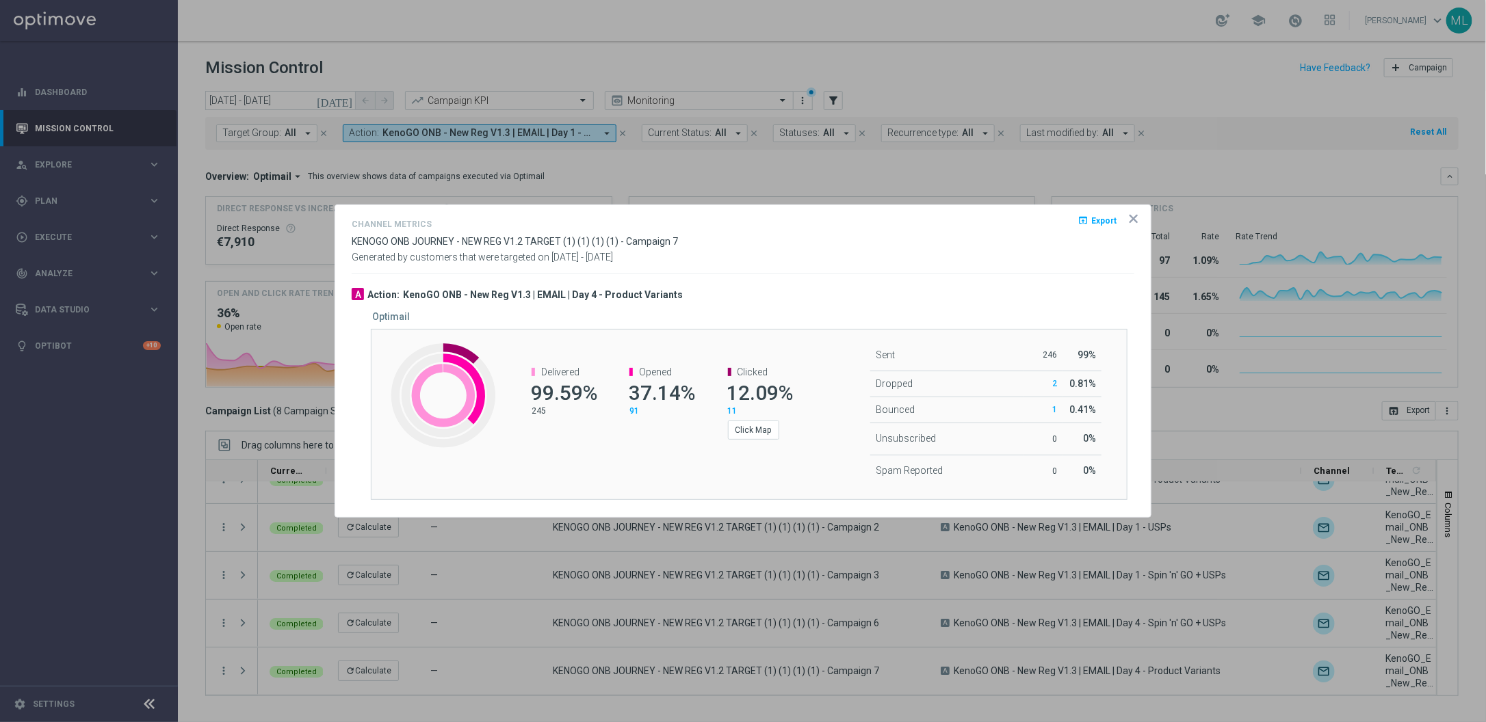
click at [1129, 212] on icon "icon" at bounding box center [1134, 219] width 14 height 14
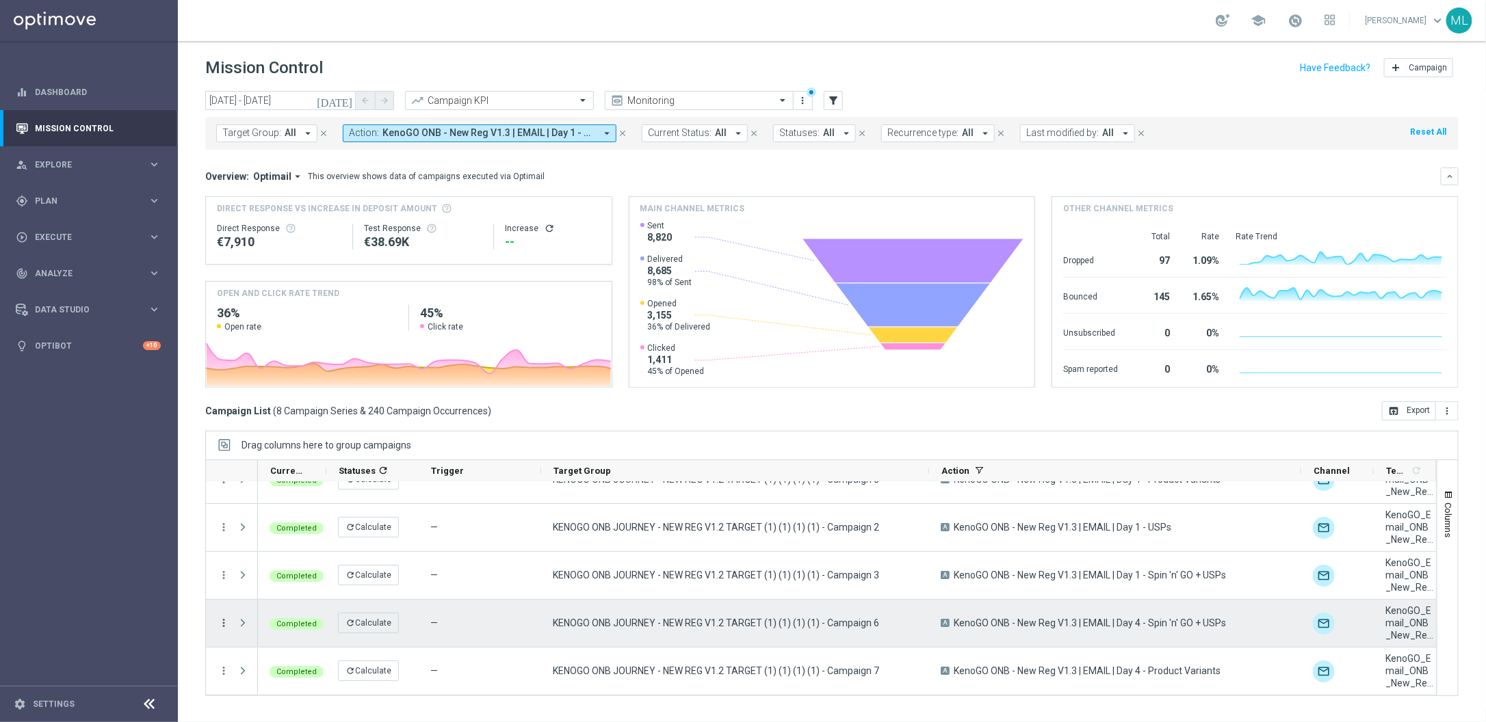
click at [221, 618] on icon "more_vert" at bounding box center [224, 623] width 12 height 12
click at [298, 501] on span "Channel Metrics" at bounding box center [282, 500] width 64 height 10
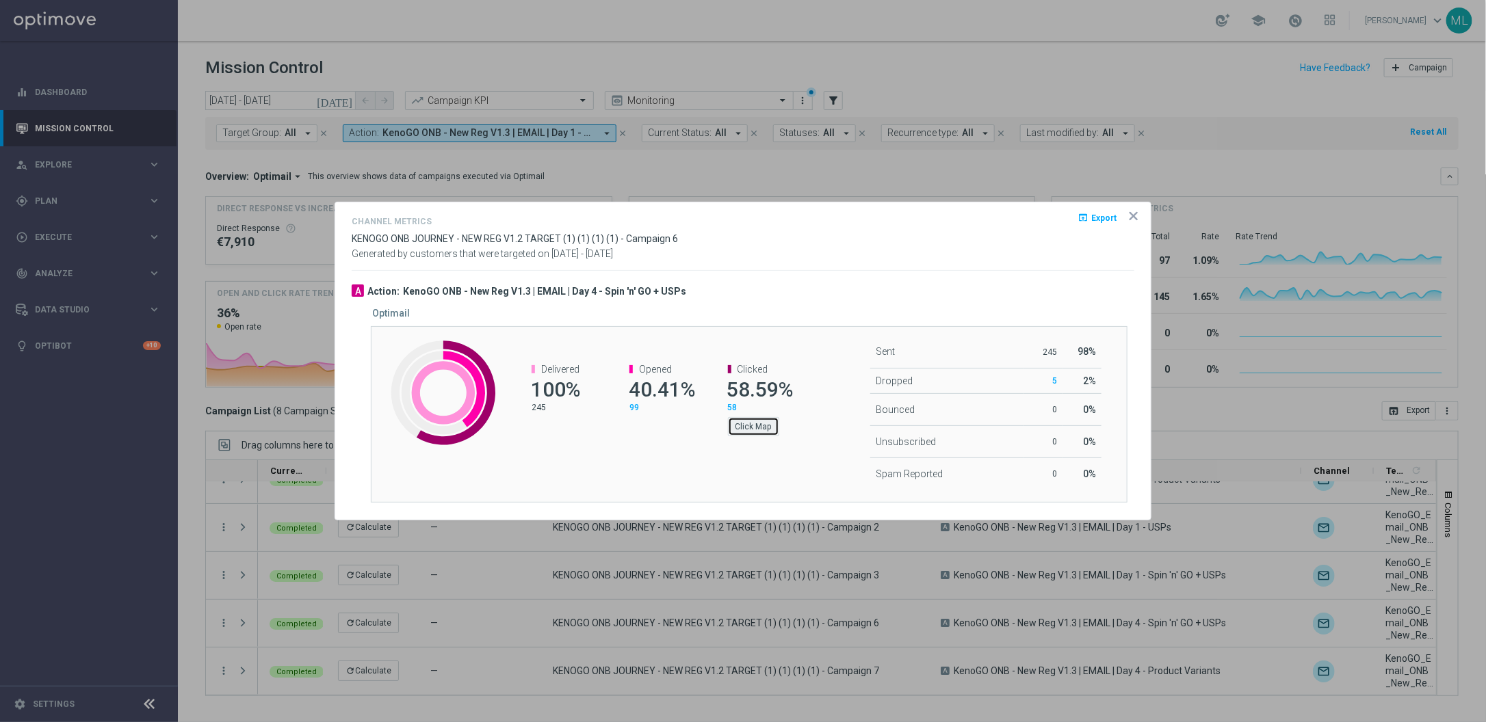
click at [760, 432] on button "Click Map" at bounding box center [753, 426] width 51 height 19
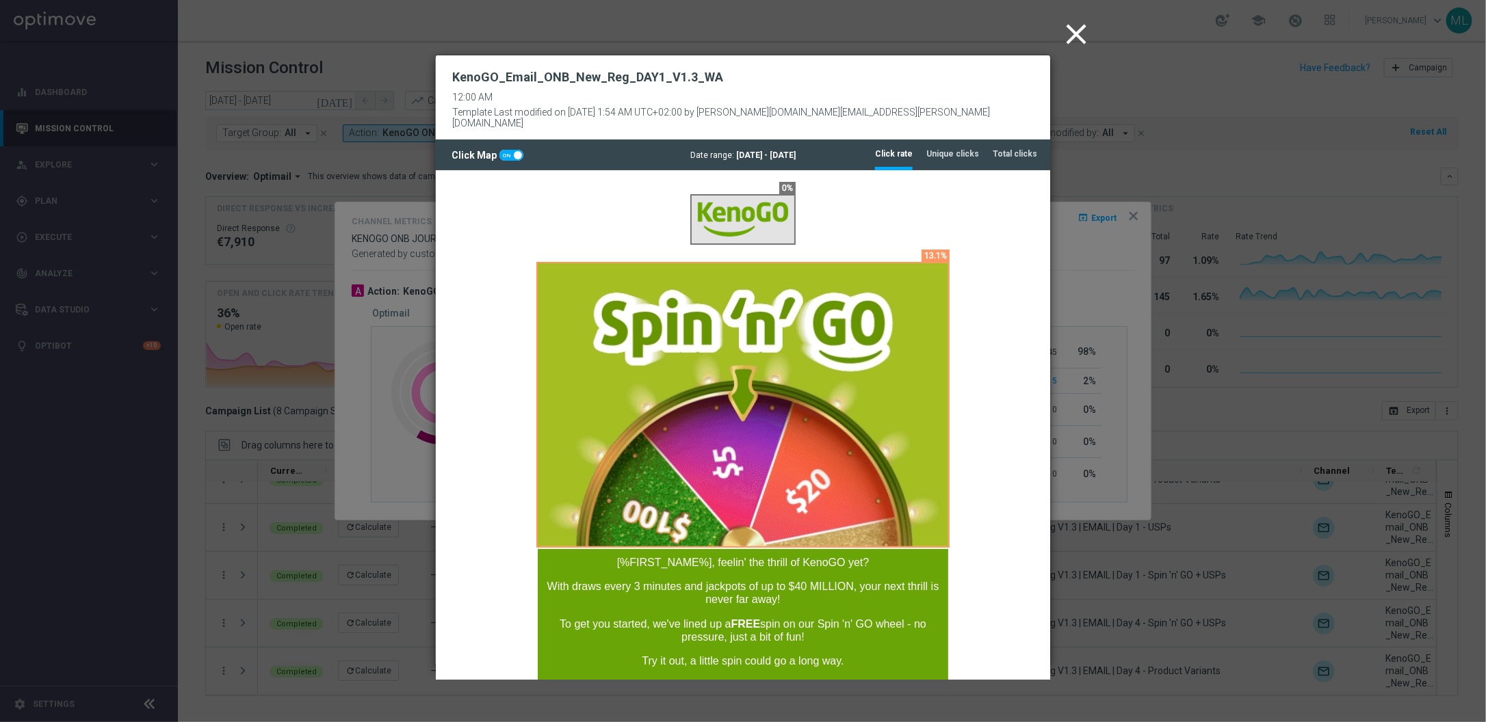
click at [1072, 27] on icon "close" at bounding box center [1076, 34] width 34 height 34
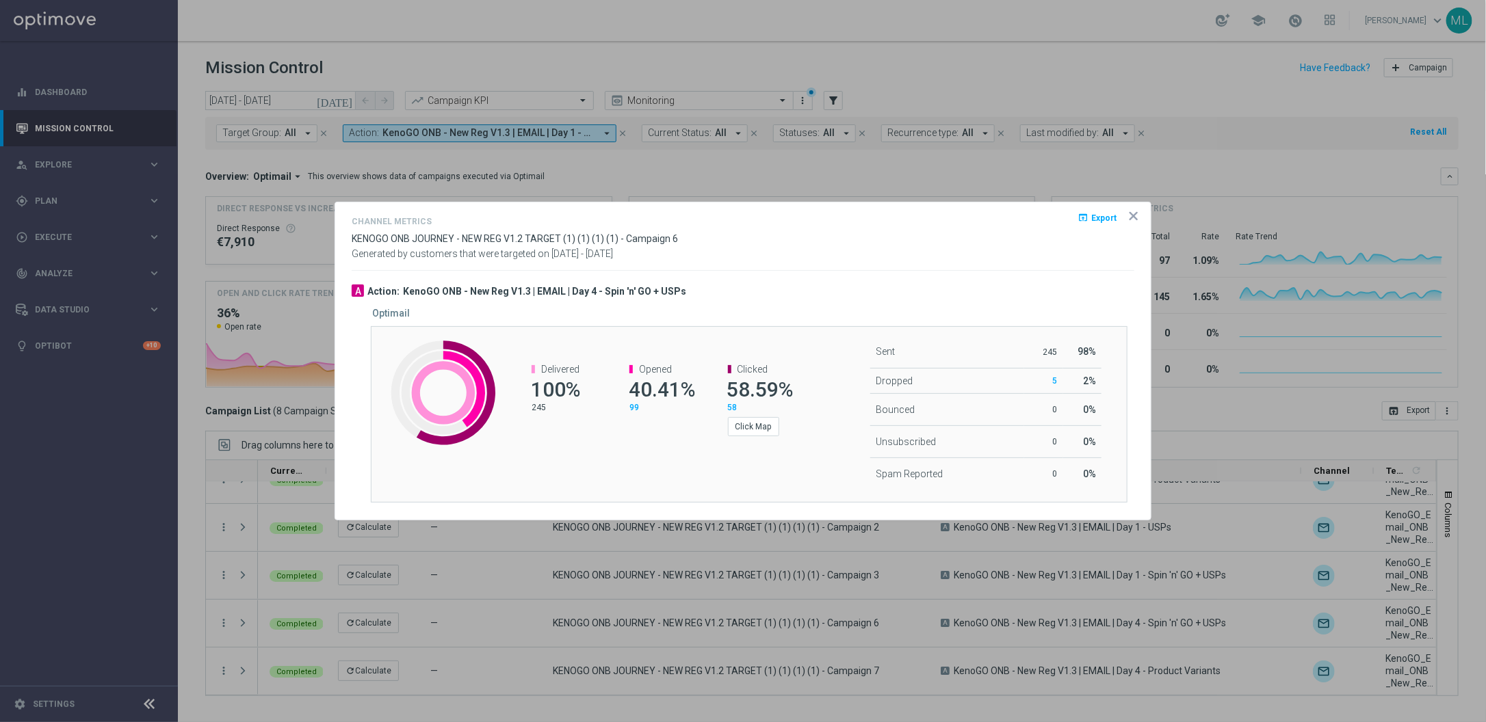
click at [1138, 217] on icon "icon" at bounding box center [1134, 216] width 14 height 14
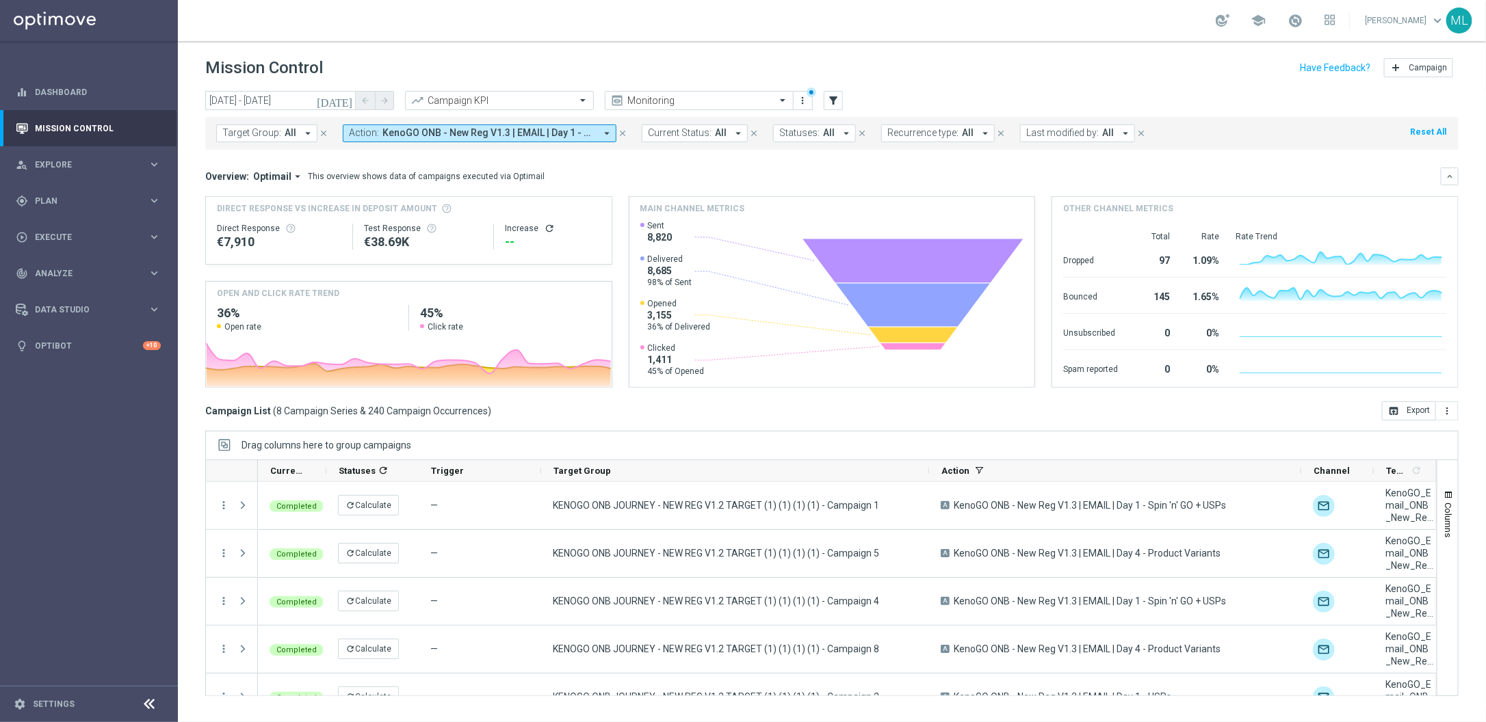
click at [607, 131] on icon "arrow_drop_down" at bounding box center [607, 133] width 12 height 12
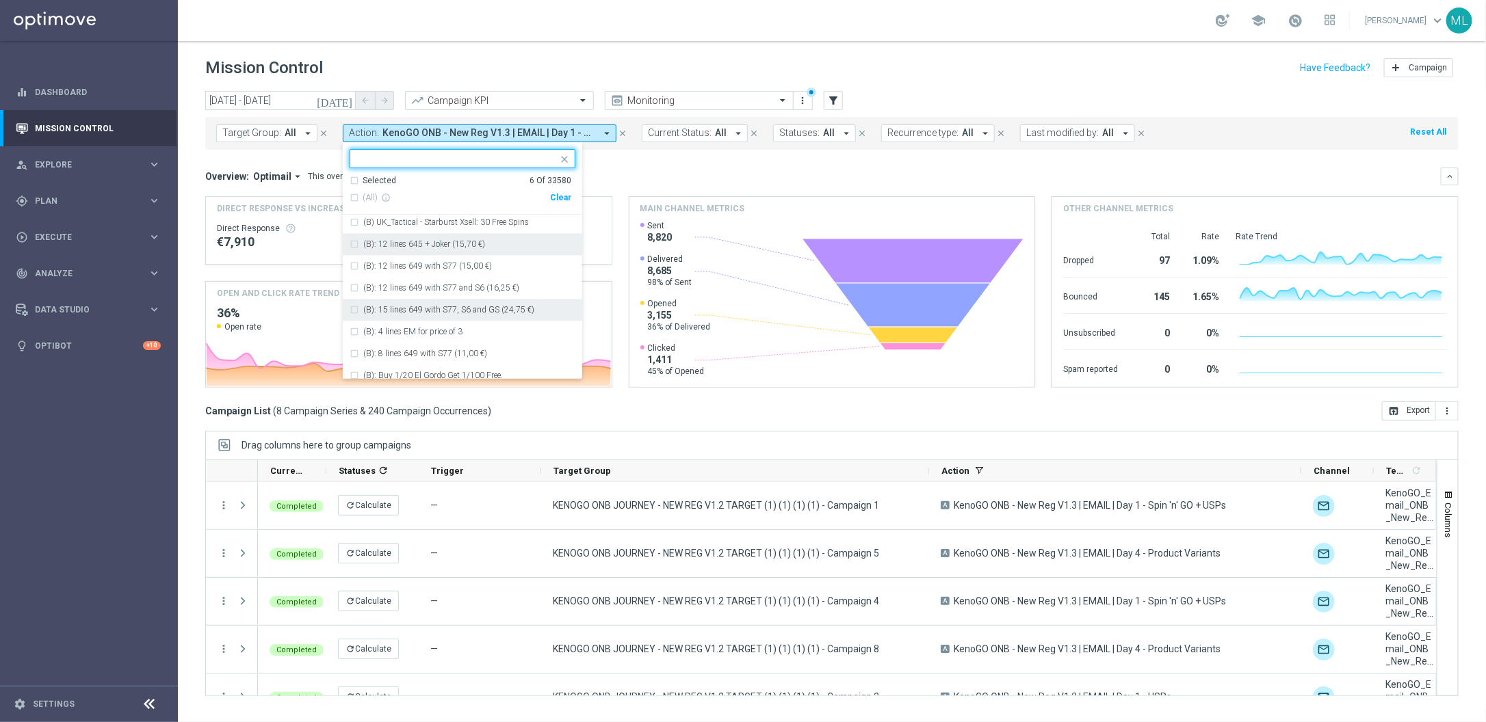
scroll to position [2045, 0]
drag, startPoint x: 553, startPoint y: 194, endPoint x: 532, endPoint y: 190, distance: 21.6
click at [0, 0] on div "Clear" at bounding box center [0, 0] width 0 height 0
click at [423, 158] on input "text" at bounding box center [457, 159] width 200 height 12
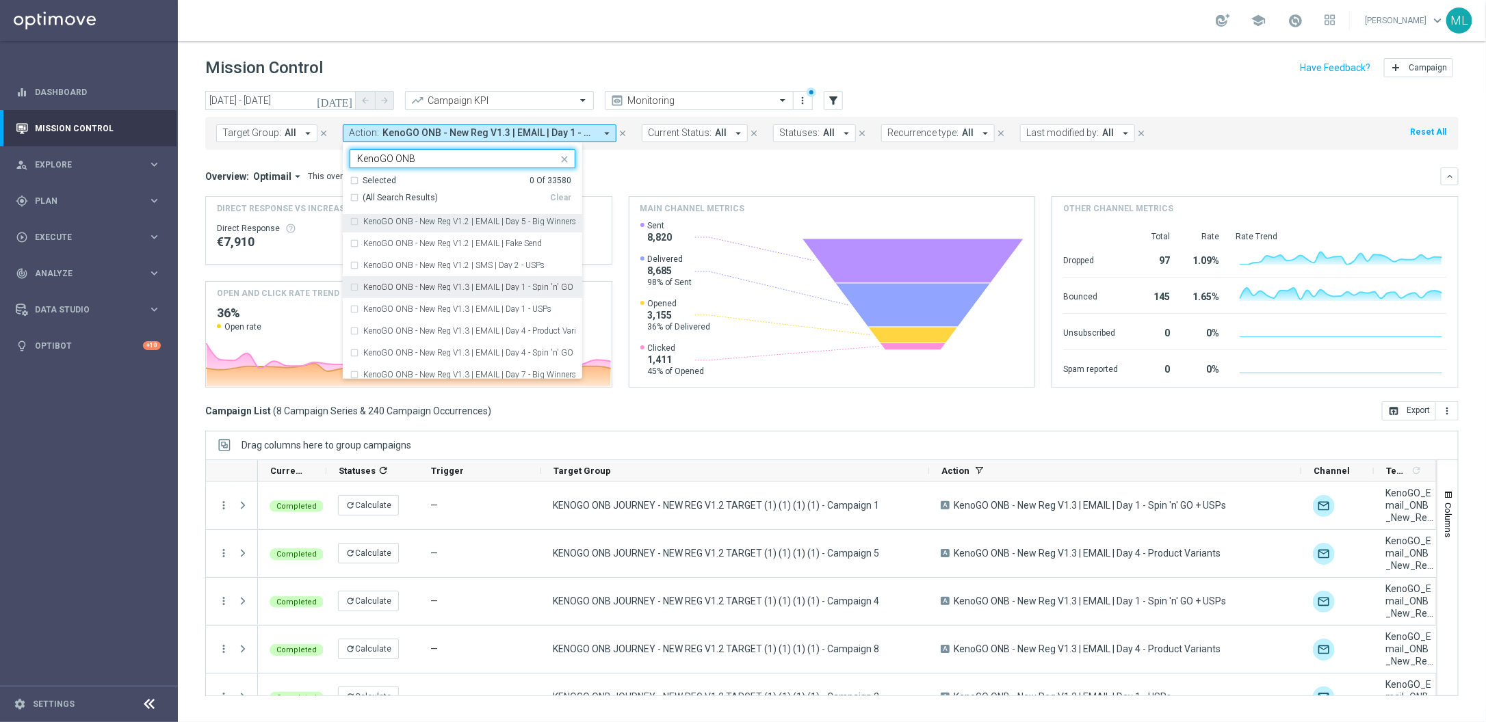
scroll to position [335, 0]
click at [355, 285] on div "KenoGO ONB - New Reg V1.3 | EMAIL | Day 1 - Spin 'n' GO + USPs" at bounding box center [463, 285] width 226 height 22
type input "KenoGO ONB"
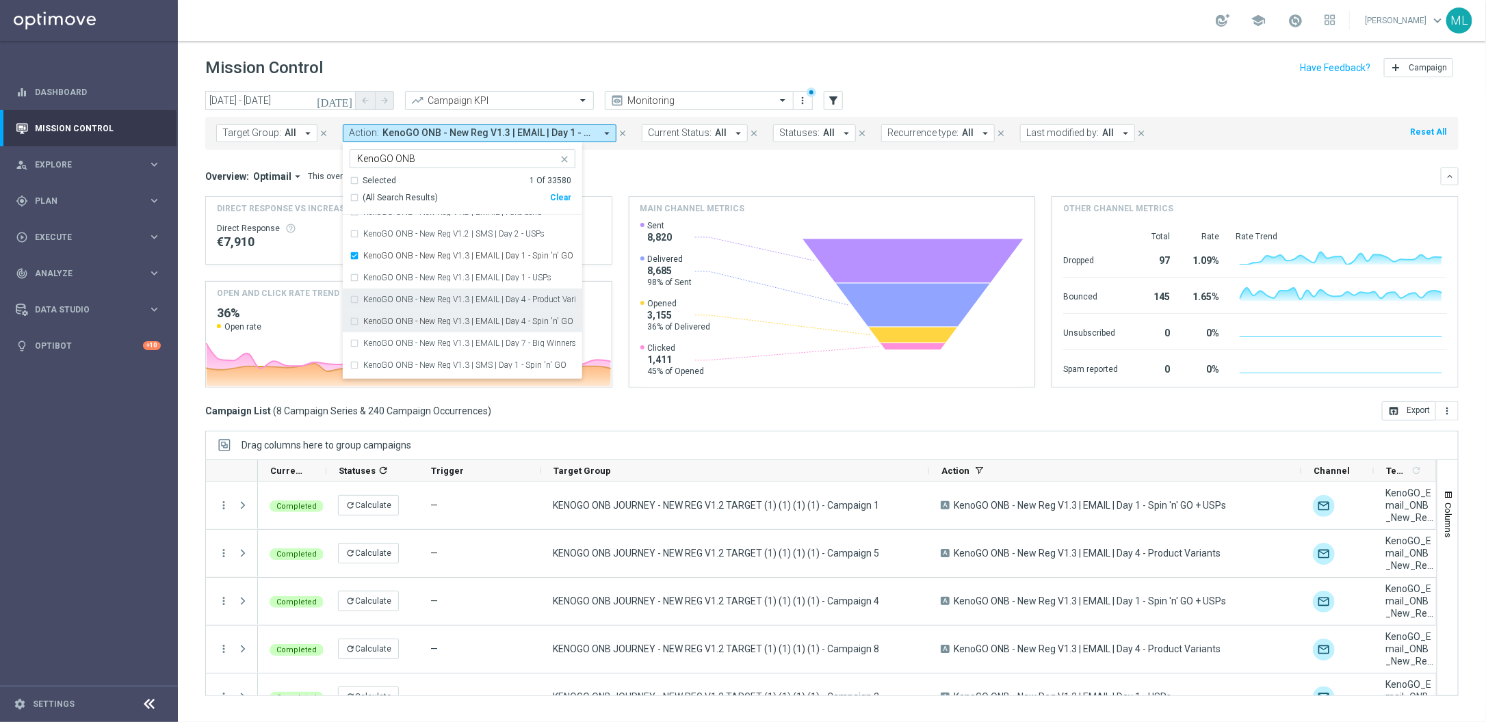
scroll to position [373, 0]
click at [354, 311] on div "KenoGO ONB - New Reg V1.3 | EMAIL | Day 4 - Spin 'n' GO + USPs" at bounding box center [463, 312] width 226 height 22
click at [352, 322] on div "KenoGO ONB - New Reg V1.3 | SMS | Day 1 - Spin 'n' GO" at bounding box center [463, 324] width 226 height 22
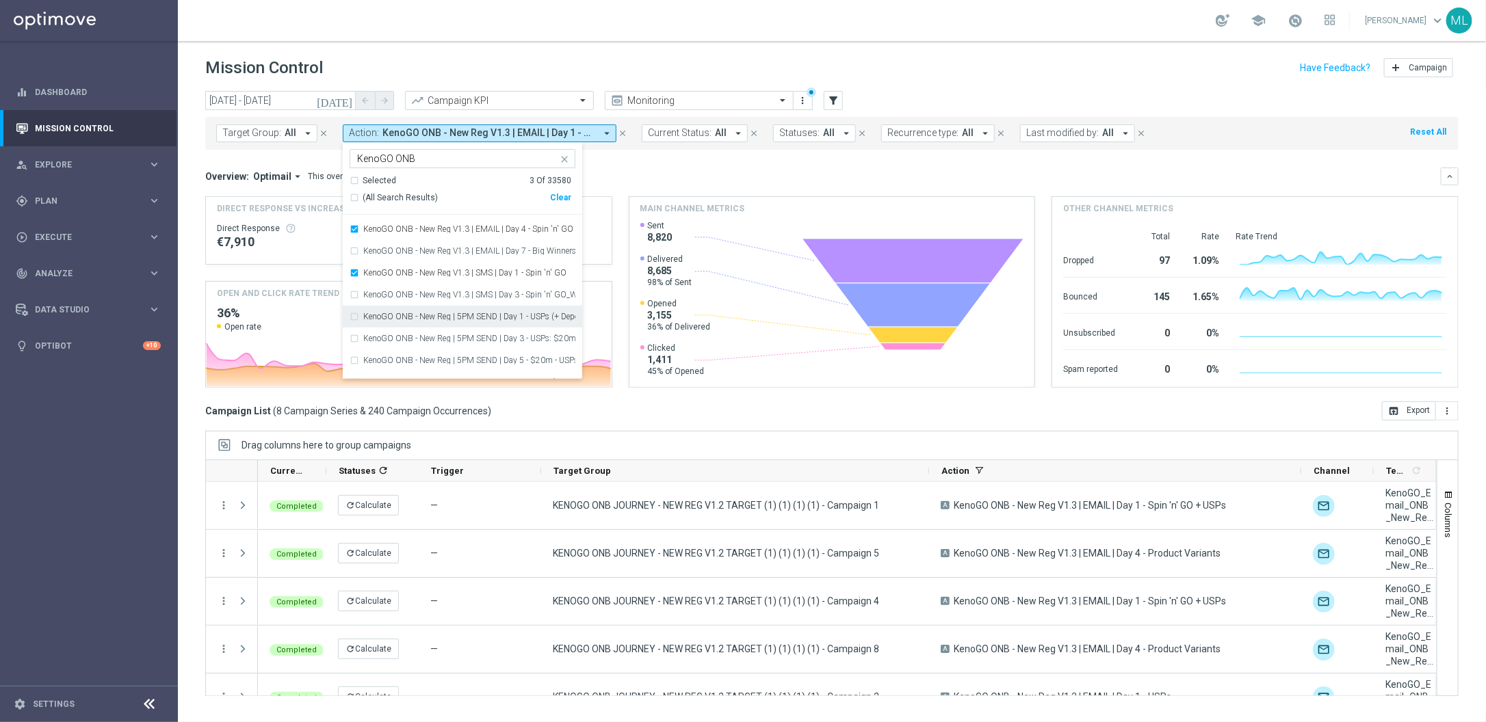
click at [356, 317] on div "KenoGO ONB - New Reg | 5PM SEND | Day 1 - USPs (+ Deposit Options for non-deps)" at bounding box center [463, 317] width 226 height 22
click at [350, 281] on div "KenoGO ONB - New Reg | 5PM SEND | Day 1 - USPs (+ Deposit Options for non-deps)" at bounding box center [463, 281] width 226 height 22
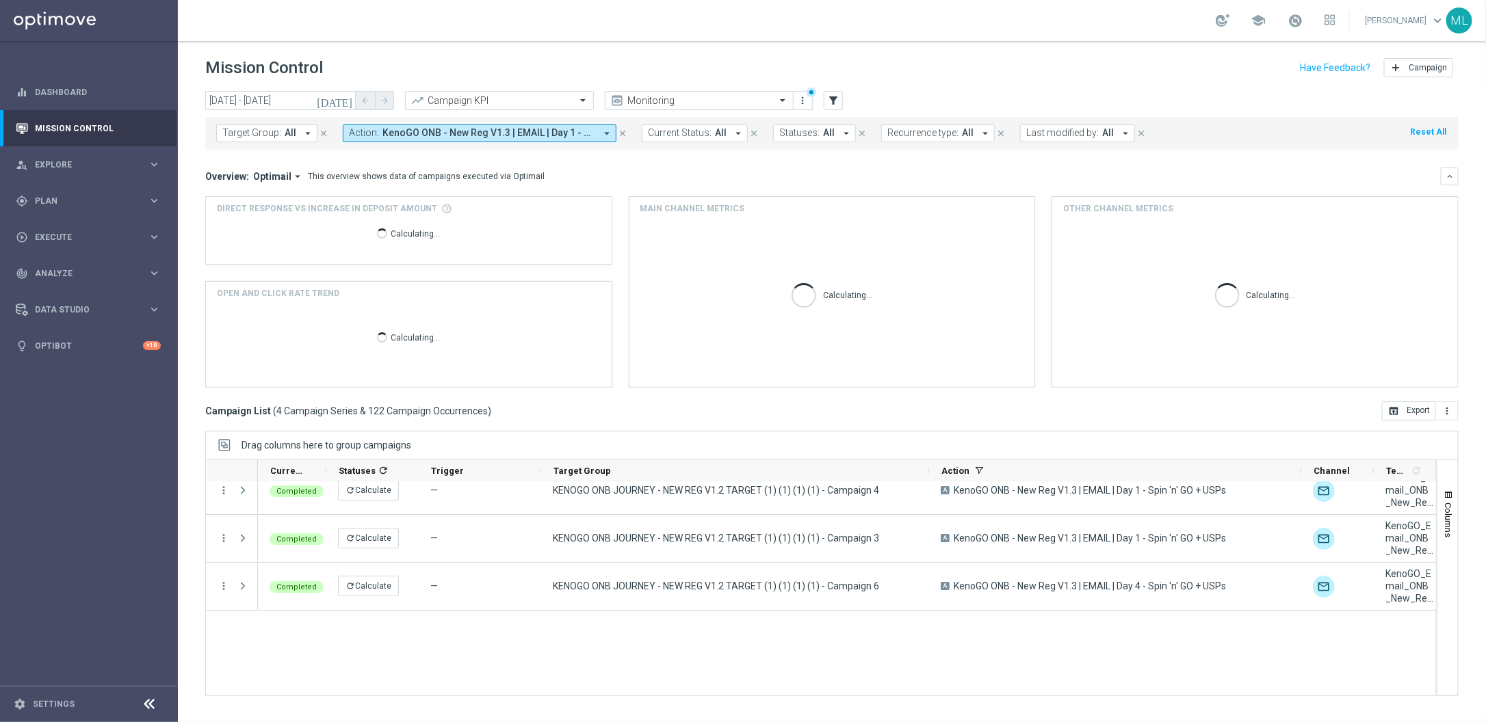
scroll to position [0, 0]
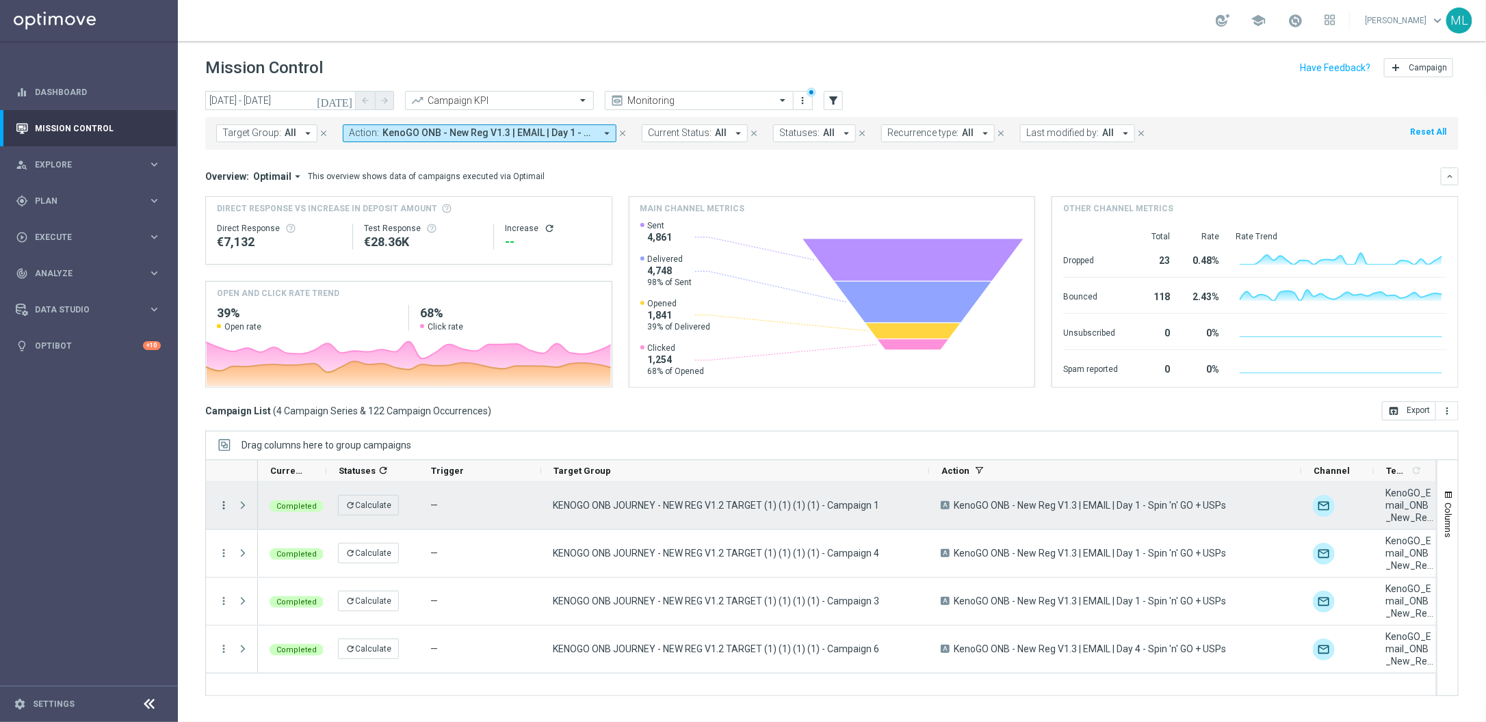
click at [222, 506] on icon "more_vert" at bounding box center [224, 505] width 12 height 12
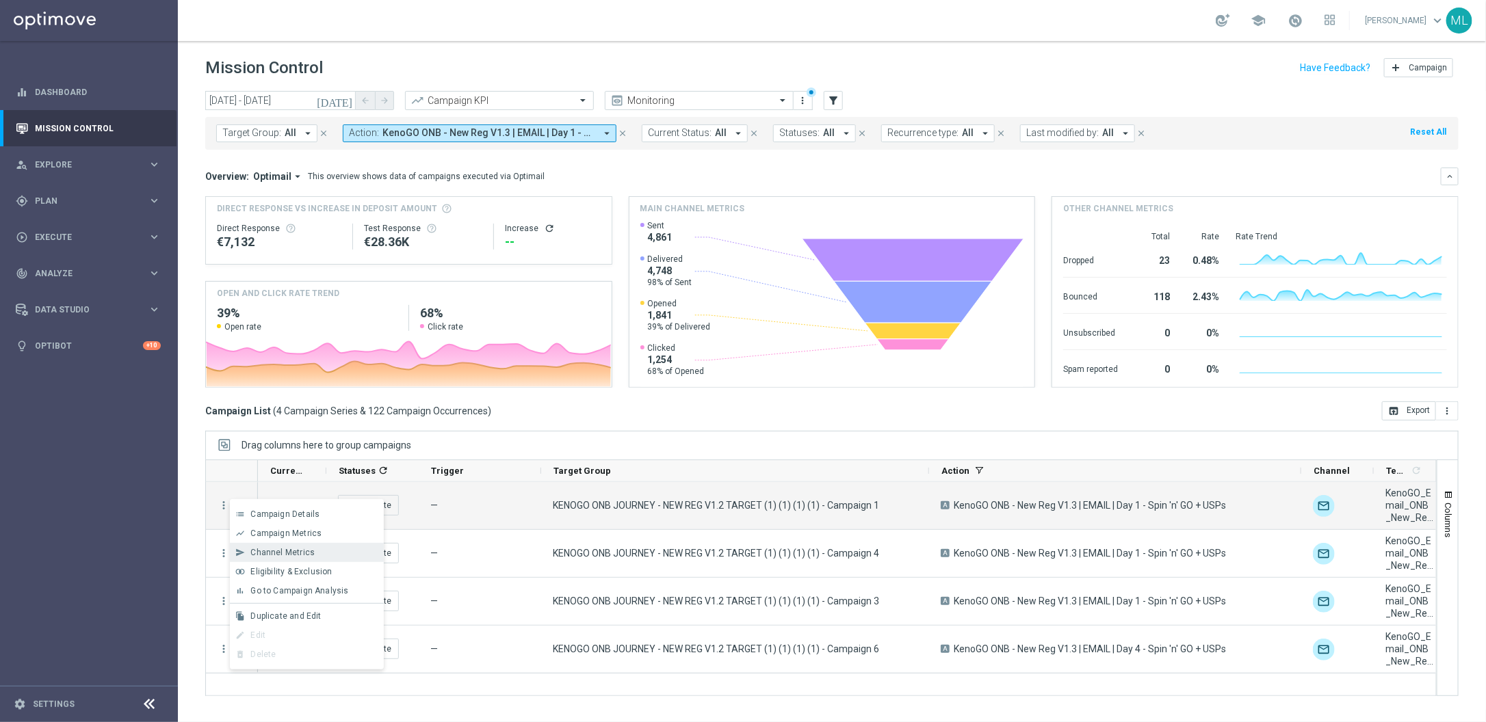
click at [300, 557] on span "Channel Metrics" at bounding box center [282, 553] width 64 height 10
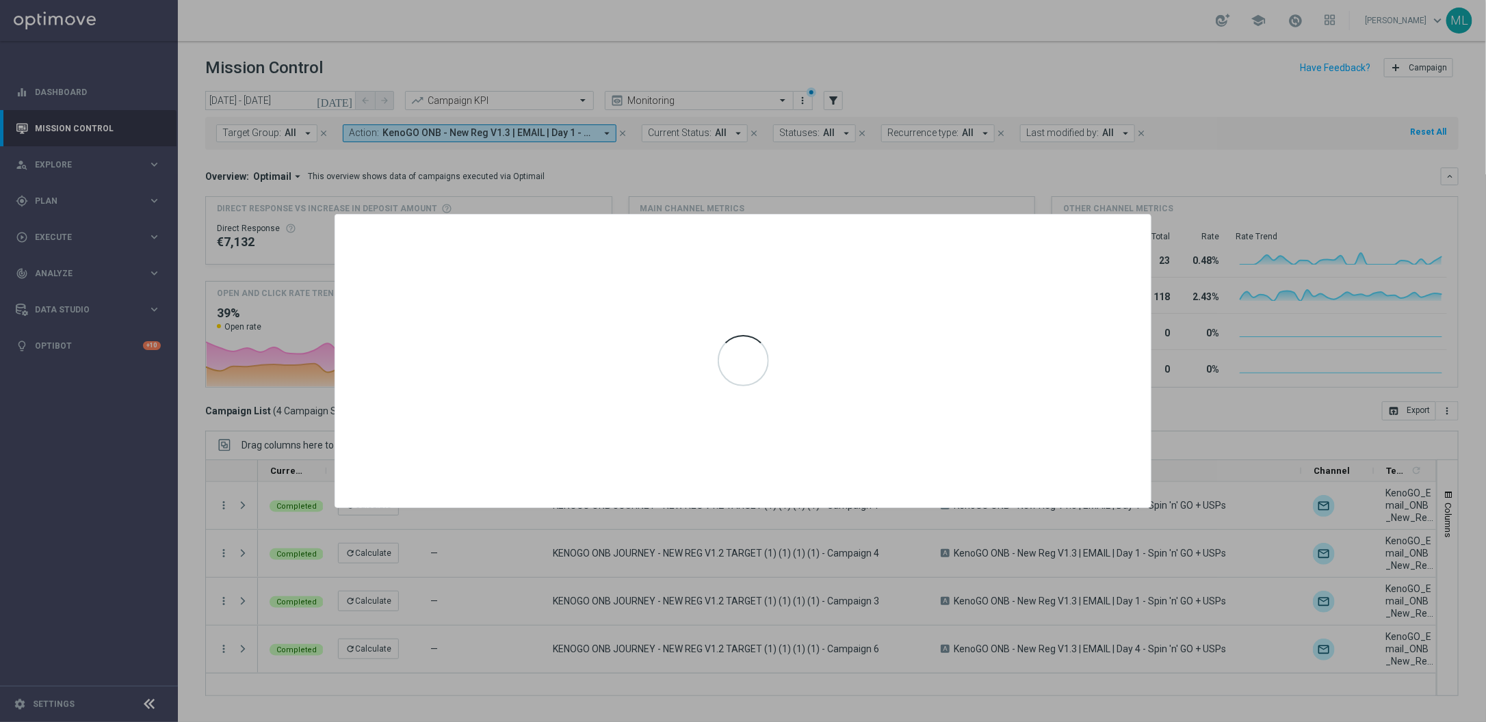
click at [945, 419] on div at bounding box center [742, 361] width 815 height 292
click at [1195, 441] on div at bounding box center [743, 361] width 1486 height 722
click at [1112, 444] on div at bounding box center [742, 361] width 815 height 292
click at [1179, 446] on div at bounding box center [743, 361] width 1486 height 722
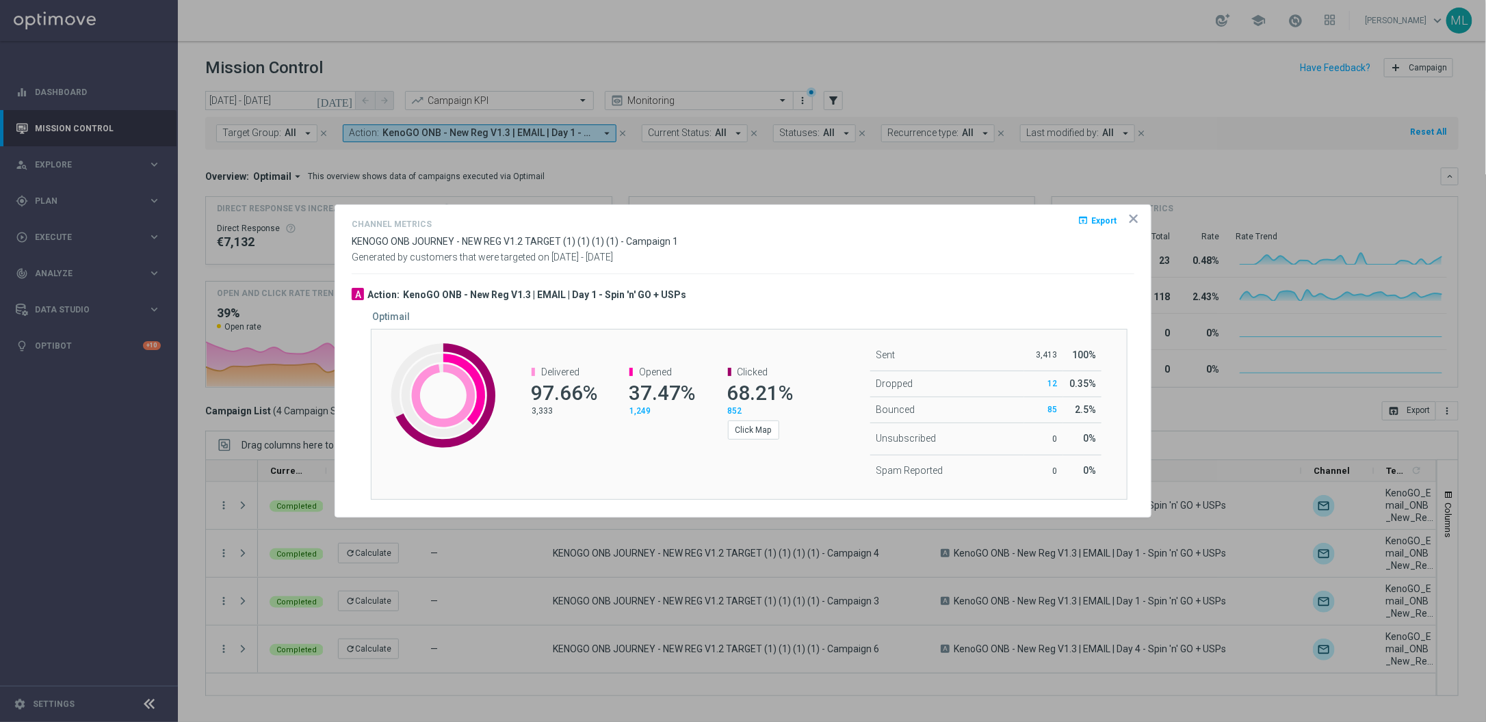
click at [1135, 222] on icon "icon" at bounding box center [1134, 219] width 14 height 14
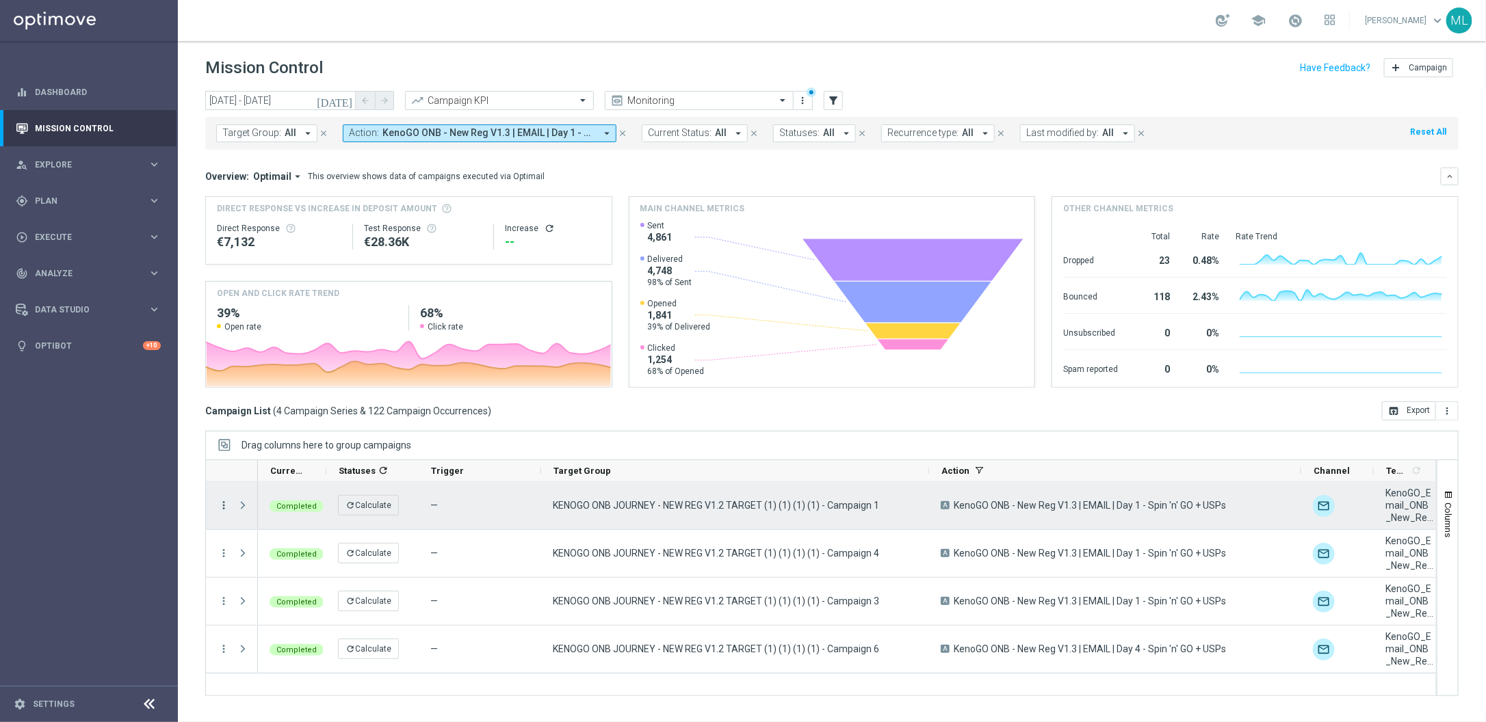
click at [222, 506] on icon "more_vert" at bounding box center [224, 505] width 12 height 12
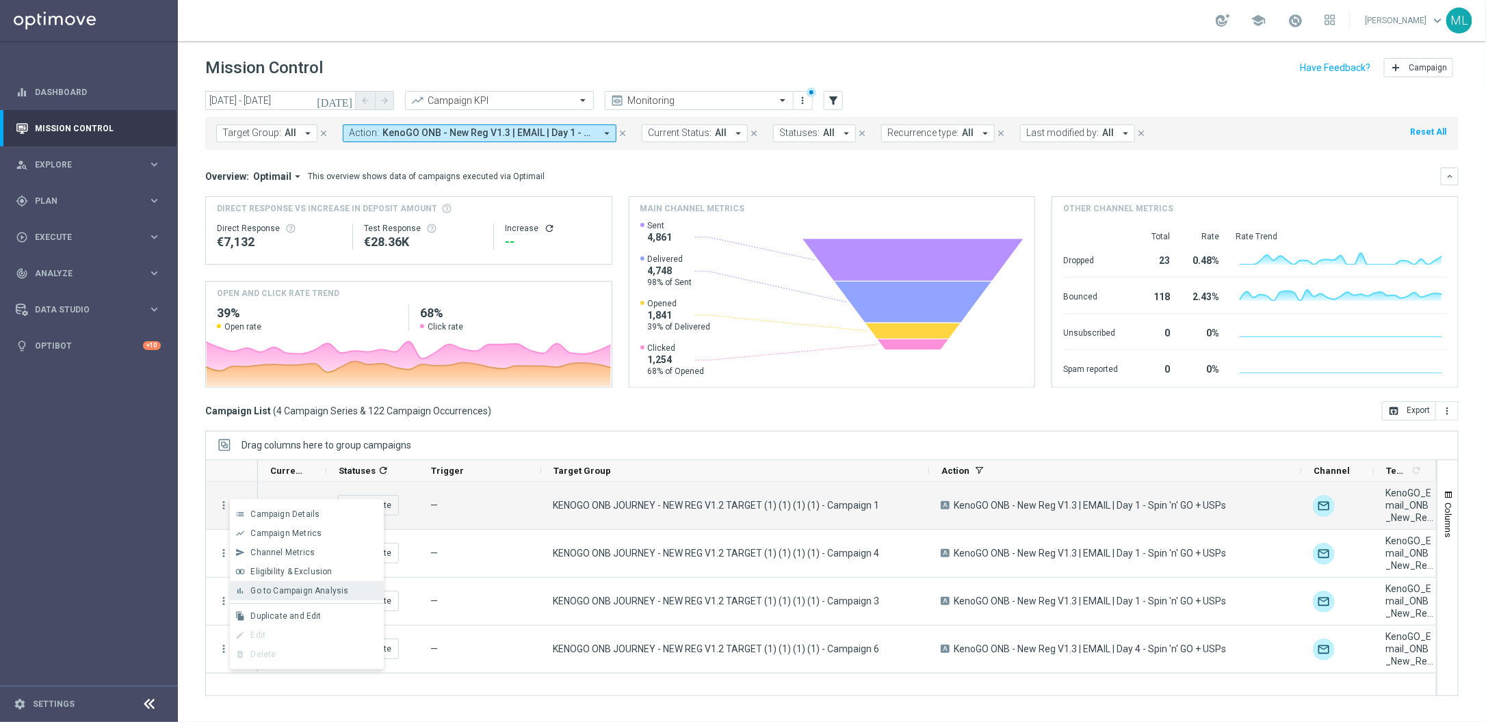
click at [322, 590] on span "Go to Campaign Analysis" at bounding box center [299, 591] width 98 height 10
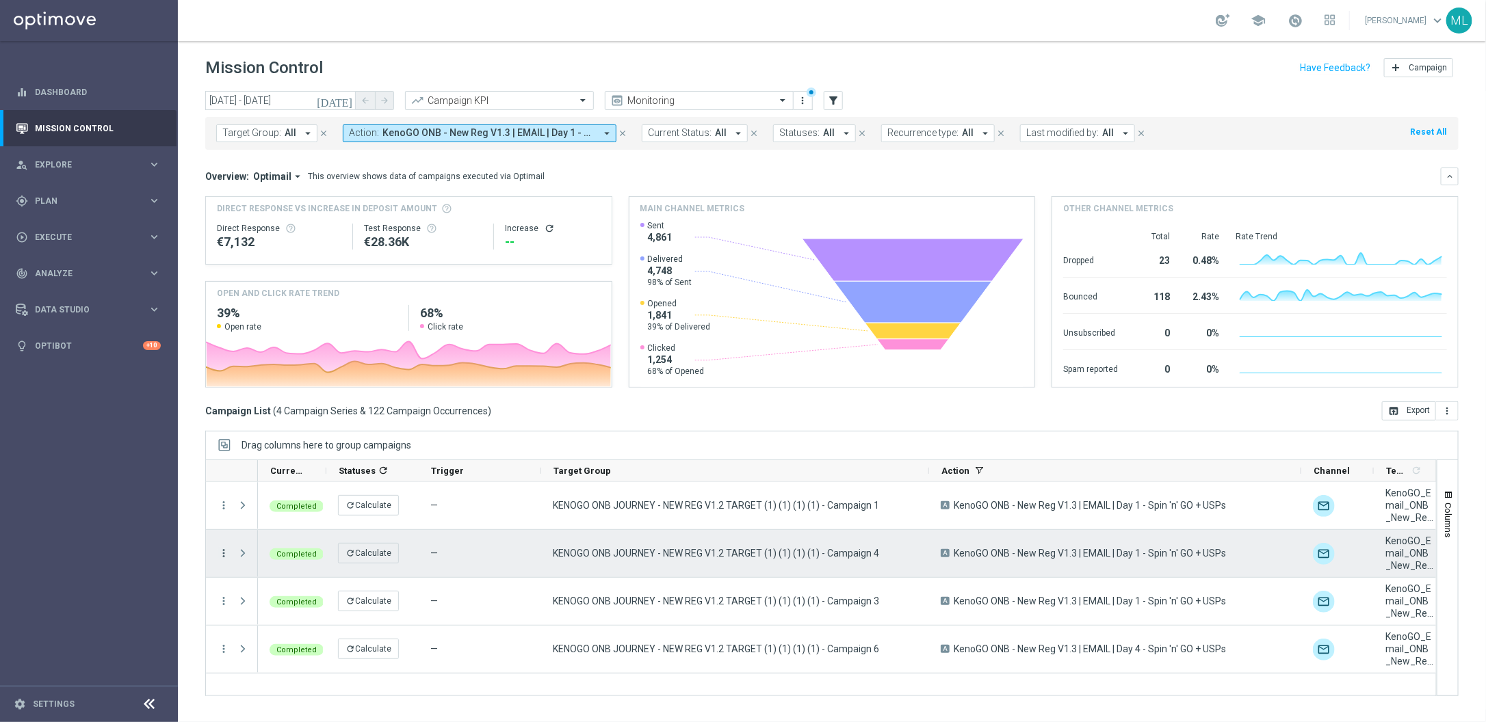
click at [224, 553] on icon "more_vert" at bounding box center [224, 553] width 12 height 12
click at [279, 637] on span "Go to Campaign Analysis" at bounding box center [299, 639] width 98 height 10
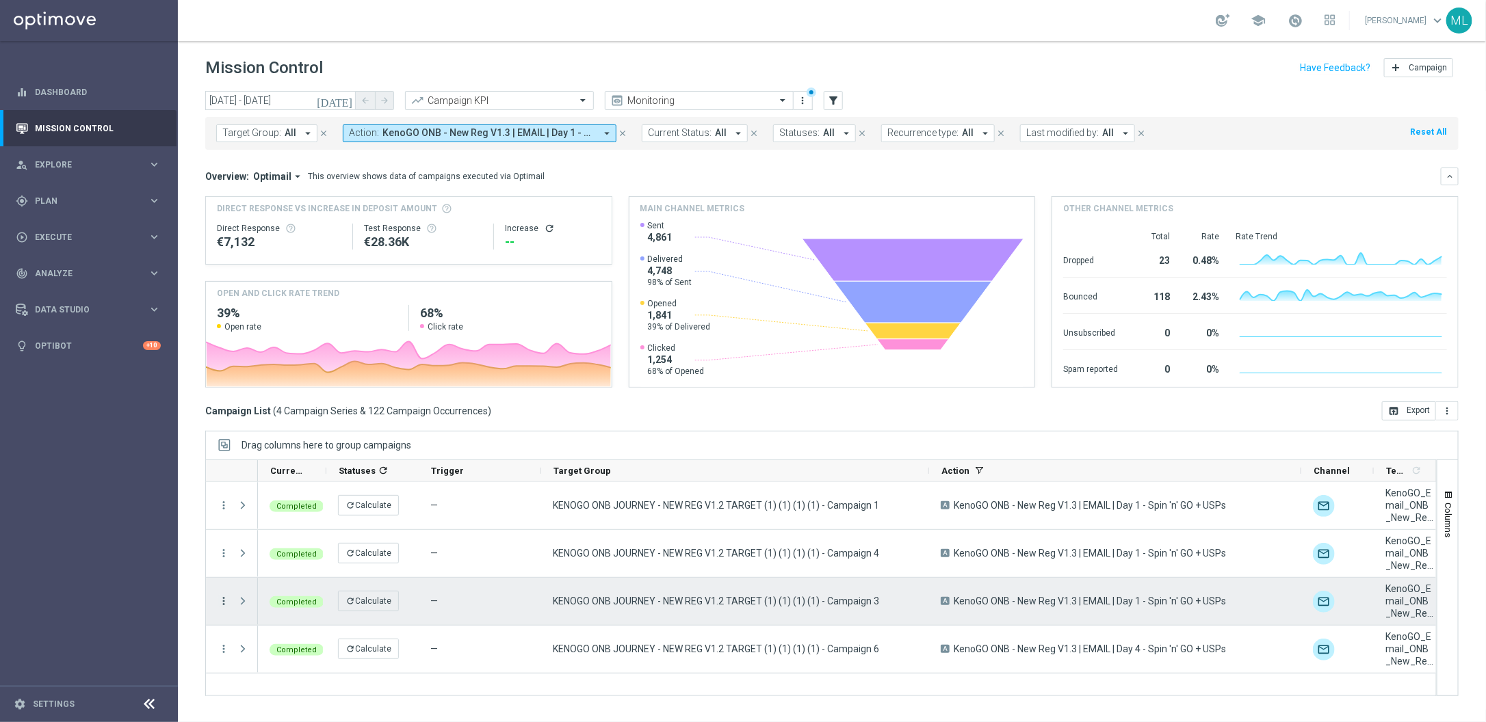
click at [221, 601] on icon "more_vert" at bounding box center [224, 601] width 12 height 12
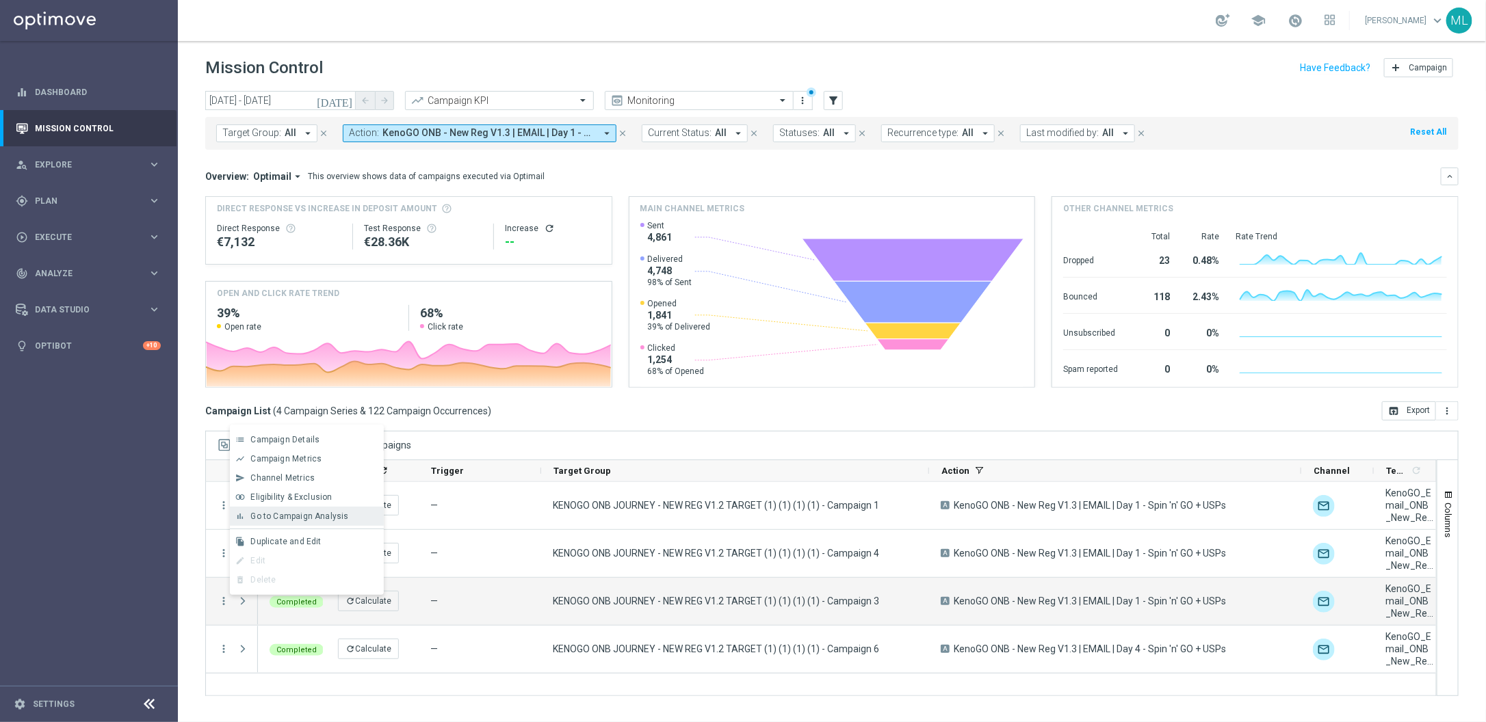
click at [313, 518] on span "Go to Campaign Analysis" at bounding box center [299, 517] width 98 height 10
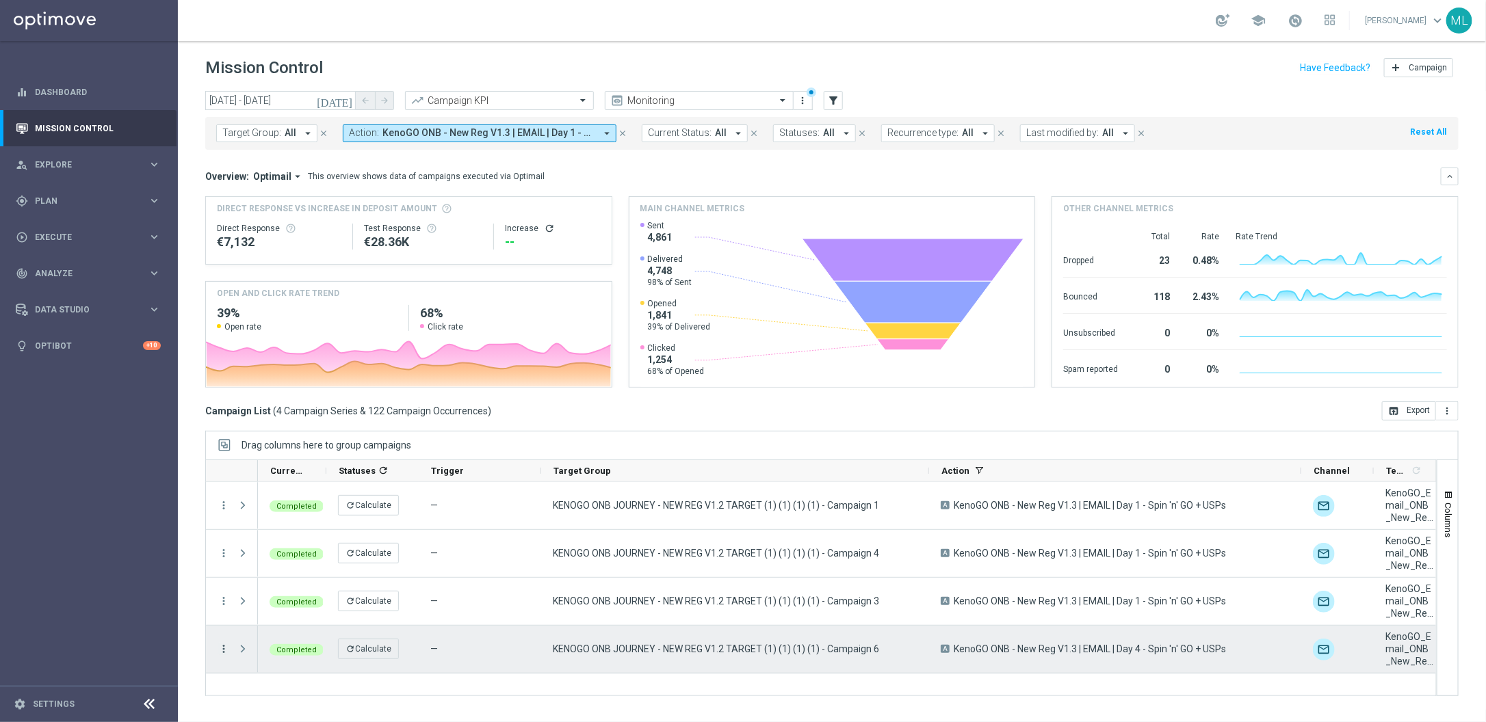
click at [225, 651] on icon "more_vert" at bounding box center [224, 649] width 12 height 12
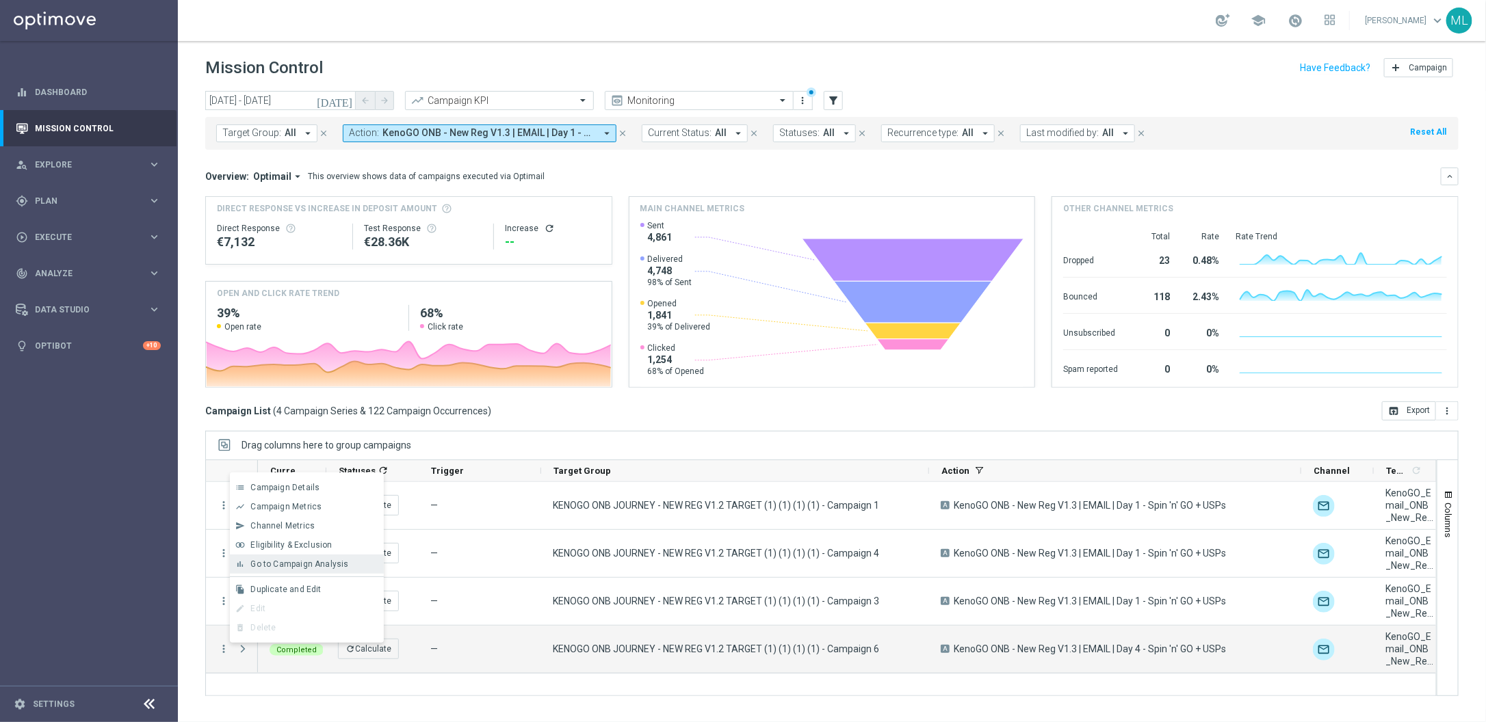
click at [319, 562] on span "Go to Campaign Analysis" at bounding box center [299, 565] width 98 height 10
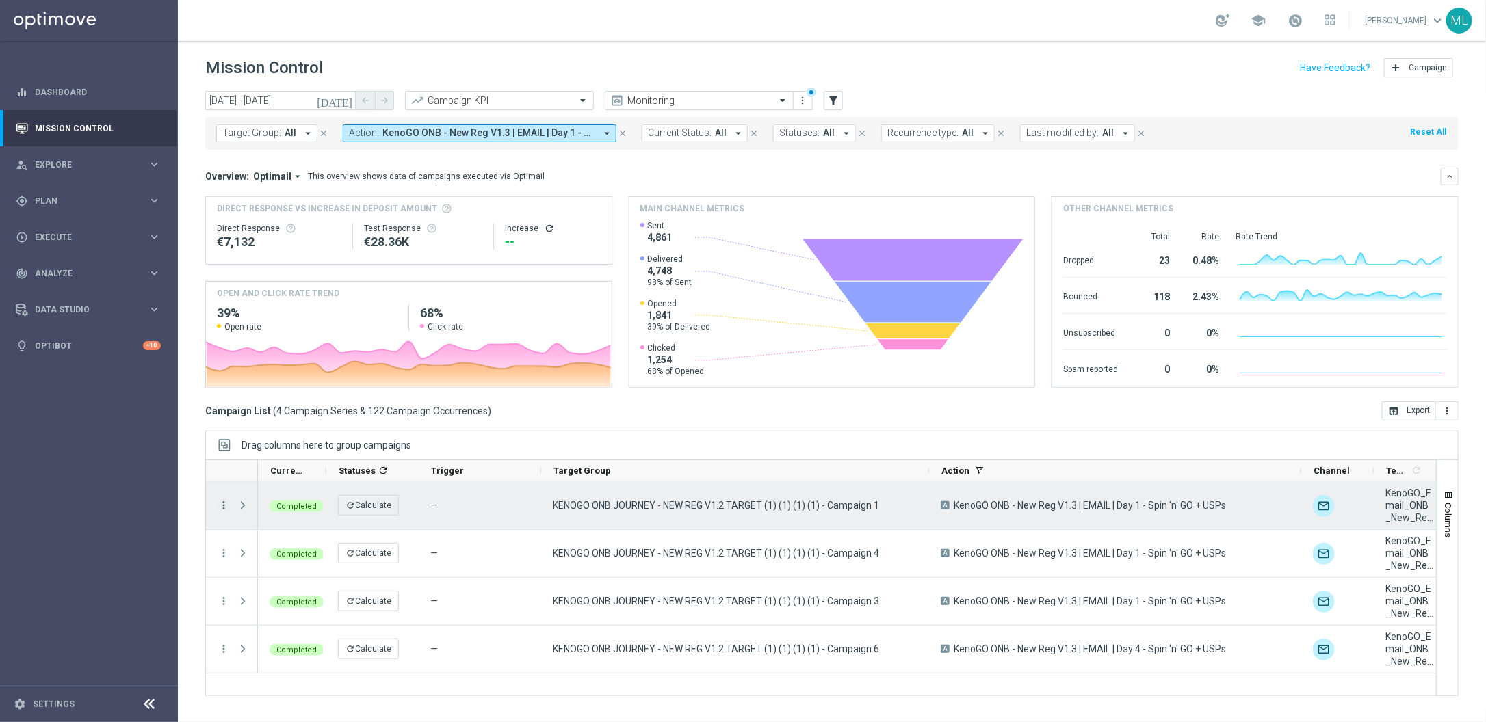
click at [222, 504] on icon "more_vert" at bounding box center [224, 505] width 12 height 12
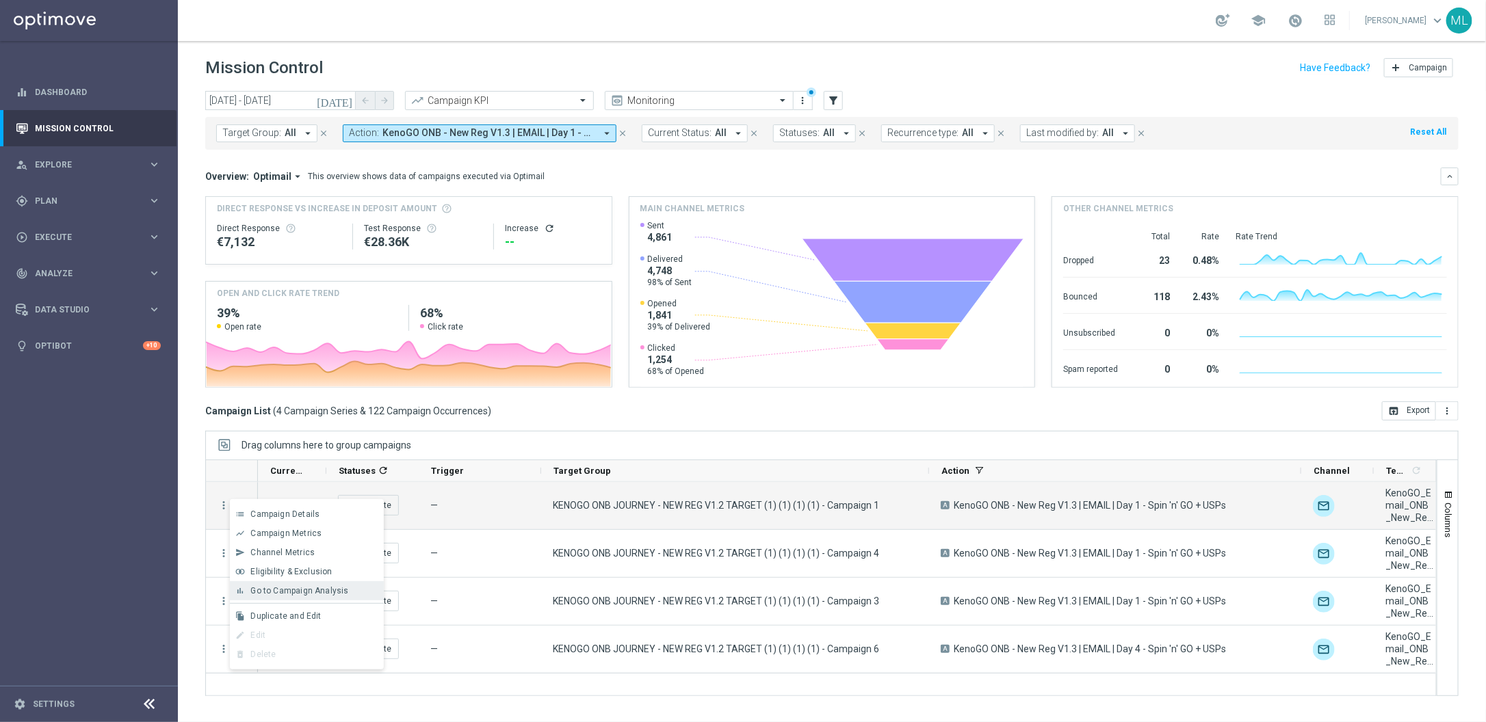
click at [296, 594] on span "Go to Campaign Analysis" at bounding box center [299, 591] width 98 height 10
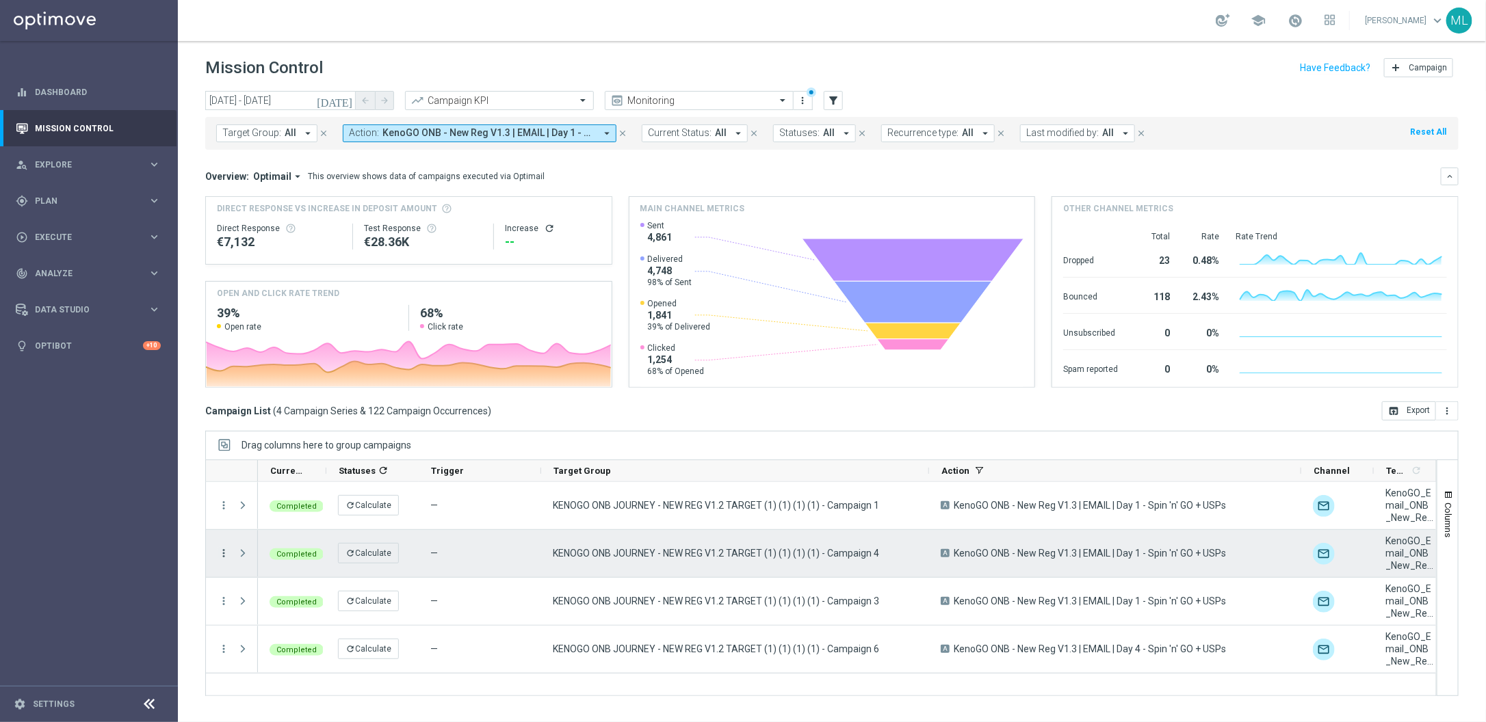
click at [224, 551] on icon "more_vert" at bounding box center [224, 553] width 12 height 12
click at [307, 639] on span "Go to Campaign Analysis" at bounding box center [299, 639] width 98 height 10
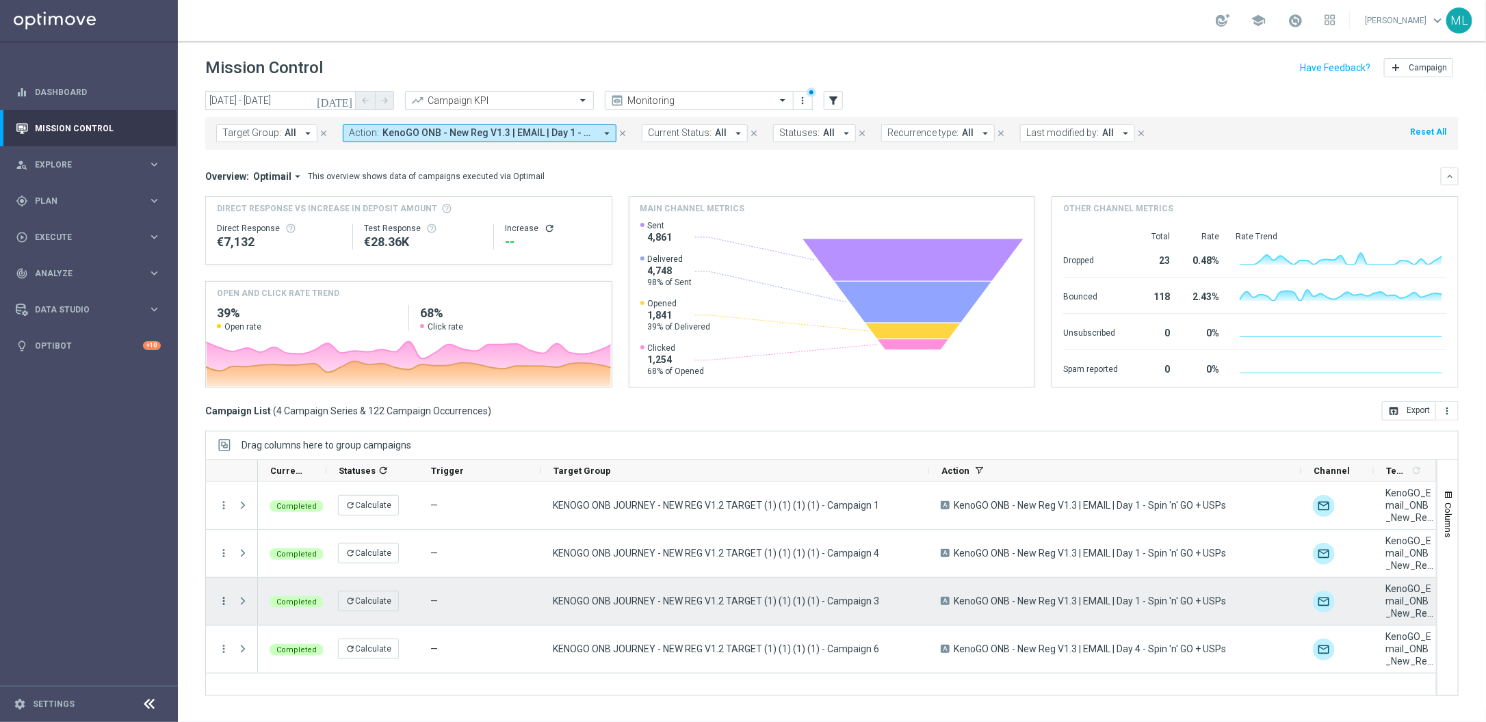
click at [224, 595] on icon "more_vert" at bounding box center [224, 601] width 12 height 12
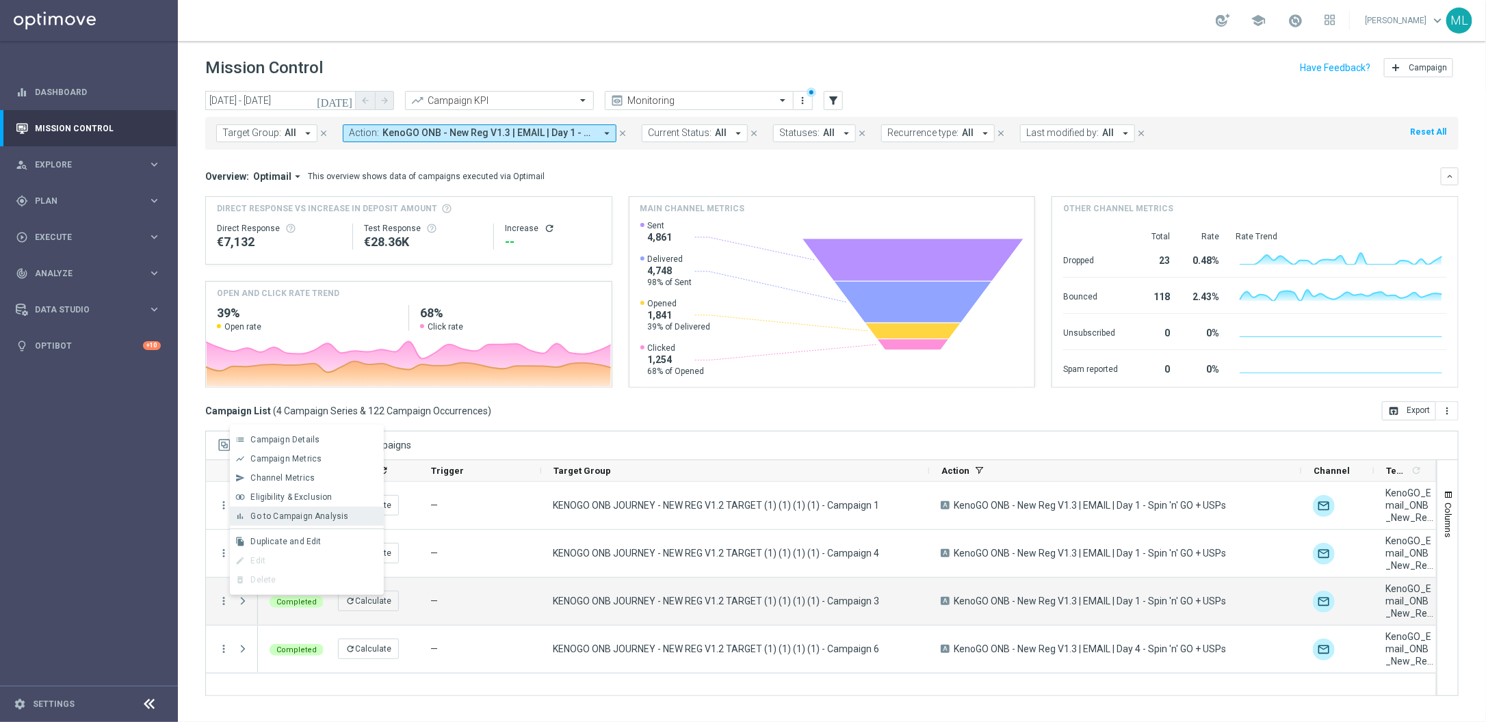
click at [300, 516] on span "Go to Campaign Analysis" at bounding box center [299, 517] width 98 height 10
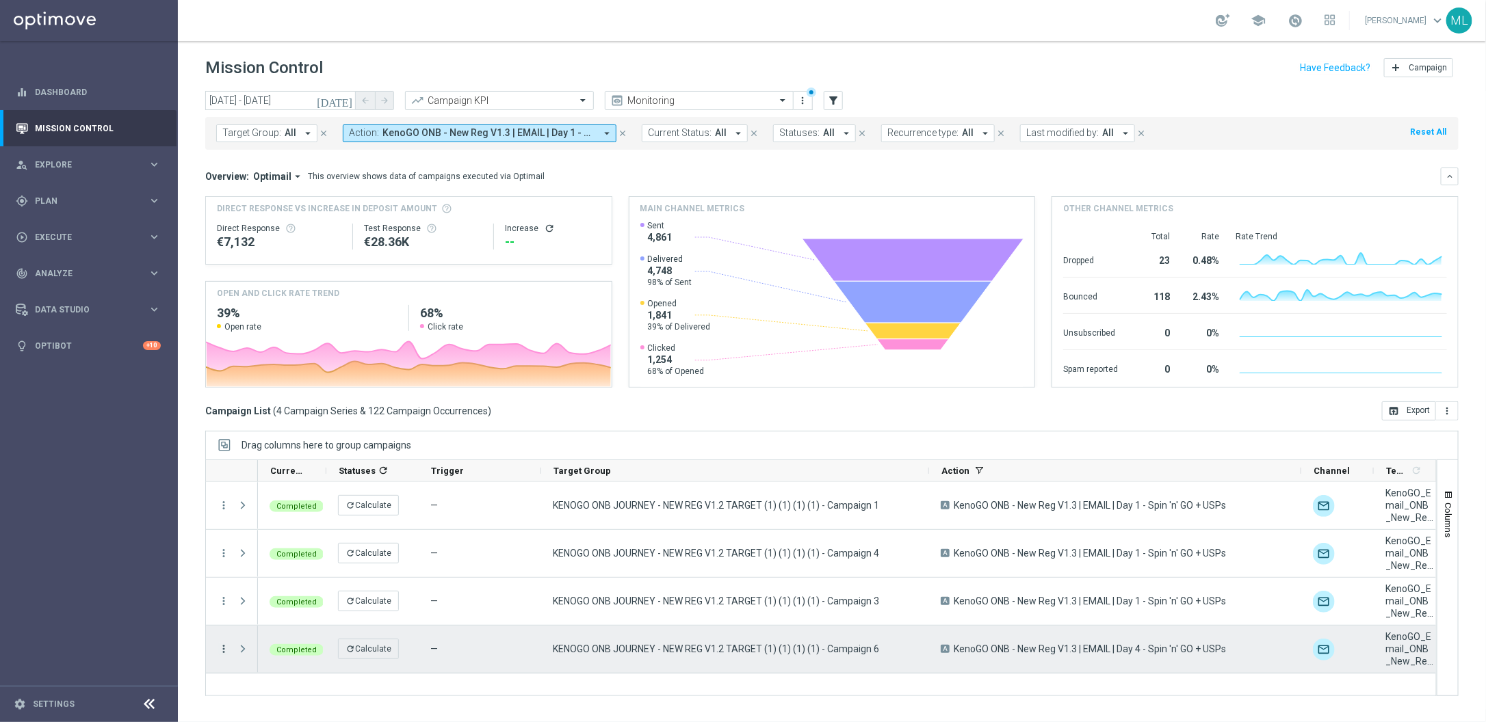
click at [224, 648] on icon "more_vert" at bounding box center [224, 649] width 12 height 12
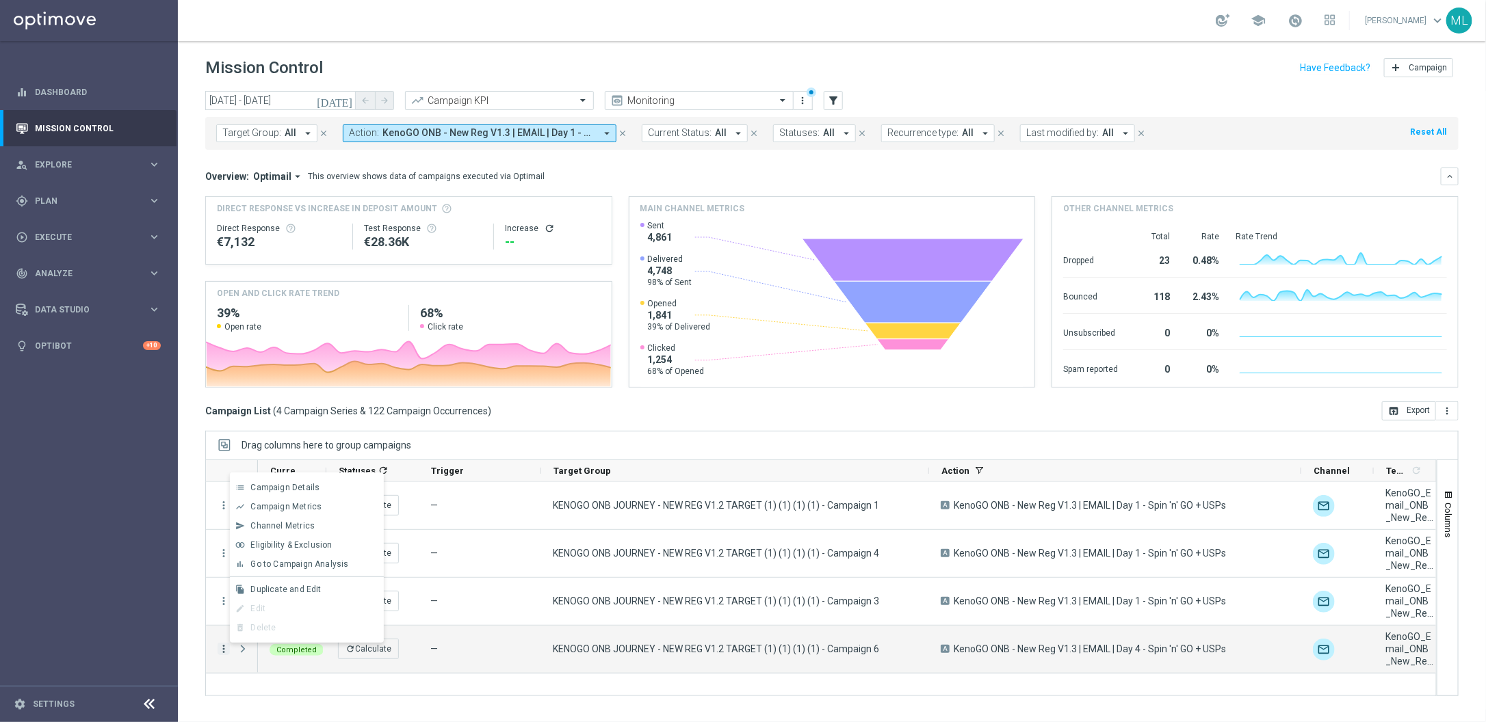
click at [300, 568] on span "Go to Campaign Analysis" at bounding box center [299, 565] width 98 height 10
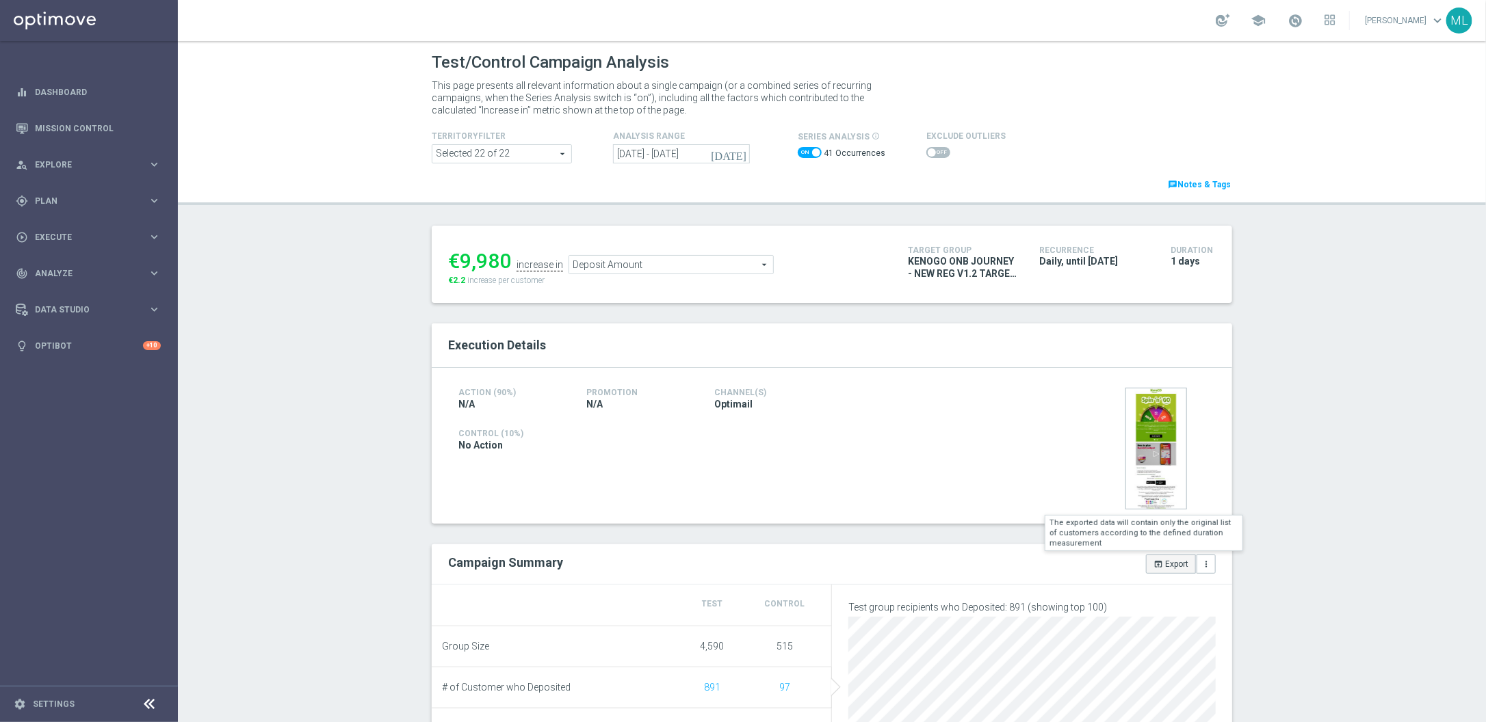
click at [1170, 570] on button "open_in_browser Export" at bounding box center [1171, 564] width 50 height 19
click at [1136, 563] on div "Loading" at bounding box center [1029, 564] width 394 height 19
click at [742, 154] on icon "[DATE]" at bounding box center [729, 154] width 37 height 12
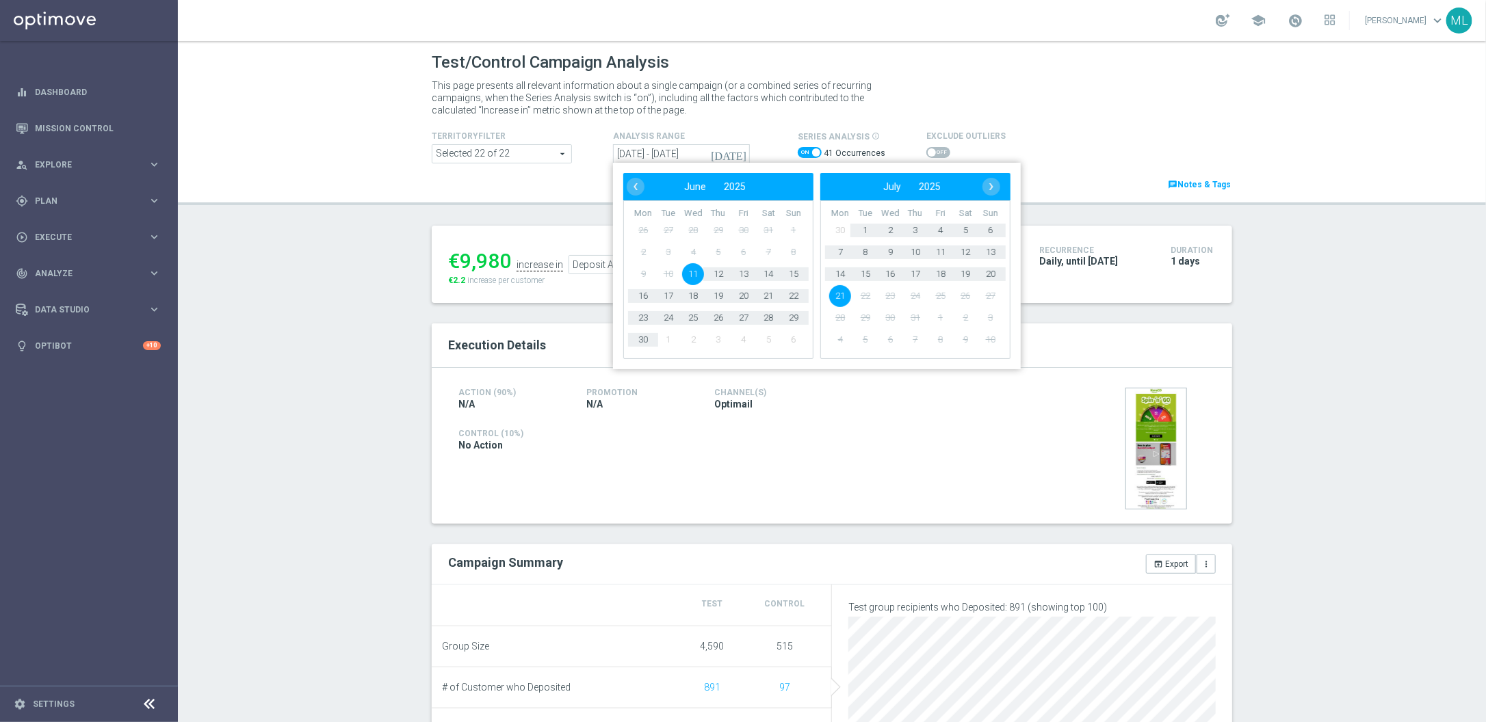
click at [695, 274] on span "11" at bounding box center [693, 274] width 22 height 22
click at [943, 254] on span "11" at bounding box center [941, 252] width 22 height 22
type input "11 Jun 2025 - 11 Jul 2025"
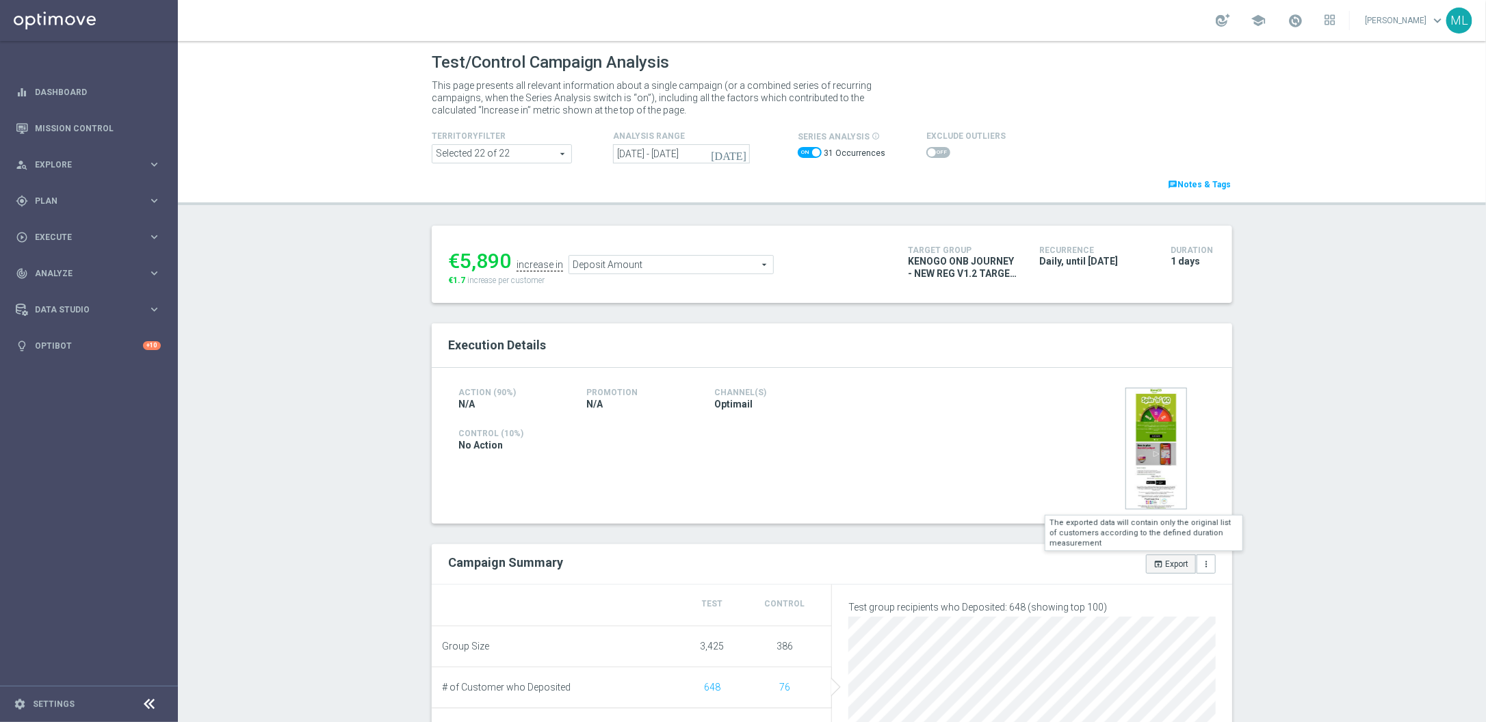
click at [1177, 567] on button "open_in_browser Export" at bounding box center [1171, 564] width 50 height 19
click at [737, 151] on icon "[DATE]" at bounding box center [729, 154] width 37 height 12
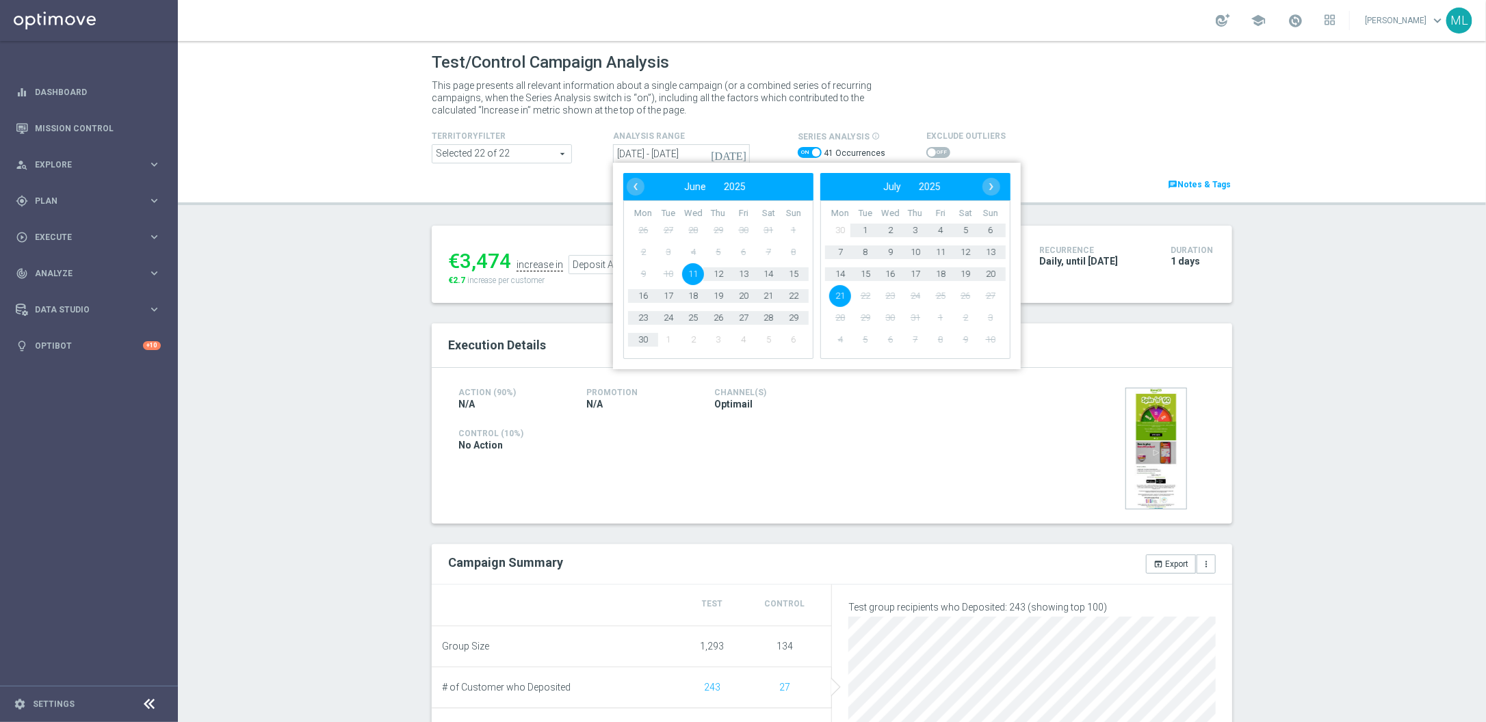
click at [694, 274] on span "11" at bounding box center [693, 274] width 22 height 22
click at [945, 250] on span "11" at bounding box center [941, 252] width 22 height 22
type input "[DATE] - [DATE]"
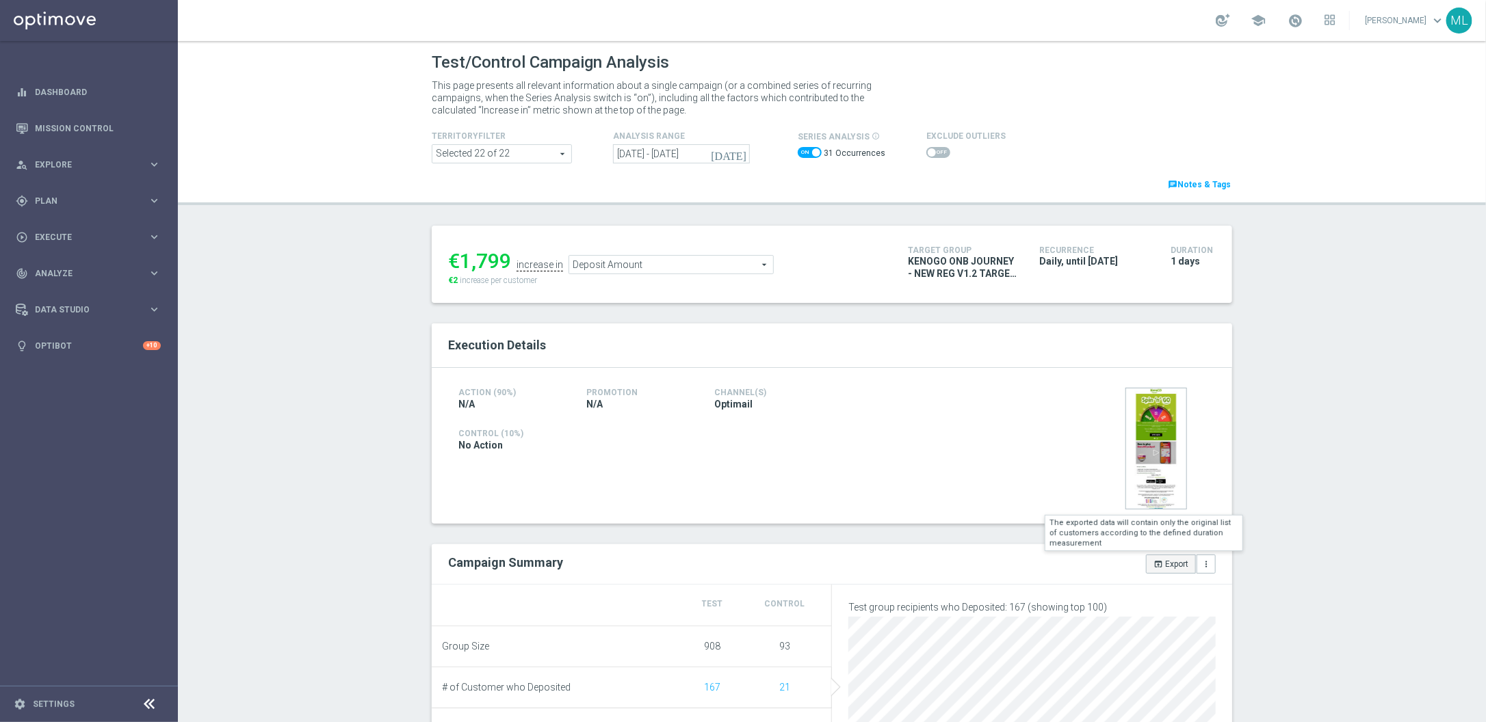
click at [1175, 565] on button "open_in_browser Export" at bounding box center [1171, 564] width 50 height 19
click at [741, 153] on icon "[DATE]" at bounding box center [729, 154] width 37 height 12
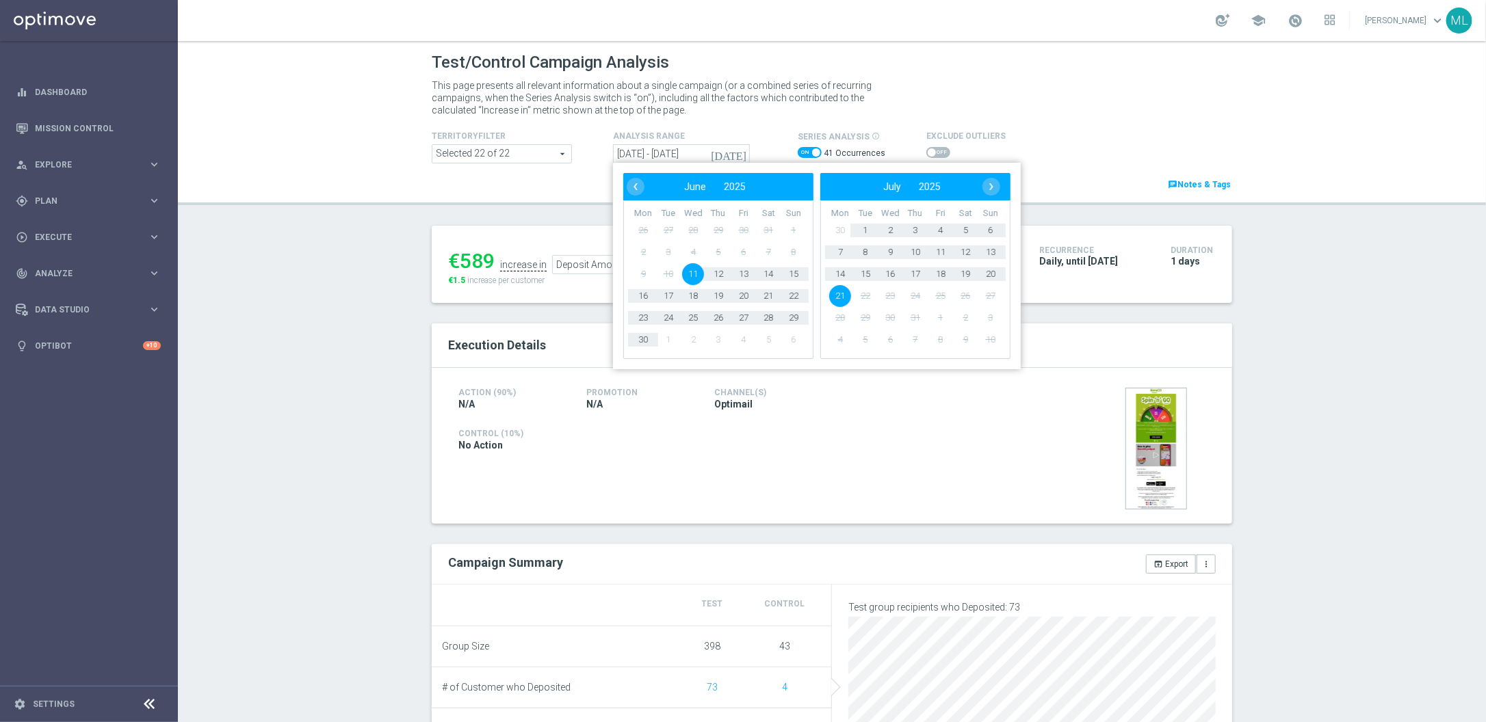
click at [697, 272] on span "11" at bounding box center [693, 274] width 22 height 22
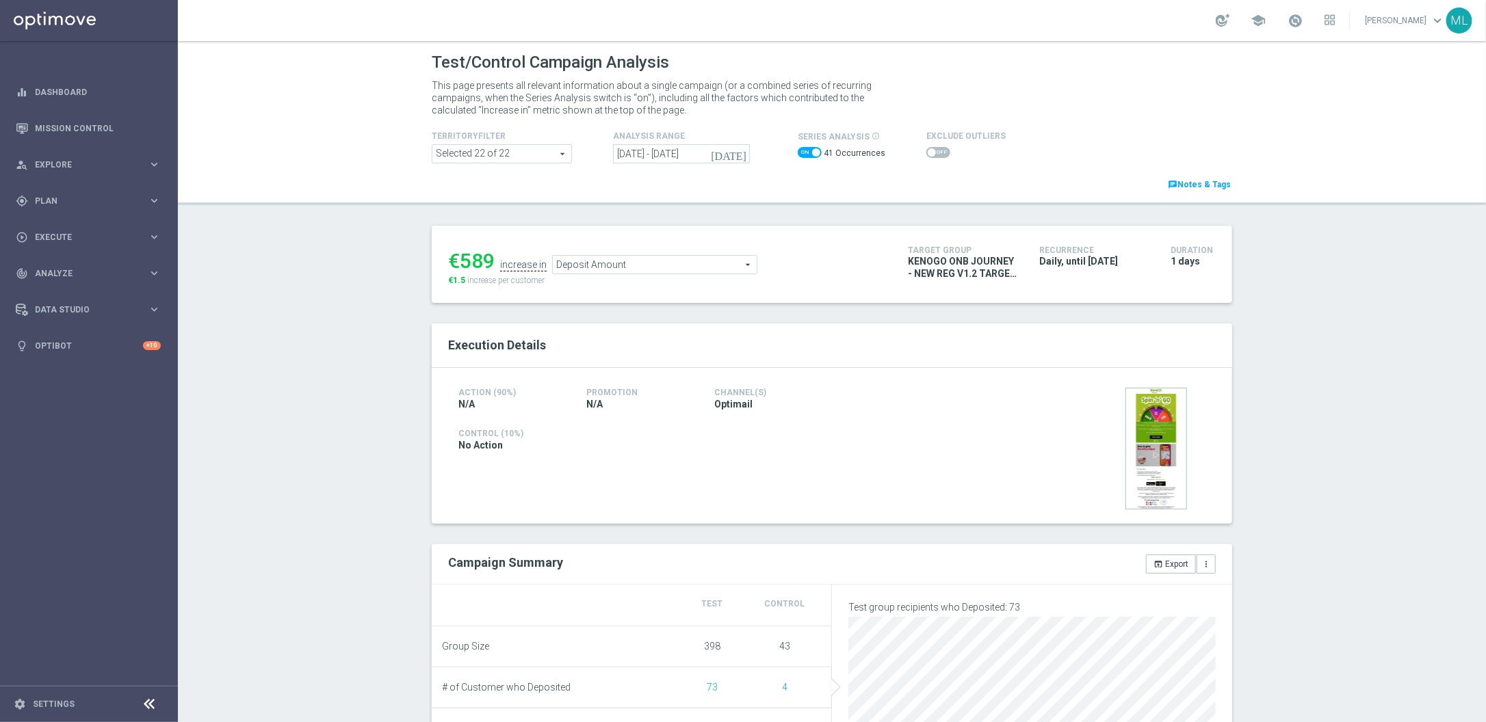
type input "11 Jun 2025 - 11 Jul 2025"
click at [1172, 569] on button "open_in_browser Export" at bounding box center [1171, 564] width 50 height 19
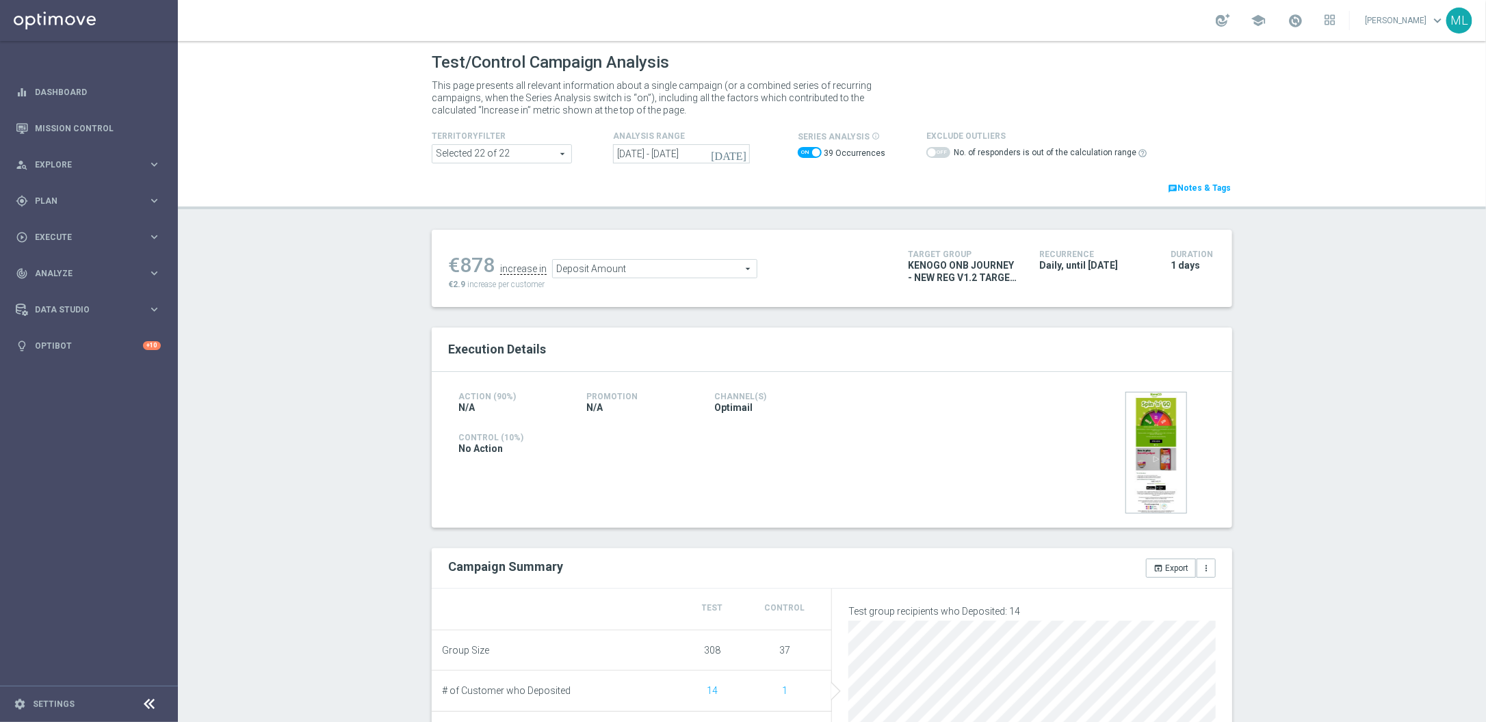
click at [743, 150] on icon "[DATE]" at bounding box center [729, 154] width 37 height 12
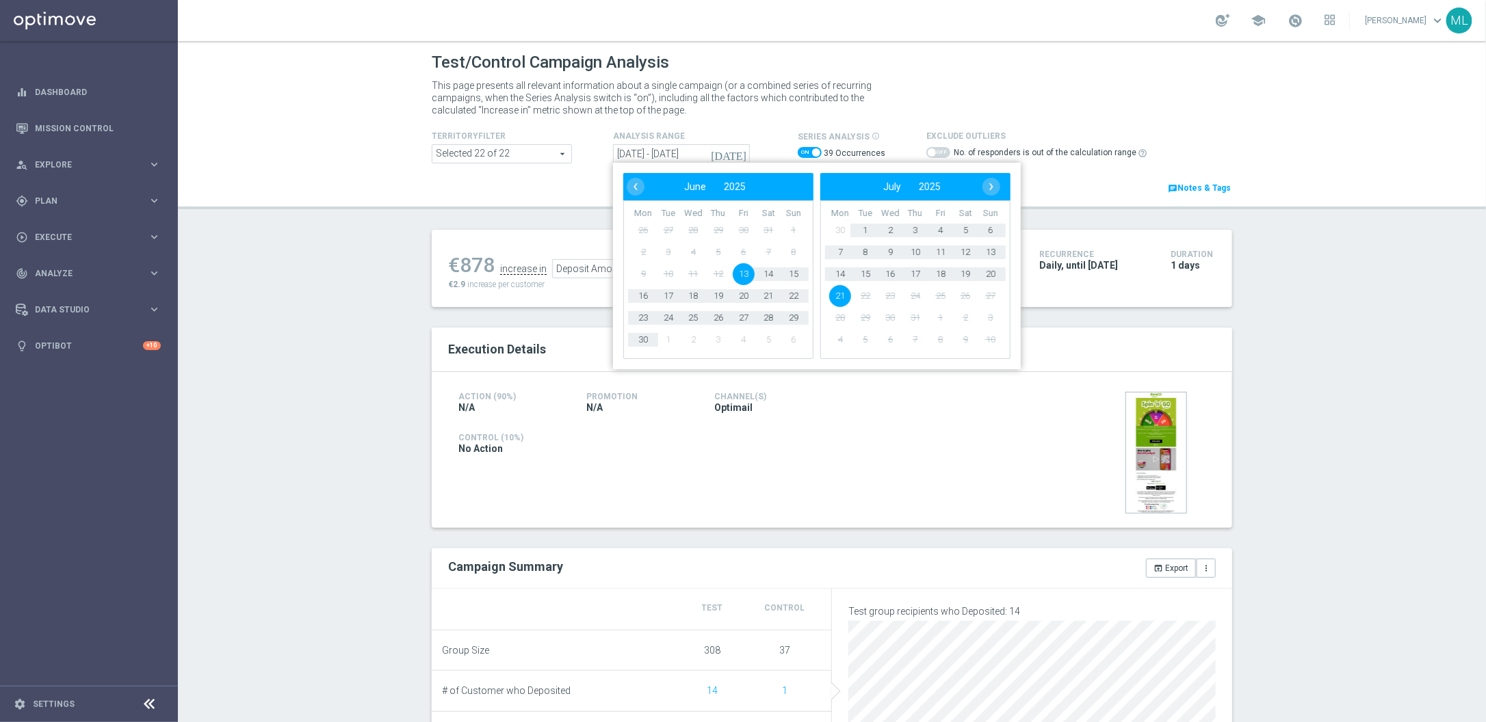
click at [694, 273] on span "11" at bounding box center [693, 274] width 22 height 22
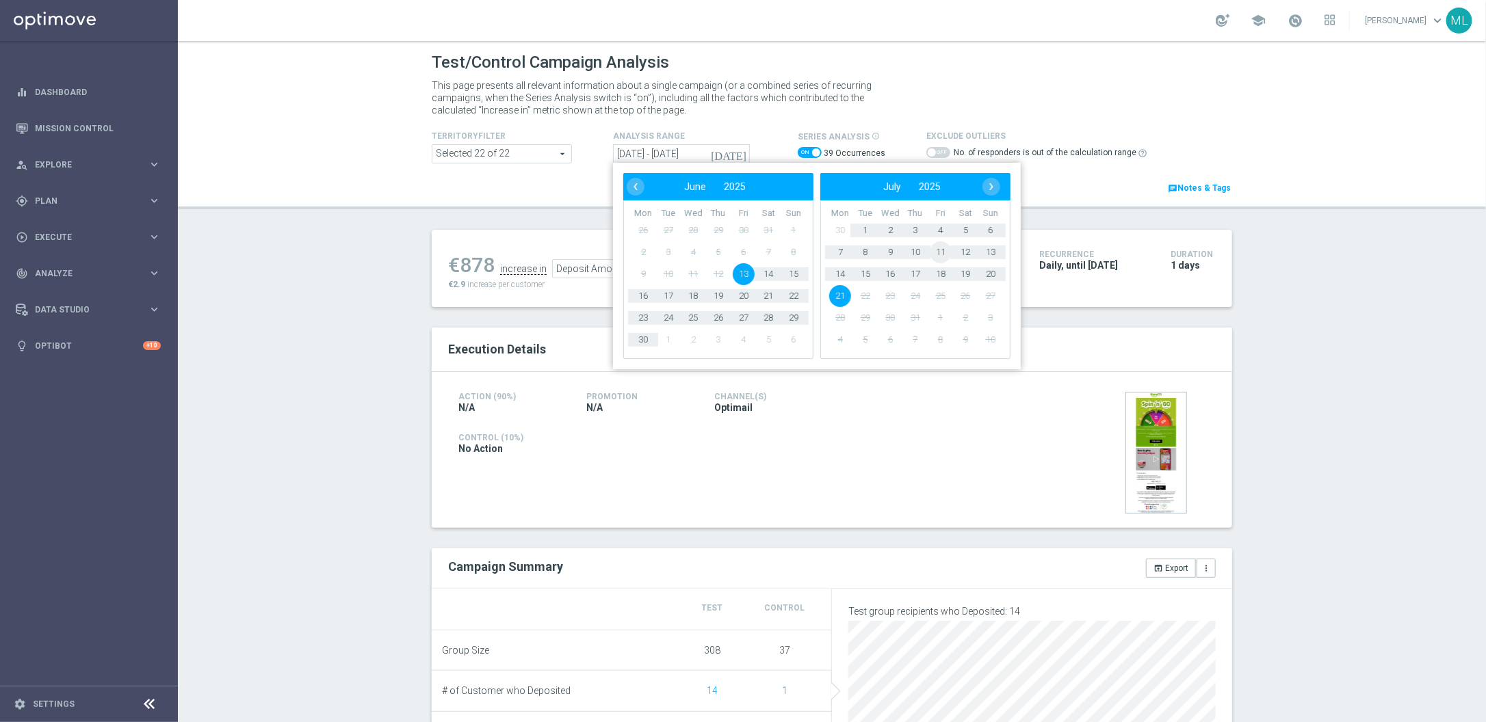
click at [939, 252] on span "11" at bounding box center [941, 252] width 22 height 22
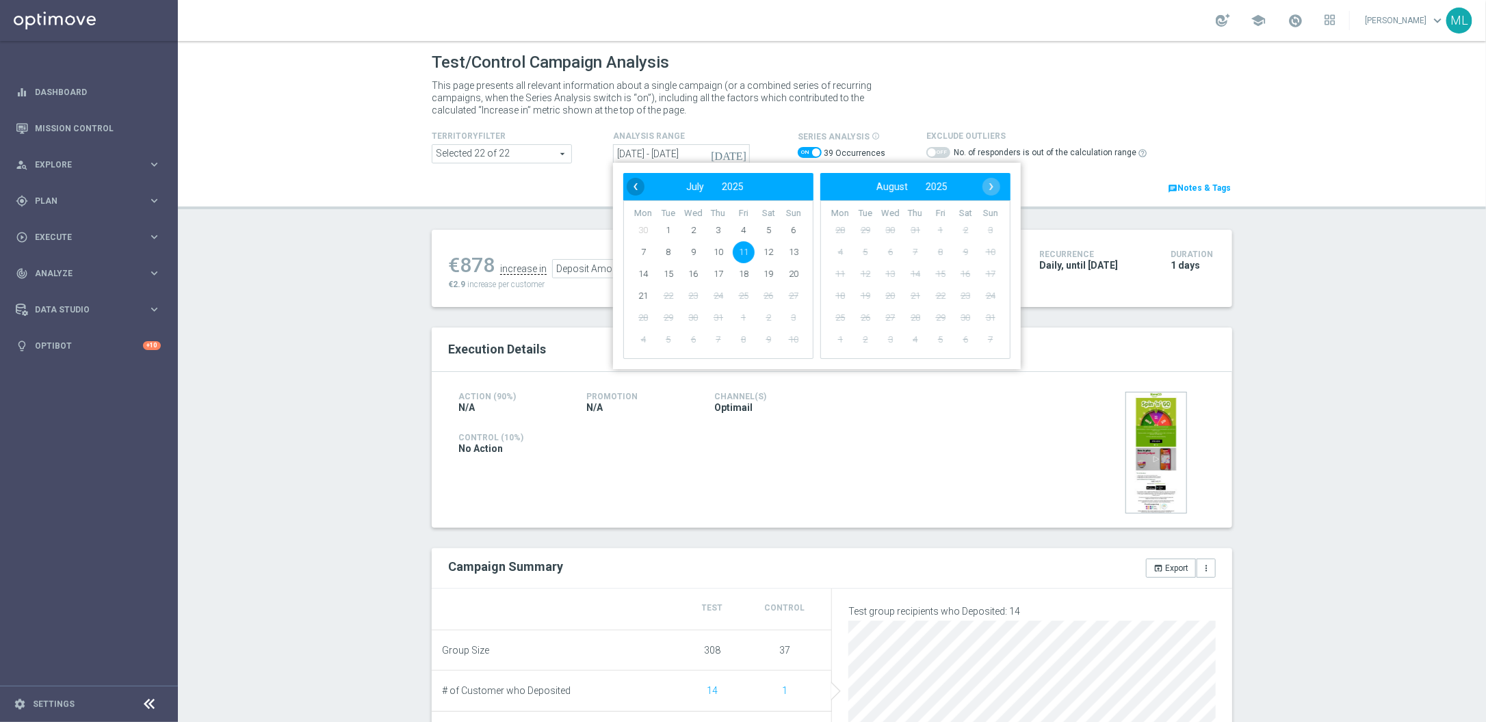
click at [635, 187] on span "‹" at bounding box center [636, 187] width 18 height 18
drag, startPoint x: 716, startPoint y: 269, endPoint x: 731, endPoint y: 272, distance: 14.8
click at [718, 270] on span "12" at bounding box center [718, 274] width 22 height 22
click at [742, 275] on span "13" at bounding box center [744, 274] width 22 height 22
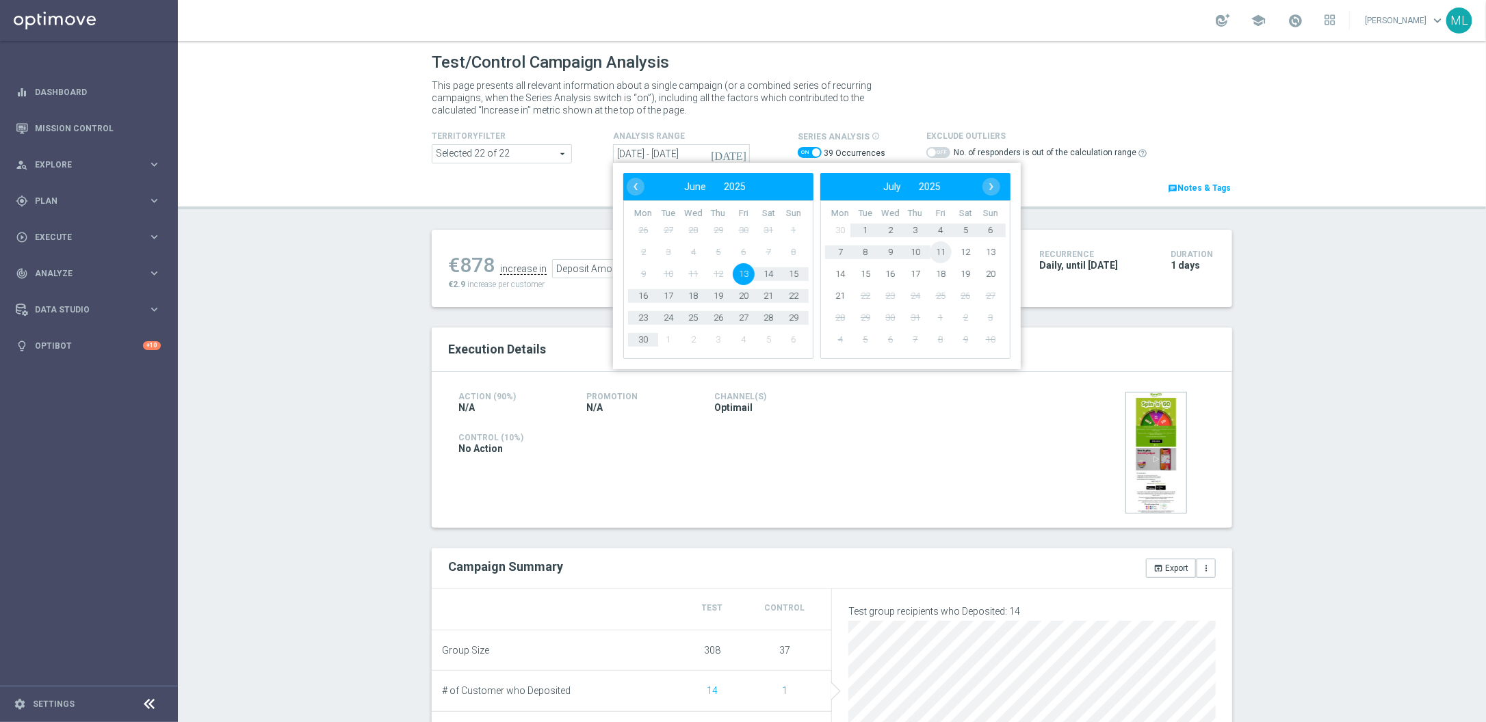
click at [936, 256] on span "11" at bounding box center [941, 252] width 22 height 22
type input "13 Jun 2025 - 11 Jul 2025"
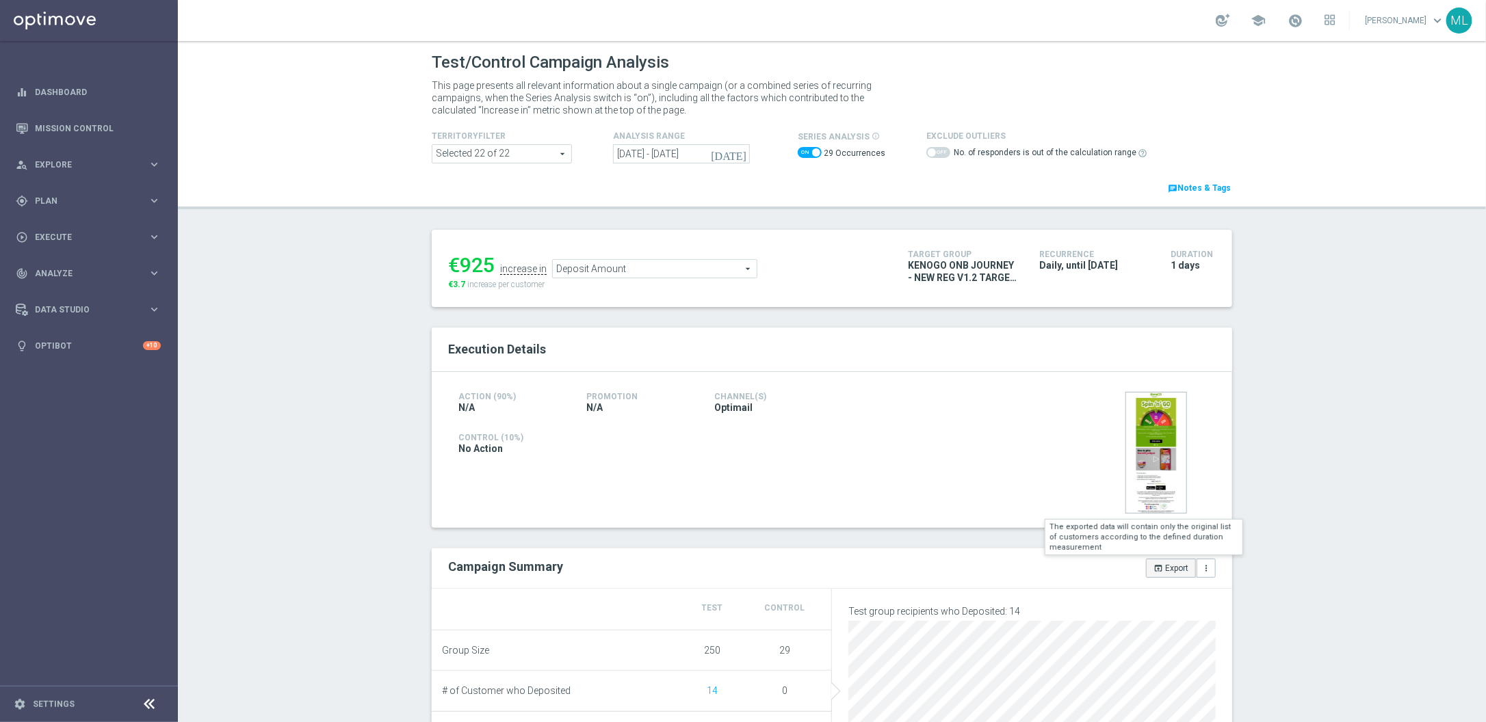
click at [1180, 573] on button "open_in_browser Export" at bounding box center [1171, 568] width 50 height 19
